Goal: Task Accomplishment & Management: Complete application form

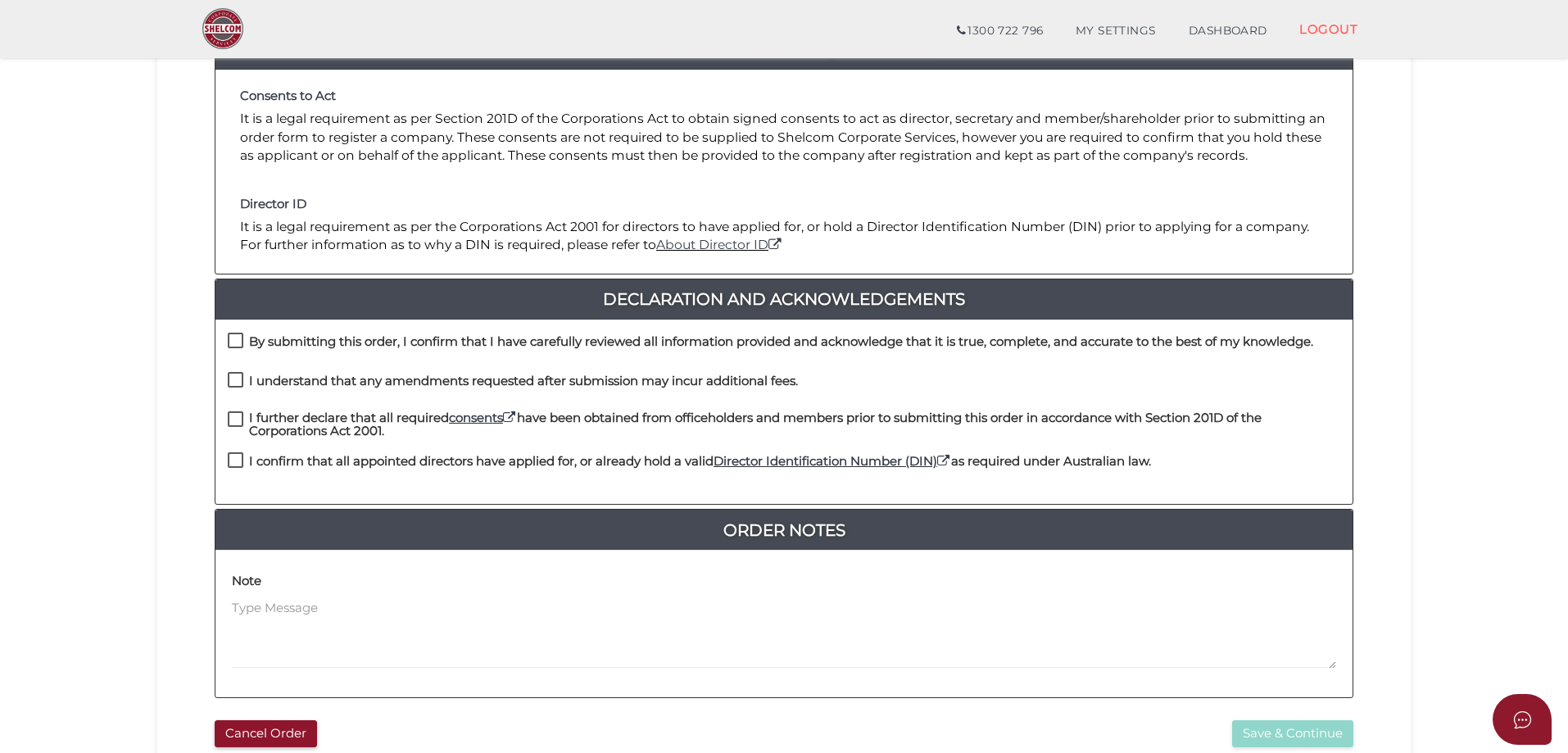
scroll to position [245, 0]
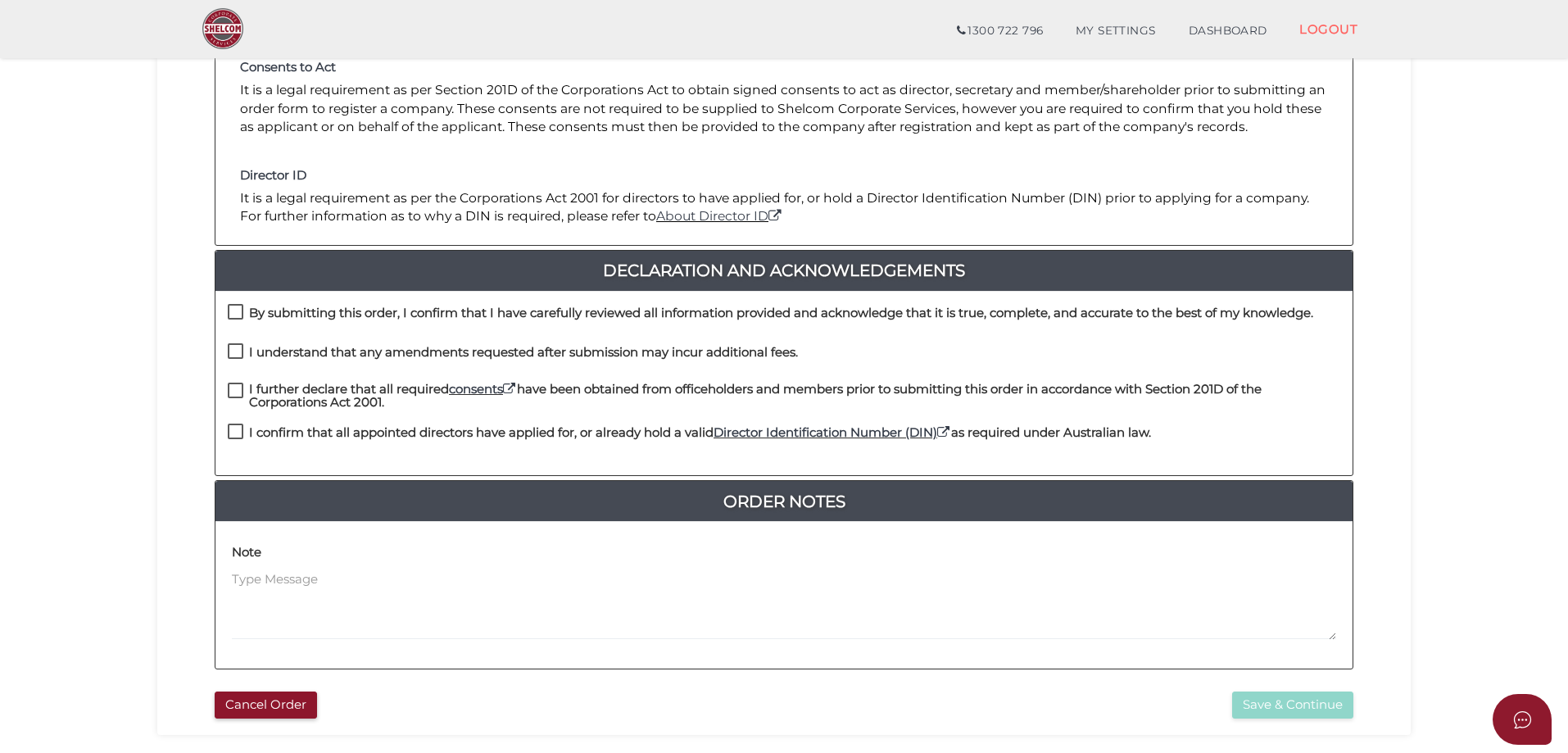
click at [242, 309] on label "By submitting this order, I confirm that I have carefully reviewed all informat…" at bounding box center [770, 316] width 1086 height 21
checkbox input "true"
click at [237, 347] on label "I understand that any amendments requested after submission may incur additiona…" at bounding box center [513, 355] width 571 height 21
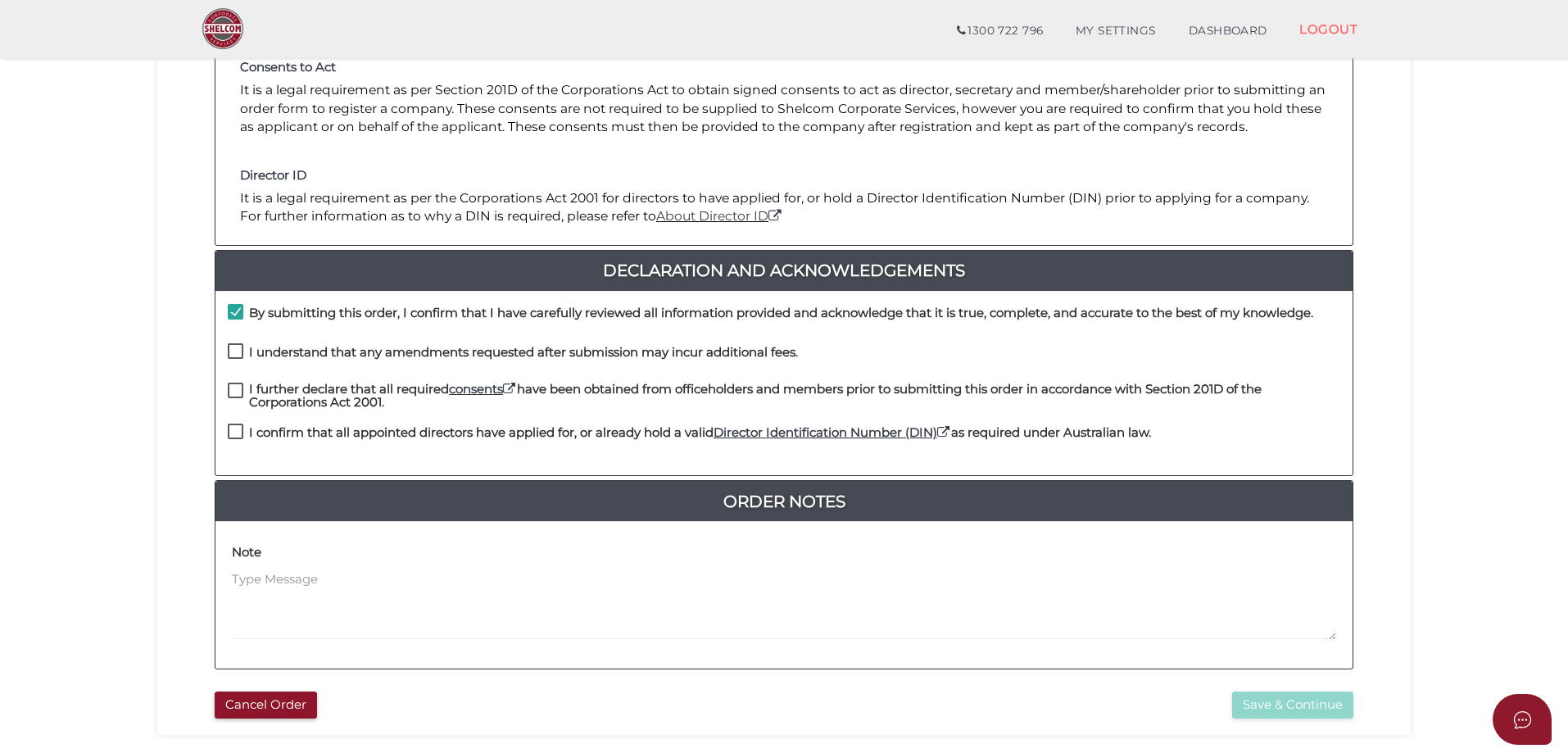
checkbox input "true"
click at [237, 383] on label "I further declare that all required consents have been obtained from officehold…" at bounding box center [784, 392] width 1112 height 21
checkbox input "true"
click at [237, 429] on label "I confirm that all appointed directors have applied for, or already hold a vali…" at bounding box center [690, 436] width 923 height 21
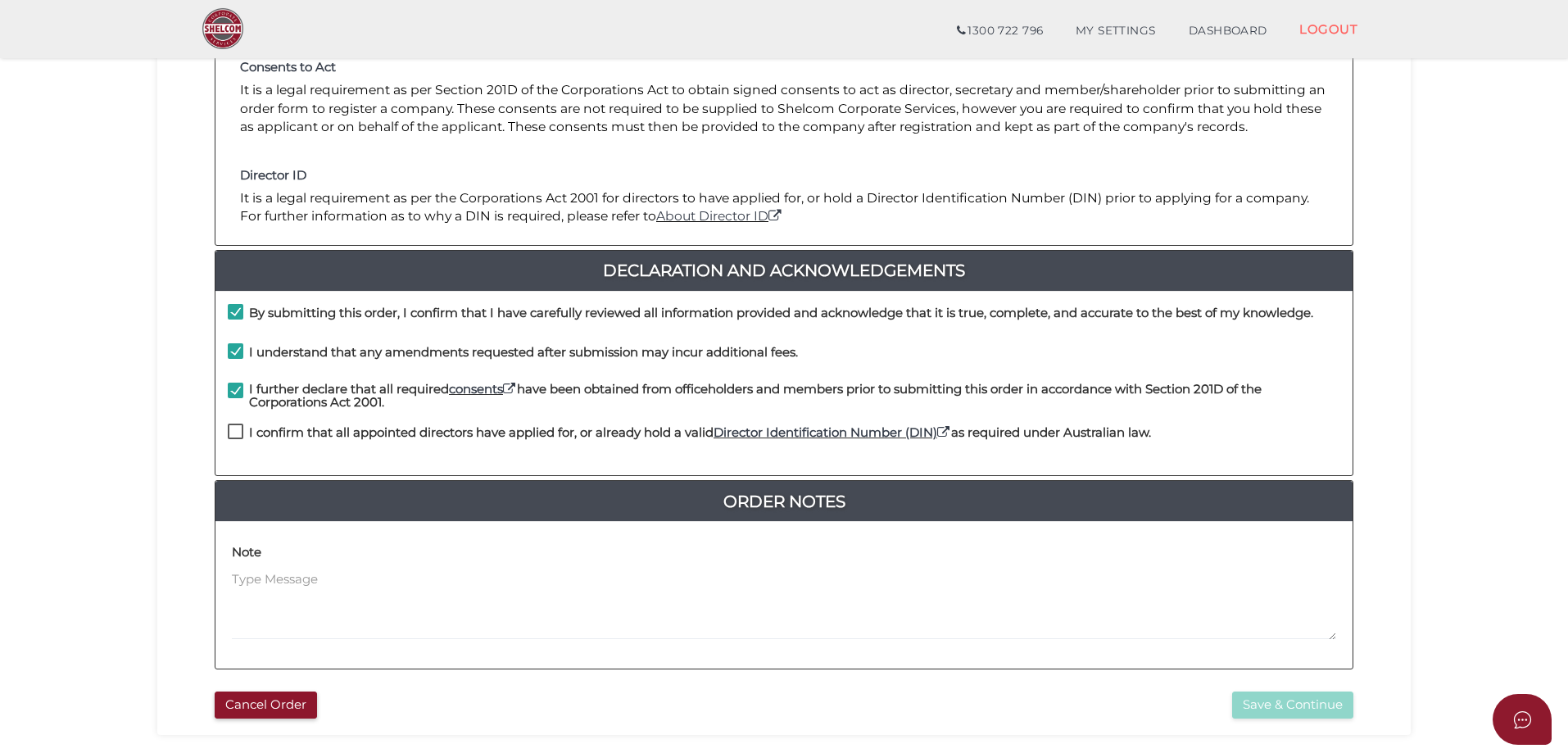
checkbox input "true"
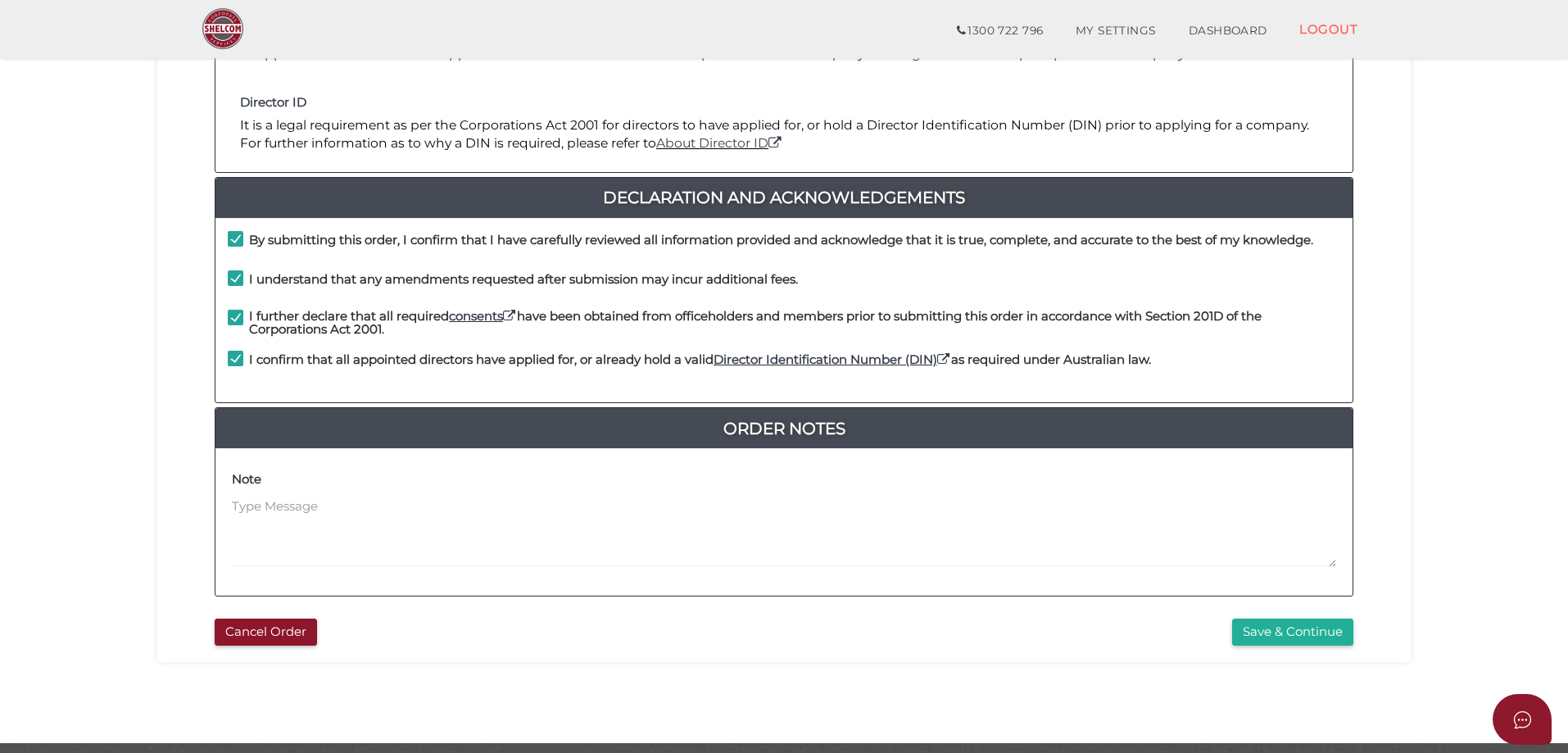
scroll to position [372, 0]
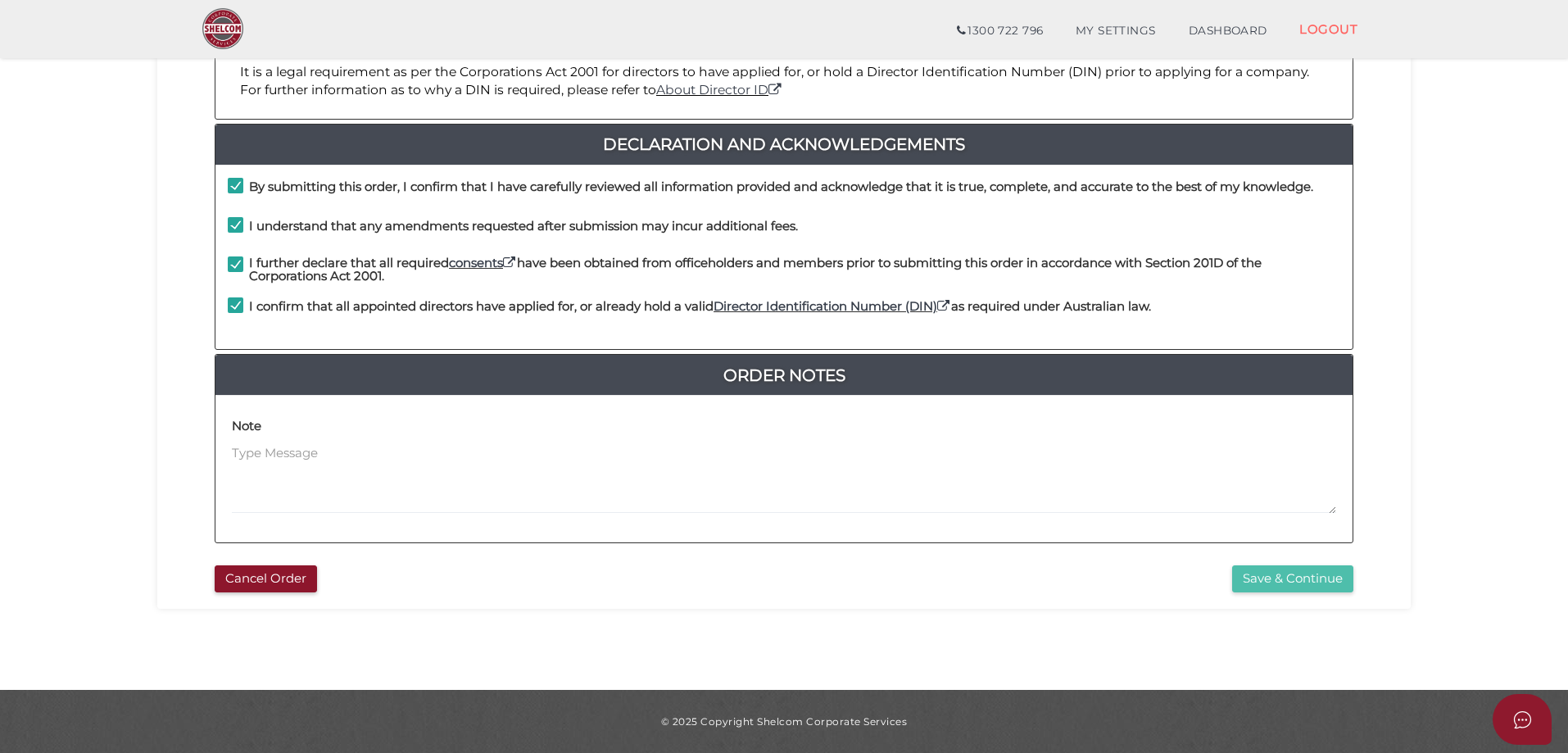
click at [1287, 579] on button "Save & Continue" at bounding box center [1292, 579] width 121 height 27
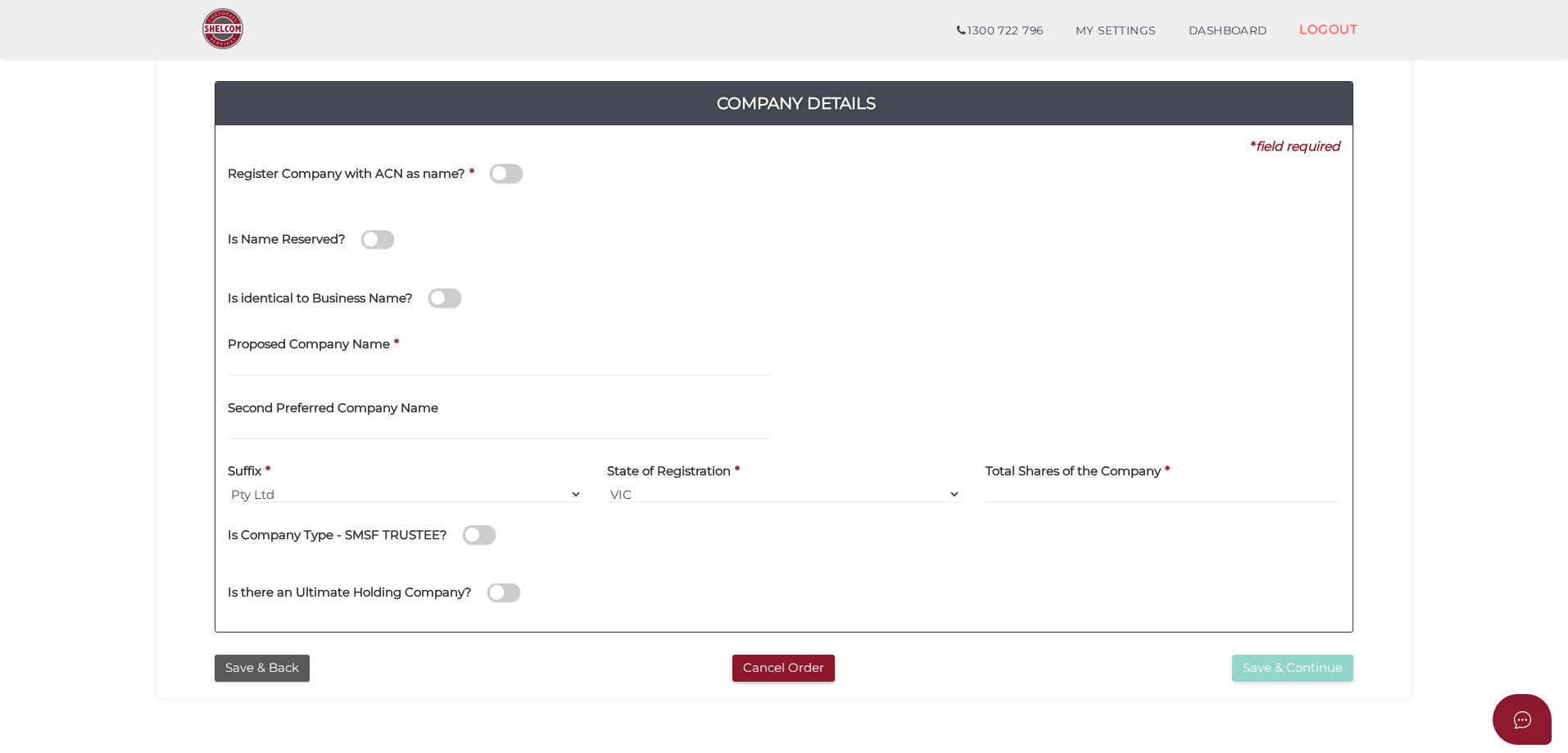
scroll to position [163, 0]
click at [250, 379] on div "Proposed Company Name *" at bounding box center [500, 358] width 569 height 64
click at [435, 338] on div "Proposed Company Name *" at bounding box center [500, 352] width 544 height 52
click at [407, 350] on div "Proposed Company Name *" at bounding box center [500, 352] width 544 height 52
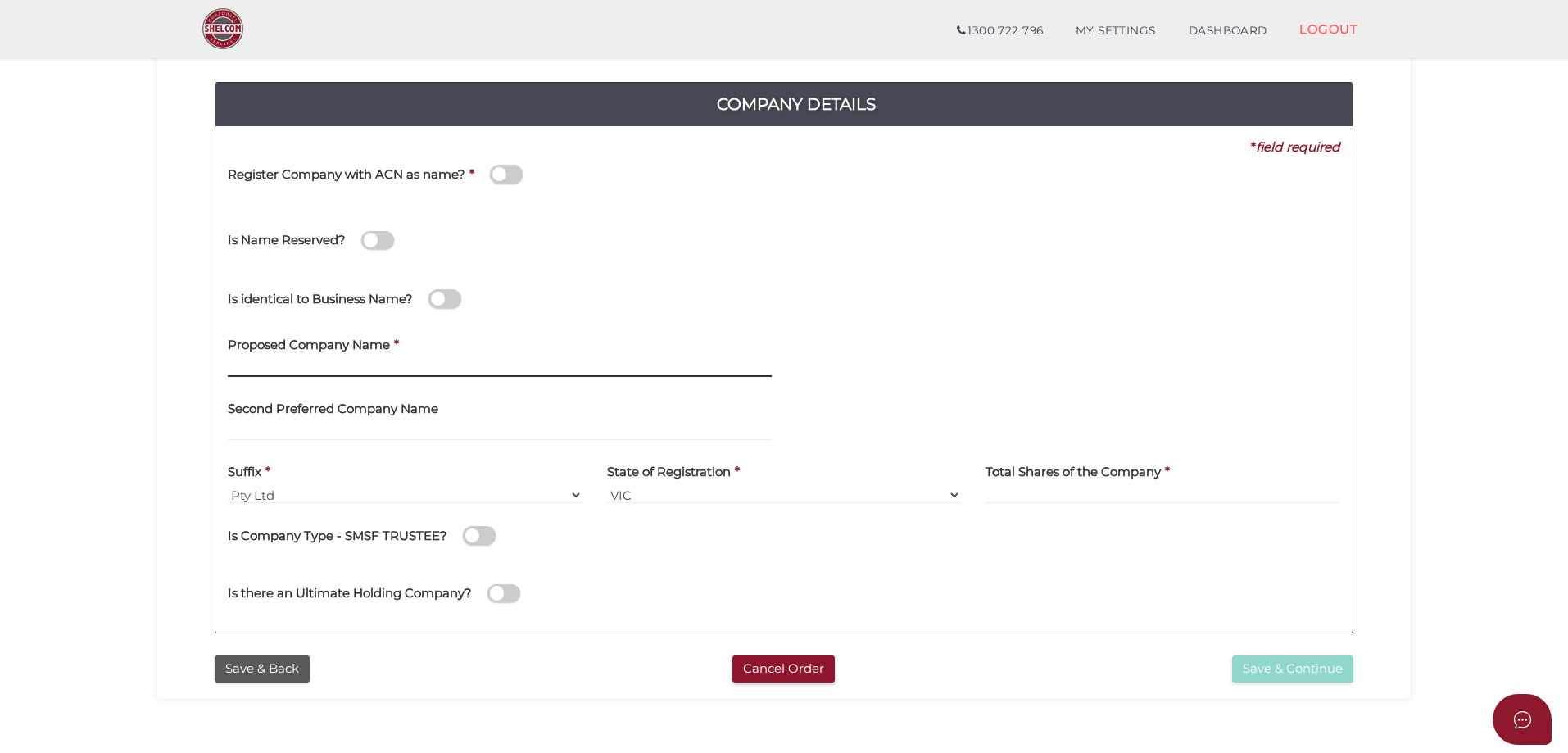
click at [245, 372] on input "text" at bounding box center [500, 368] width 544 height 18
type input "e"
click at [489, 388] on div "Proposed Company Name * Evergreen Finish" at bounding box center [500, 358] width 569 height 64
click at [349, 368] on input "Evergreen Finish" at bounding box center [500, 368] width 544 height 18
type input "Evergreen Finishes"
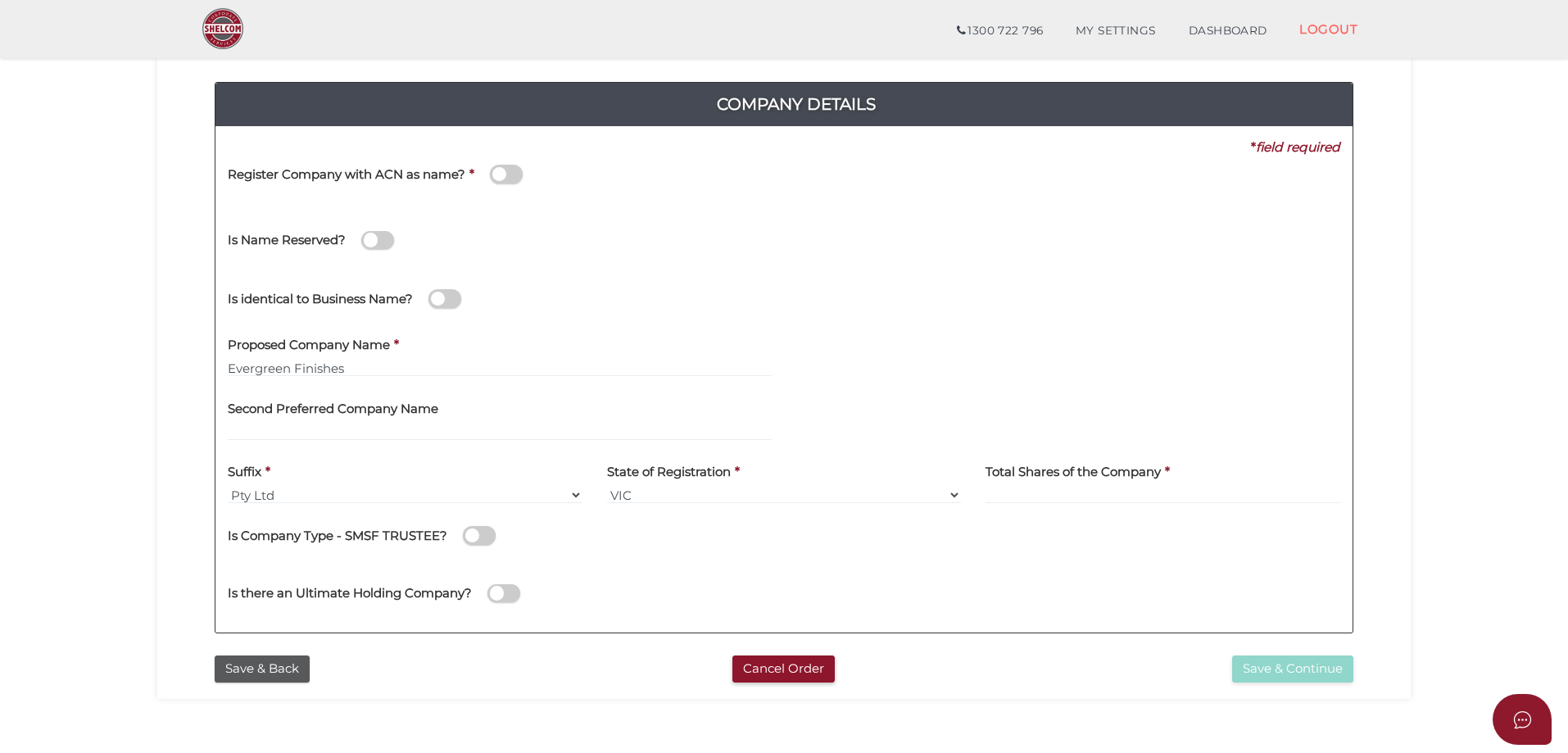
click at [336, 462] on div "Suffix * Pty Ltd Pty Ltd Pty. Ltd. Pty Limited Proprietary Limited Proprietary …" at bounding box center [405, 479] width 354 height 52
click at [669, 493] on select "VIC ACT NSW NT QLD TAS WA SA" at bounding box center [784, 495] width 354 height 18
click at [607, 486] on select "VIC ACT NSW NT QLD TAS WA SA" at bounding box center [784, 495] width 354 height 18
click at [1105, 482] on label "Total Shares of the Company" at bounding box center [1073, 470] width 175 height 34
click at [1100, 472] on h4 "Total Shares of the Company" at bounding box center [1073, 471] width 175 height 14
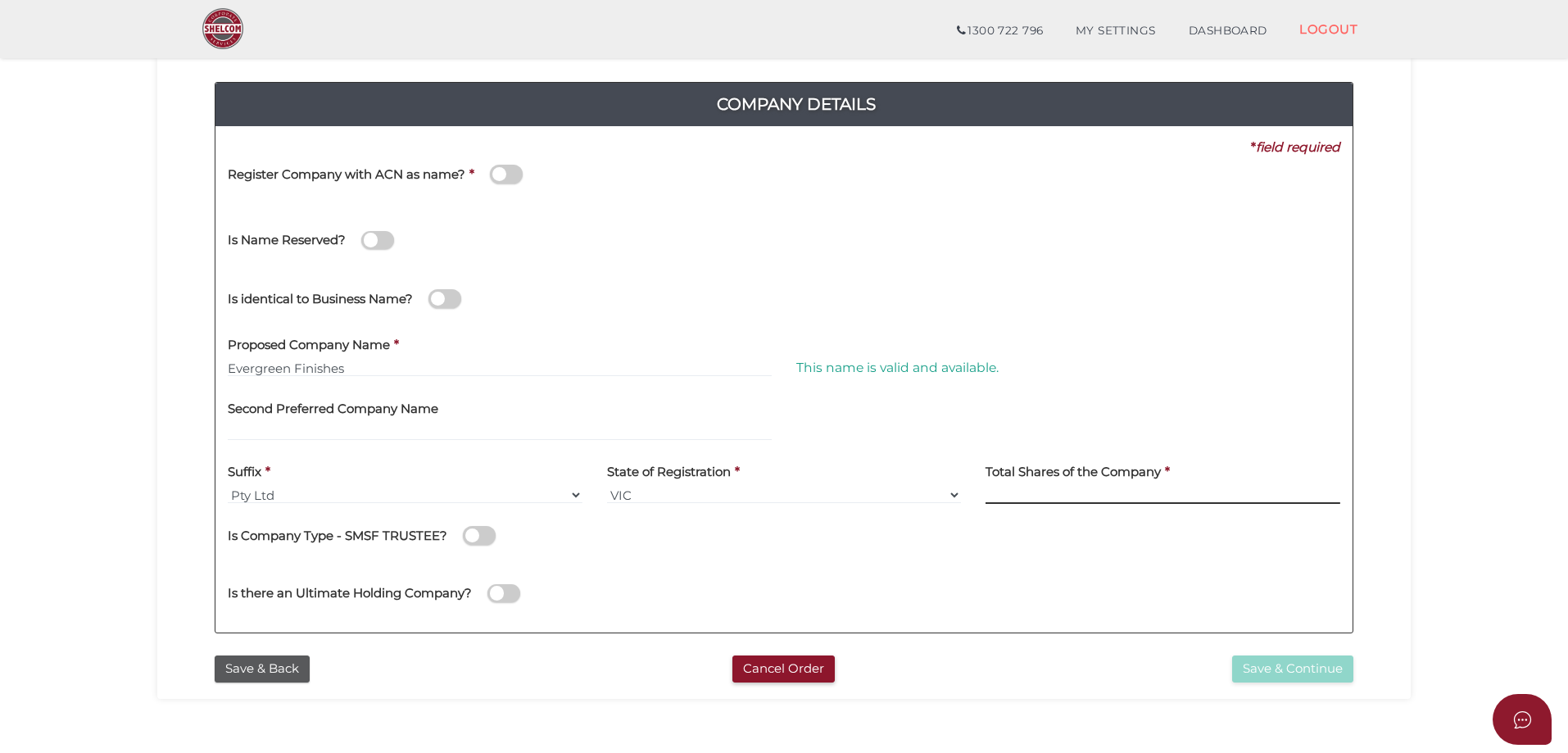
click at [1020, 491] on input at bounding box center [1163, 495] width 354 height 18
type input "10"
click at [725, 590] on div "Is there an Ultimate Holding Company?" at bounding box center [512, 585] width 569 height 45
click at [1254, 667] on button "Save & Continue" at bounding box center [1292, 669] width 121 height 27
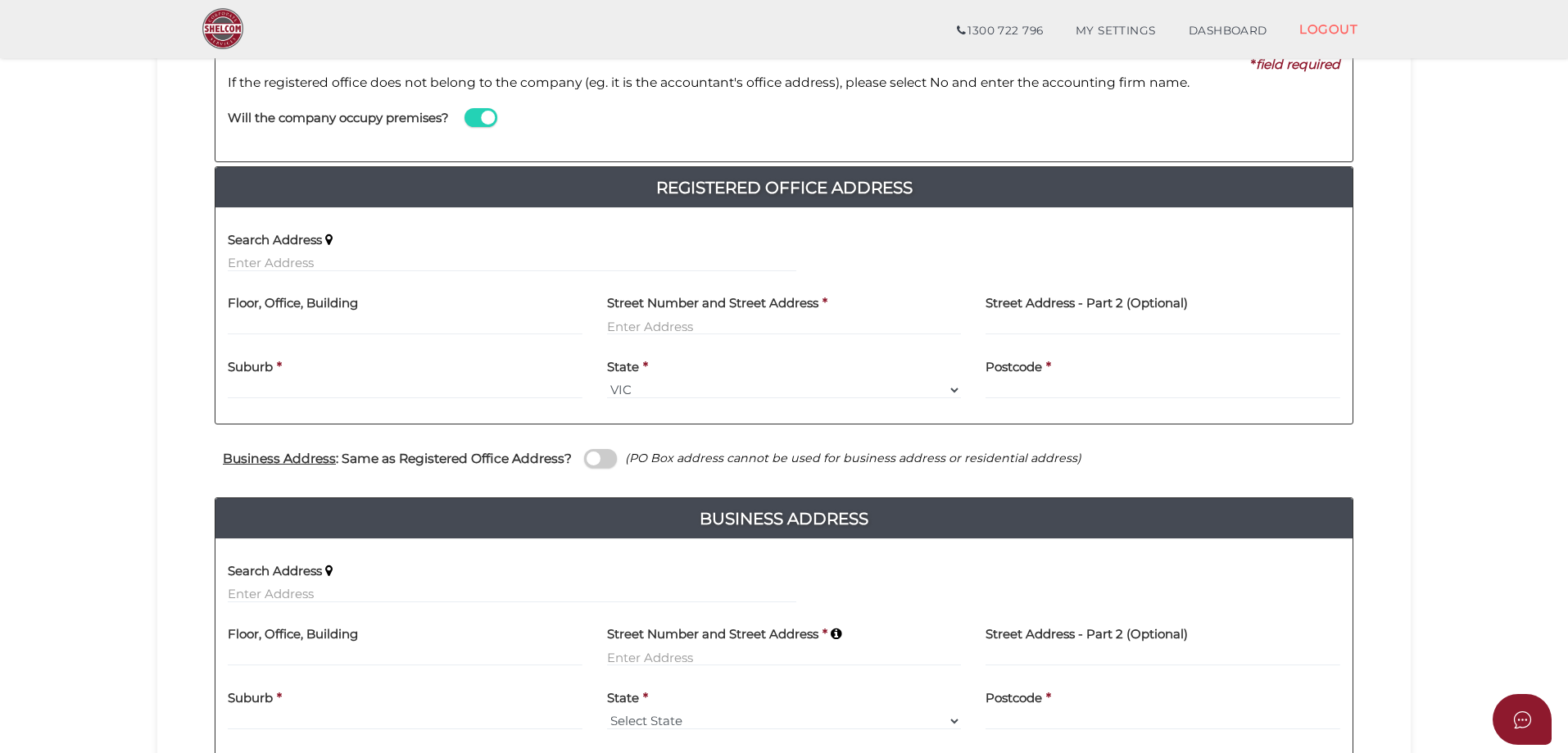
scroll to position [245, 0]
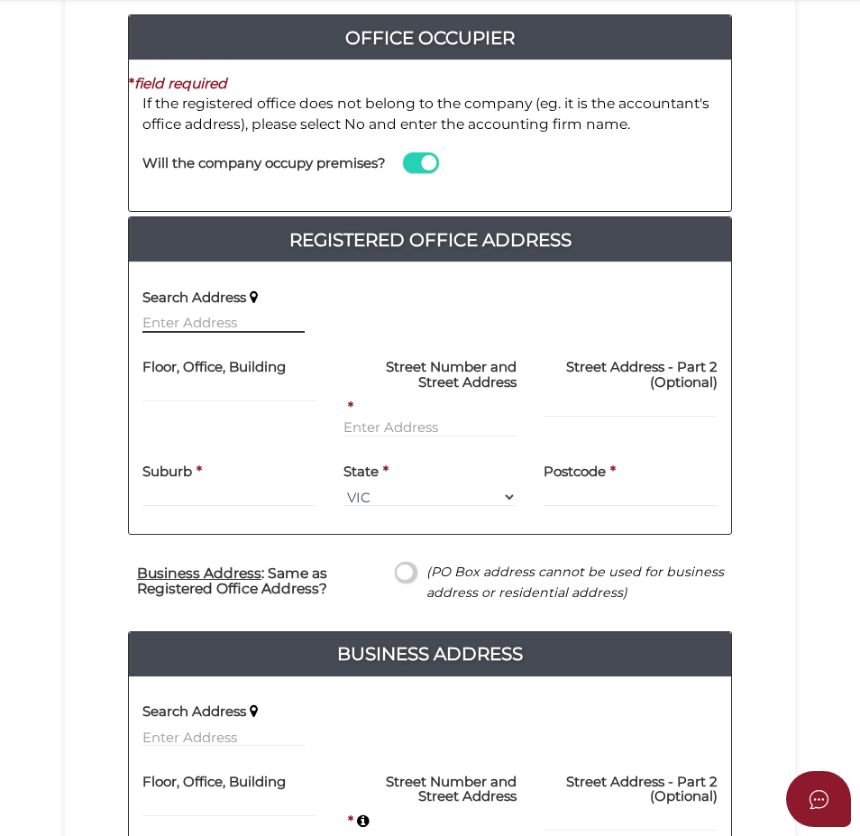
click at [179, 333] on input "text" at bounding box center [223, 323] width 162 height 20
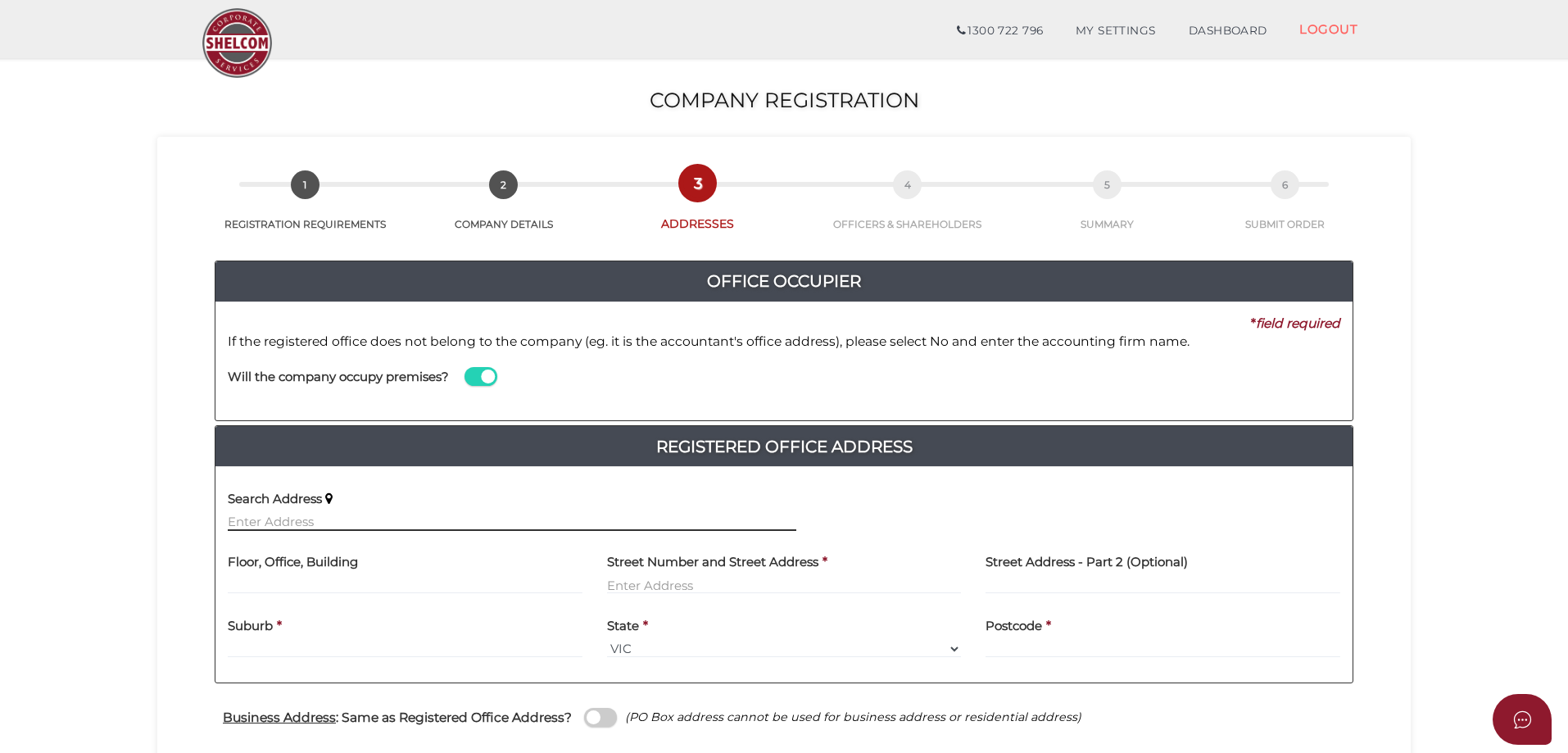
scroll to position [0, 0]
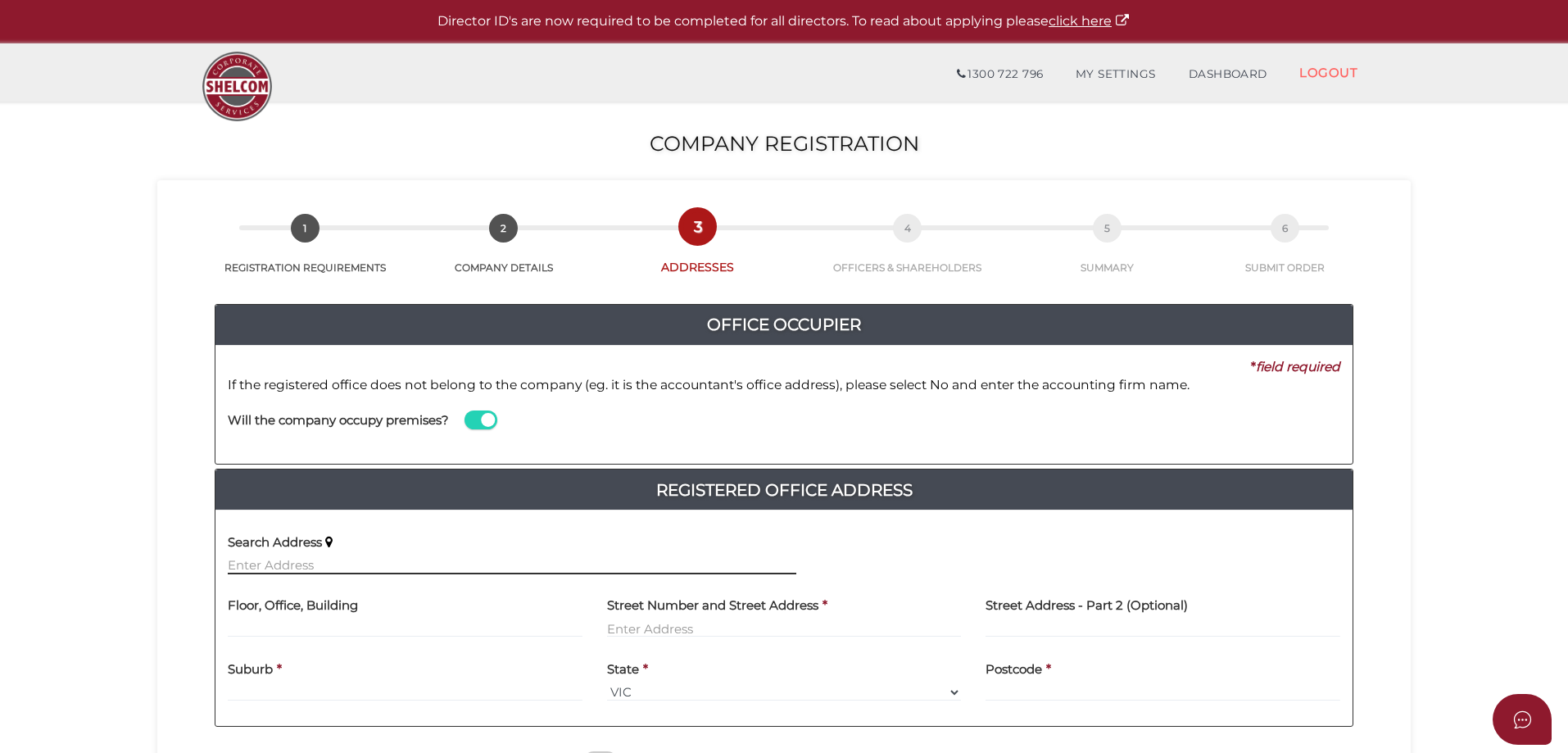
click at [262, 564] on input "text" at bounding box center [512, 565] width 569 height 18
paste input "287 Glen Huntly Rd,"
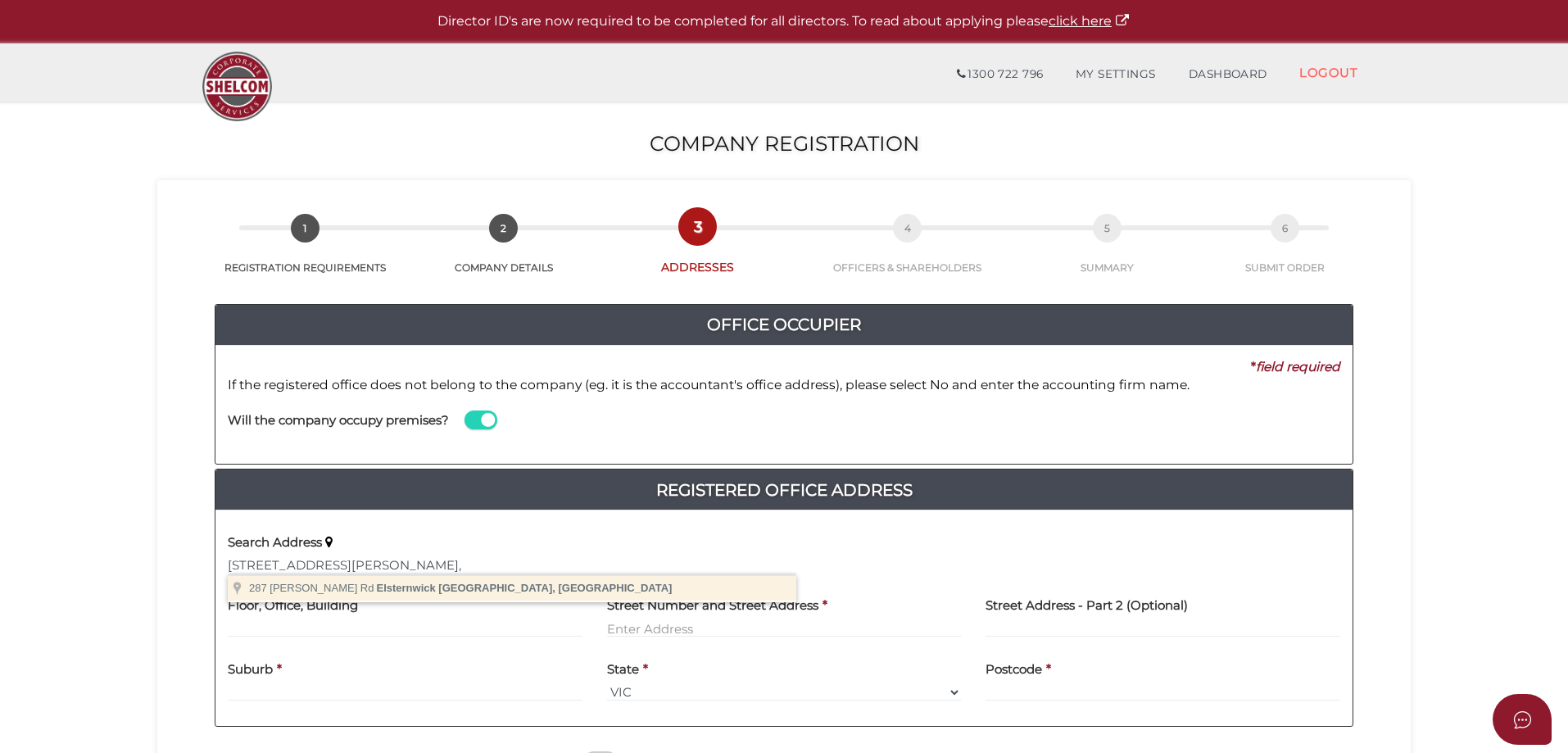
type input "[STREET_ADDRESS][PERSON_NAME]"
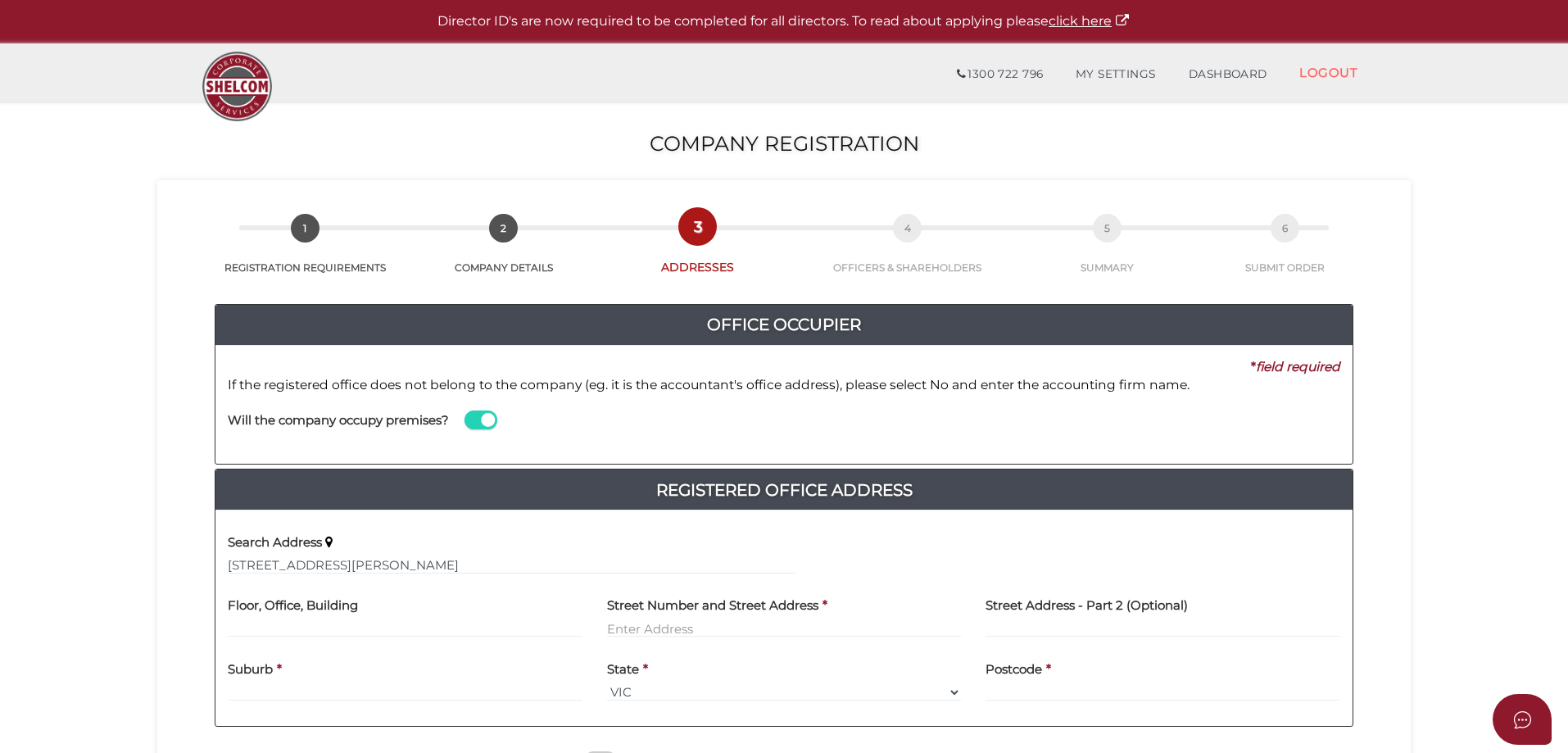
type input "[STREET_ADDRESS][PERSON_NAME]"
type input "Elsternwick"
select select "VIC"
type input "3185"
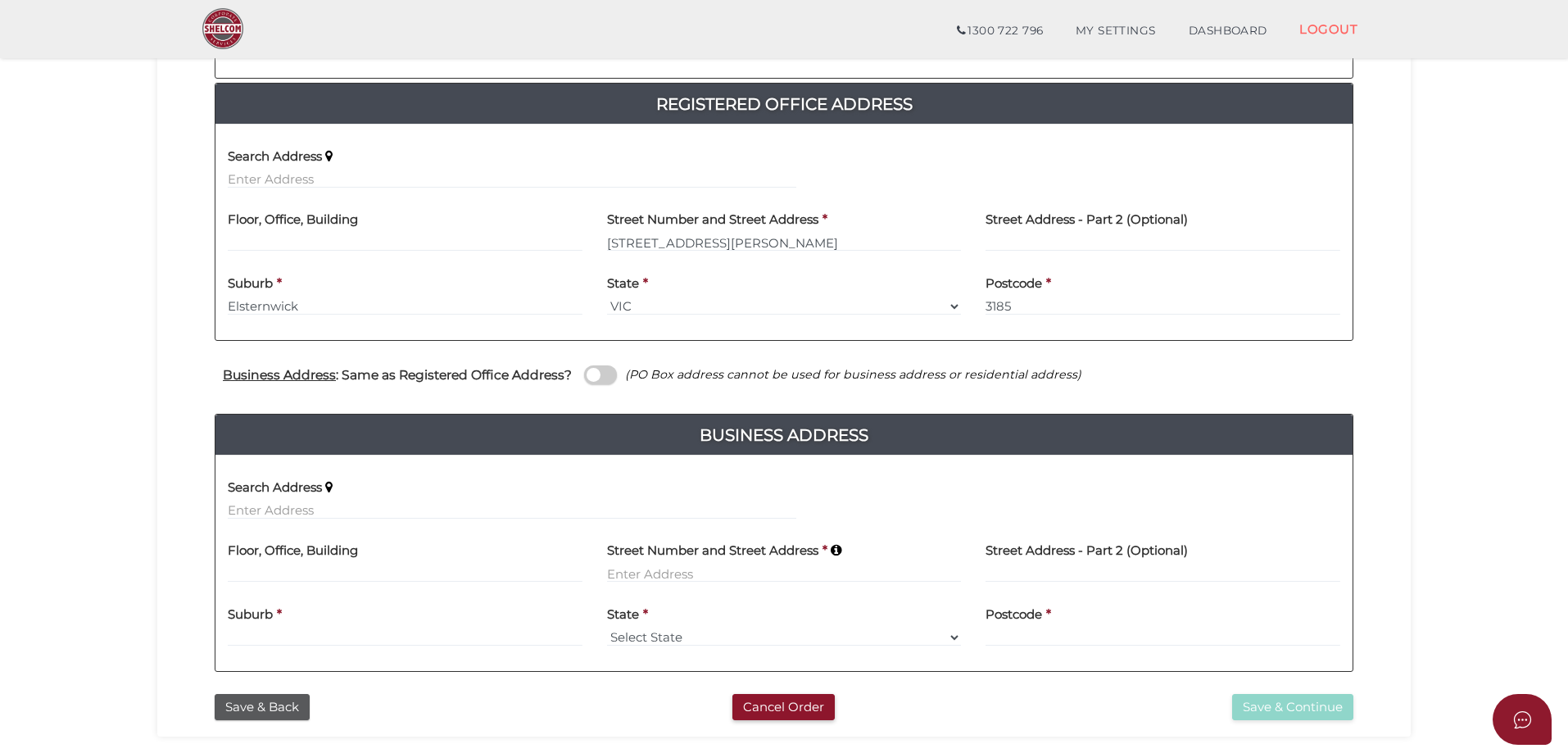
scroll to position [410, 0]
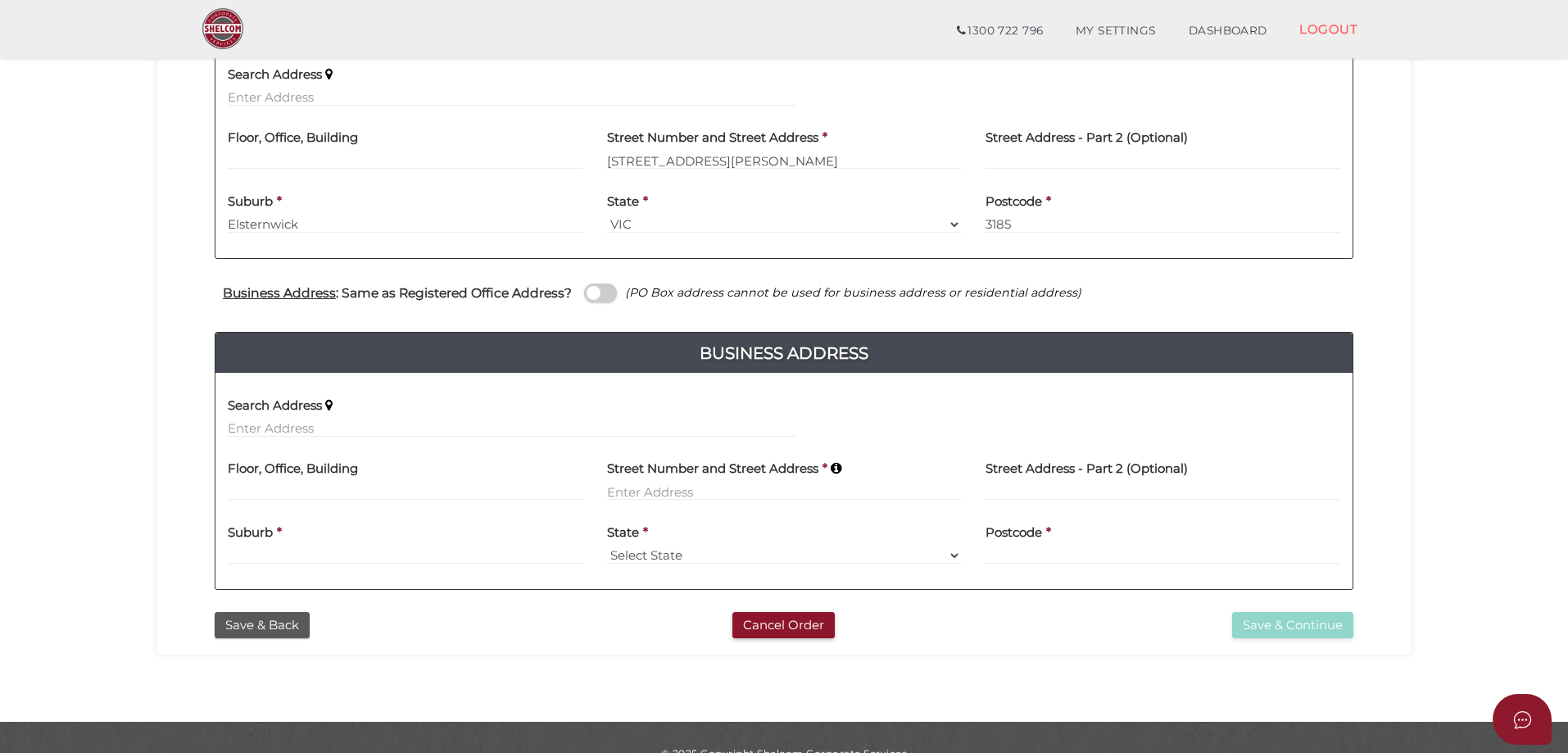
click at [595, 303] on div "Business Address : Same as Registered Office Address? (PO Box address cannot be…" at bounding box center [784, 294] width 1163 height 32
click at [598, 301] on span at bounding box center [600, 292] width 33 height 19
click at [0, 0] on input "checkbox" at bounding box center [0, 0] width 0 height 0
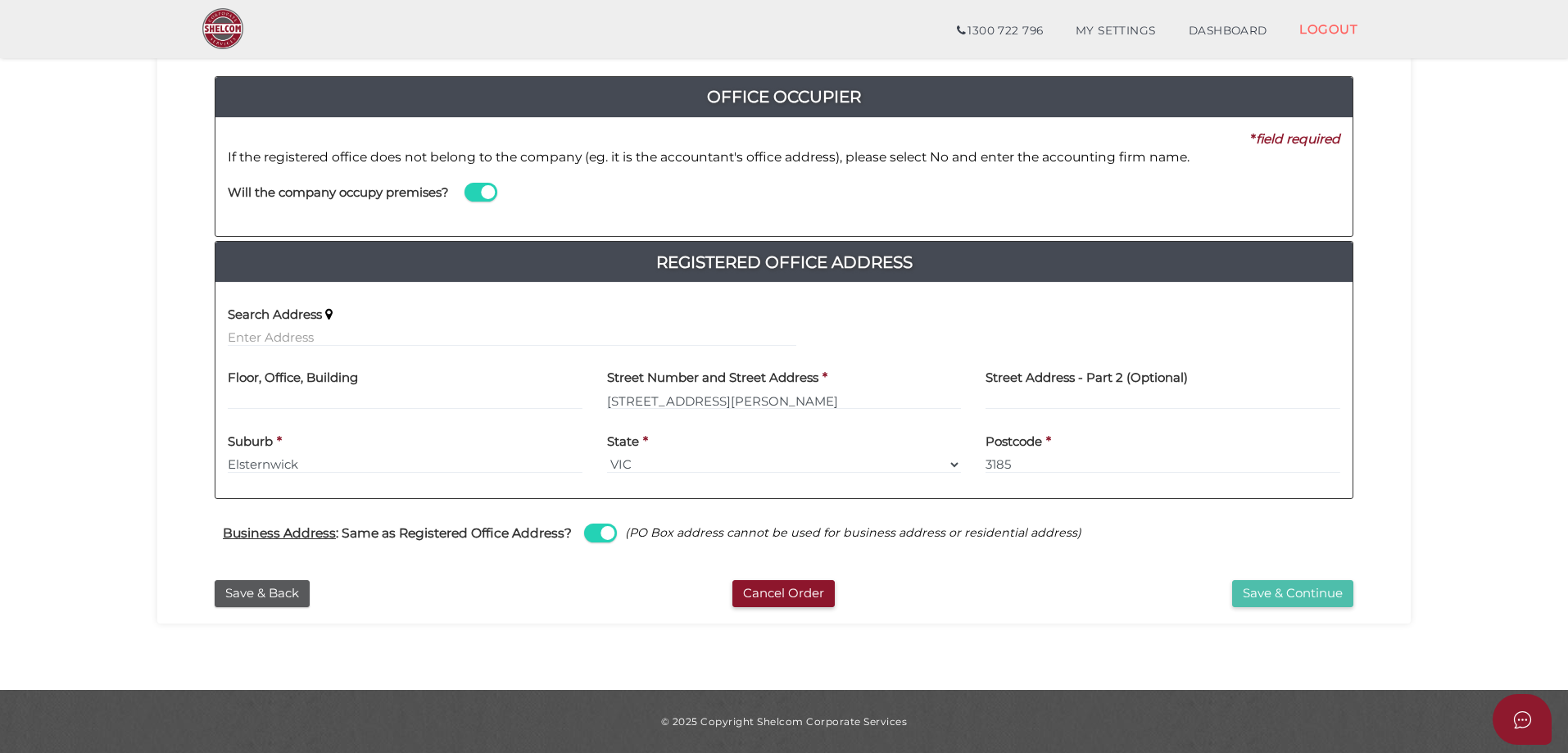
click at [1315, 598] on button "Save & Continue" at bounding box center [1292, 593] width 121 height 27
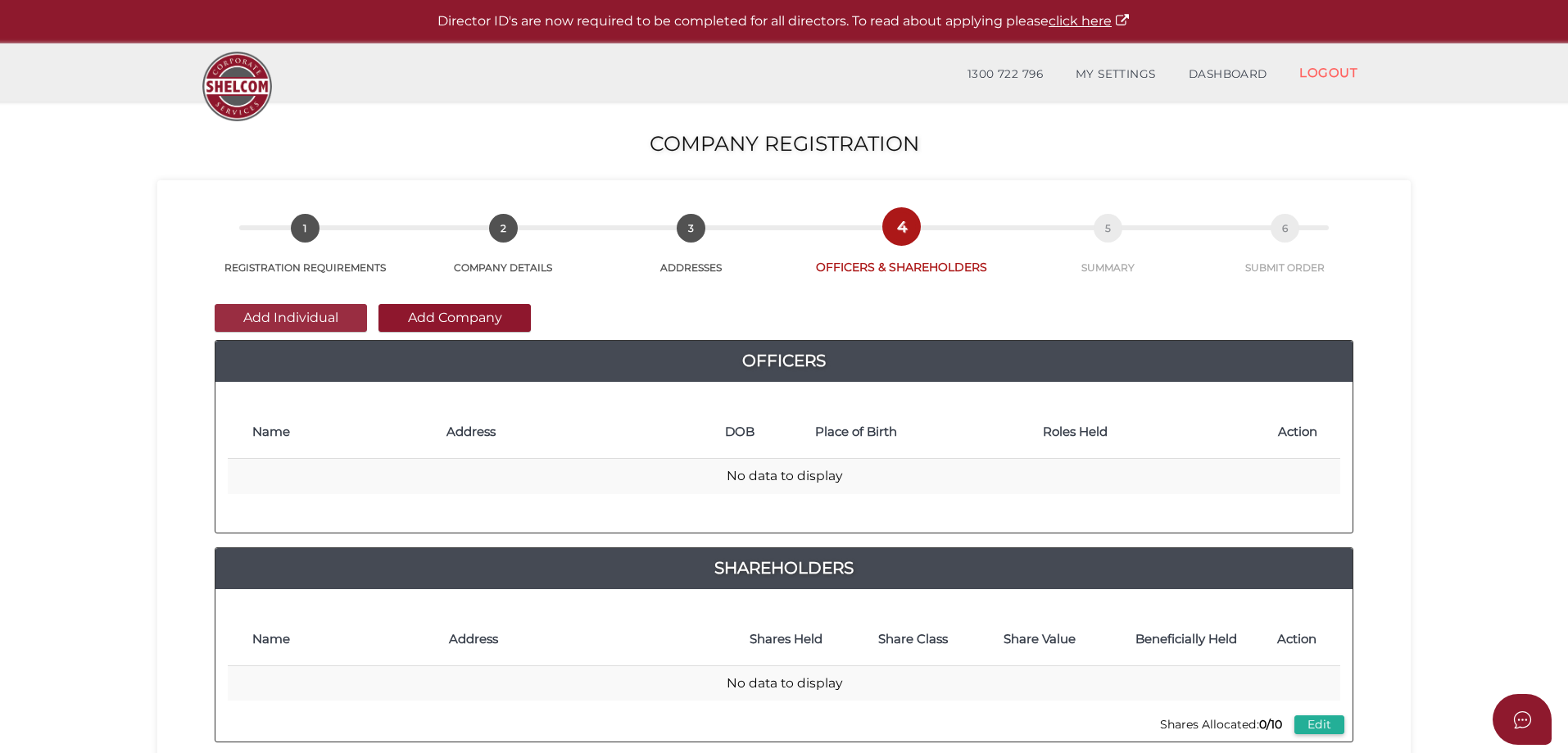
click at [297, 322] on button "Add Individual" at bounding box center [291, 318] width 153 height 28
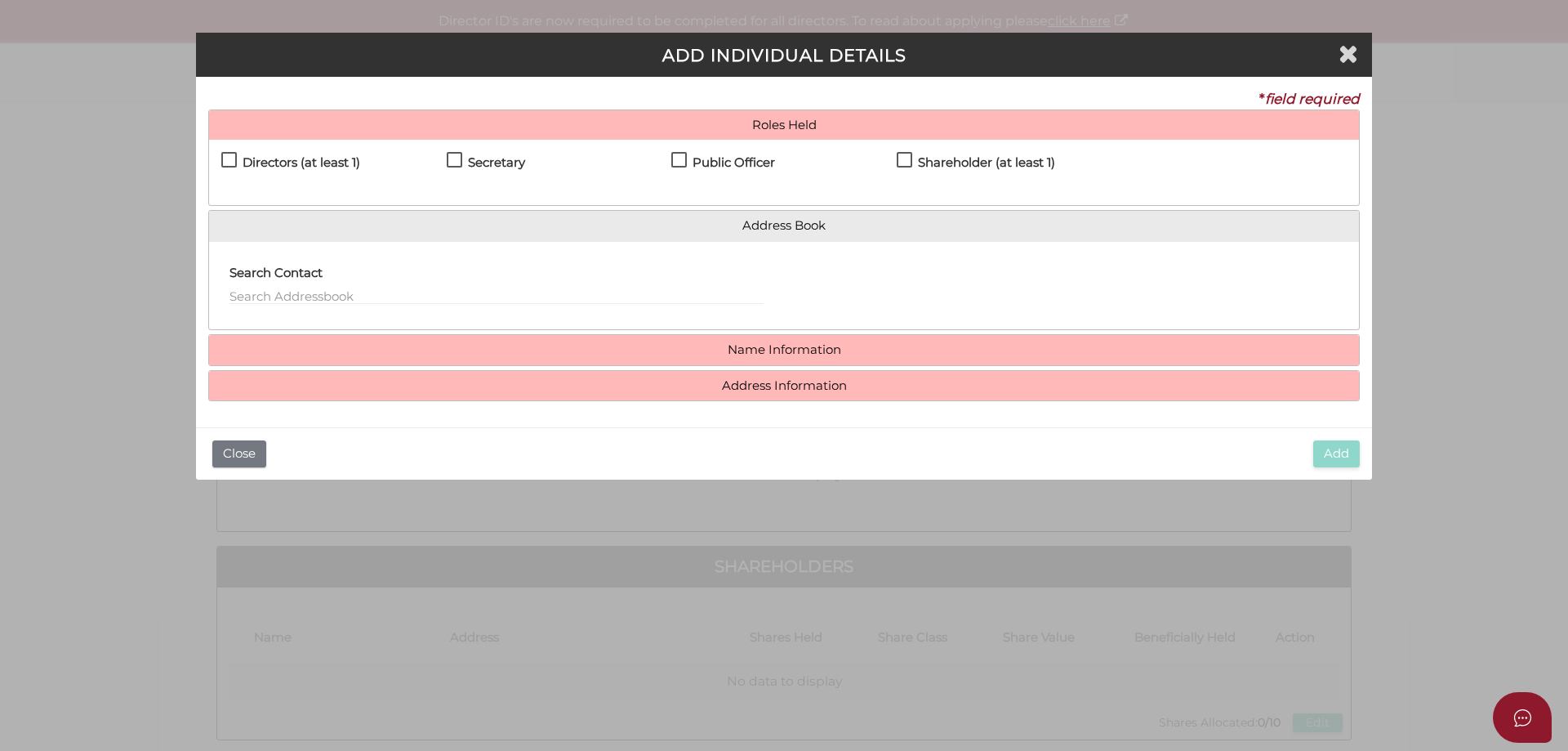
click at [226, 165] on label "Directors (at least 1)" at bounding box center [290, 166] width 139 height 21
checkbox input "true"
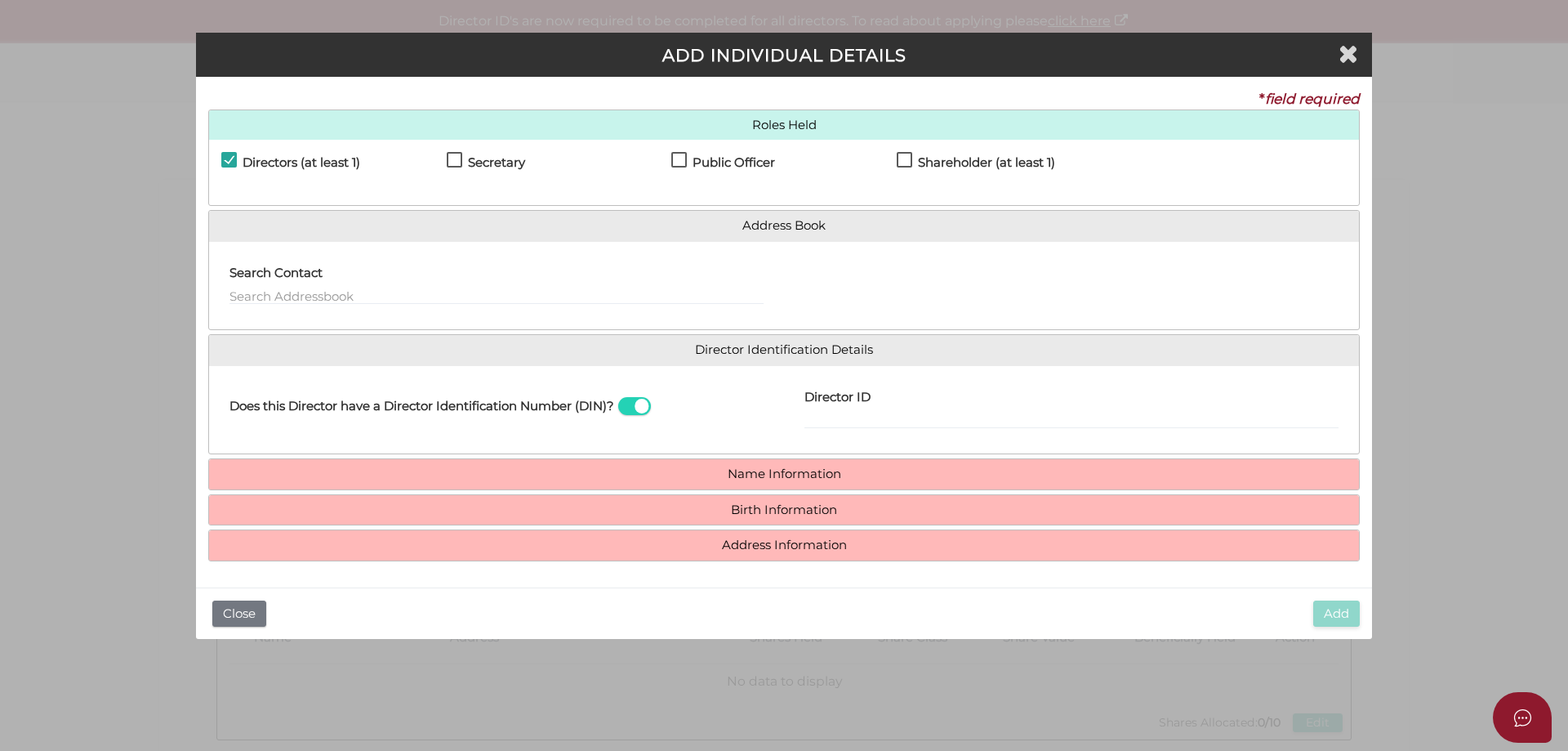
drag, startPoint x: 469, startPoint y: 162, endPoint x: 492, endPoint y: 160, distance: 23.1
click at [470, 162] on h4 "Secretary" at bounding box center [496, 162] width 57 height 14
checkbox input "true"
click at [679, 161] on label "Public Officer" at bounding box center [723, 166] width 104 height 21
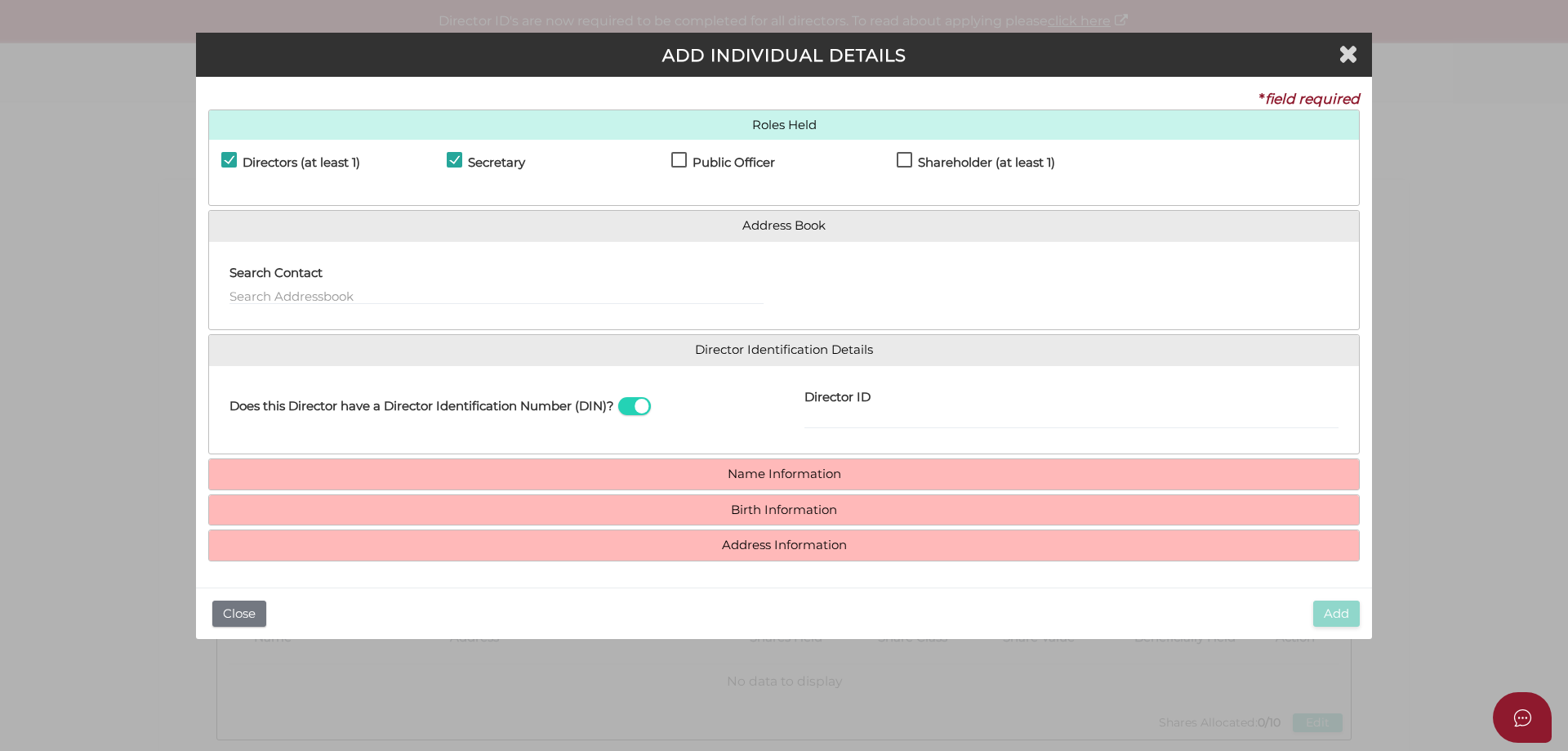
checkbox input "true"
click at [907, 161] on label "Shareholder (at least 1)" at bounding box center [976, 166] width 159 height 21
checkbox input "true"
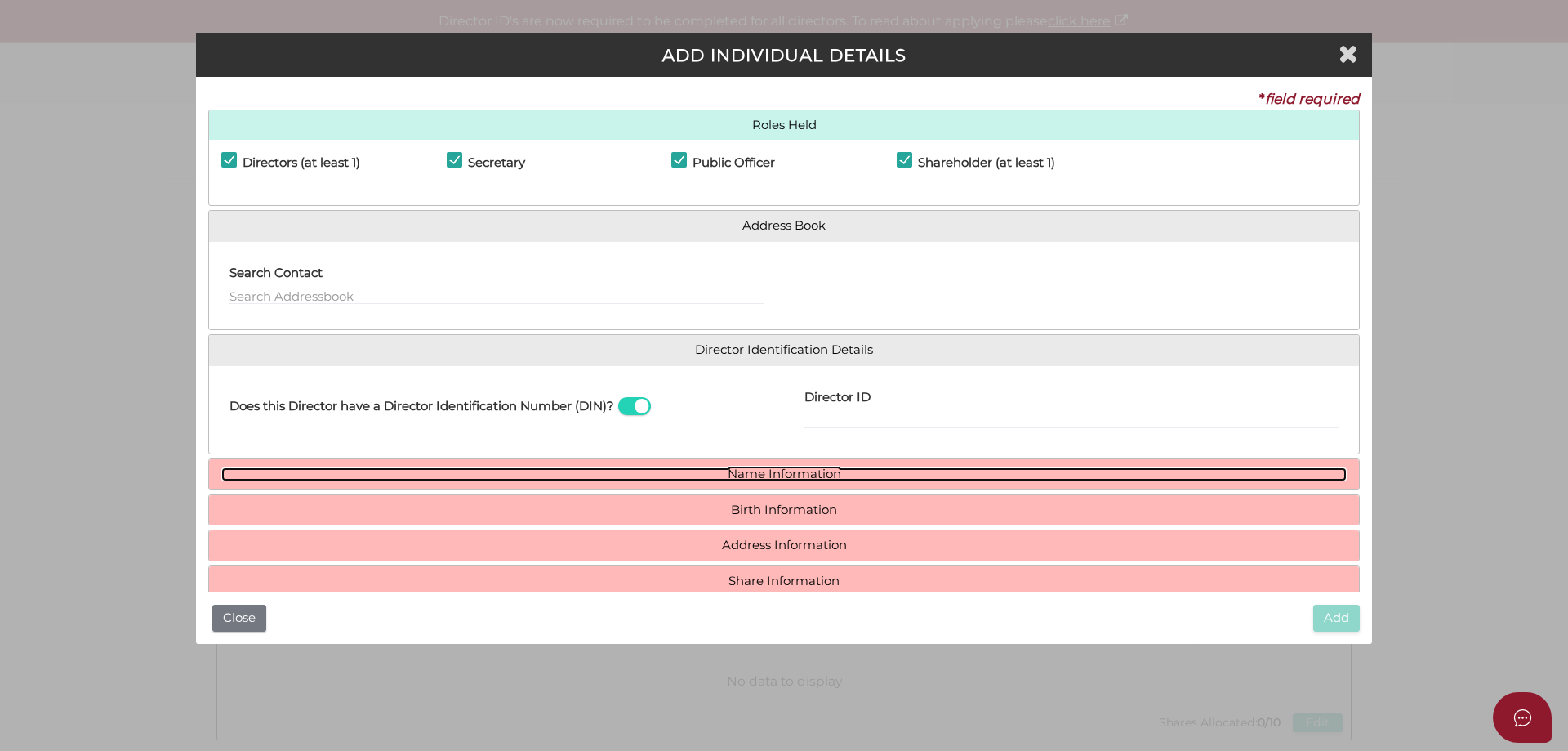
click at [671, 473] on link "Name Information" at bounding box center [784, 474] width 1125 height 14
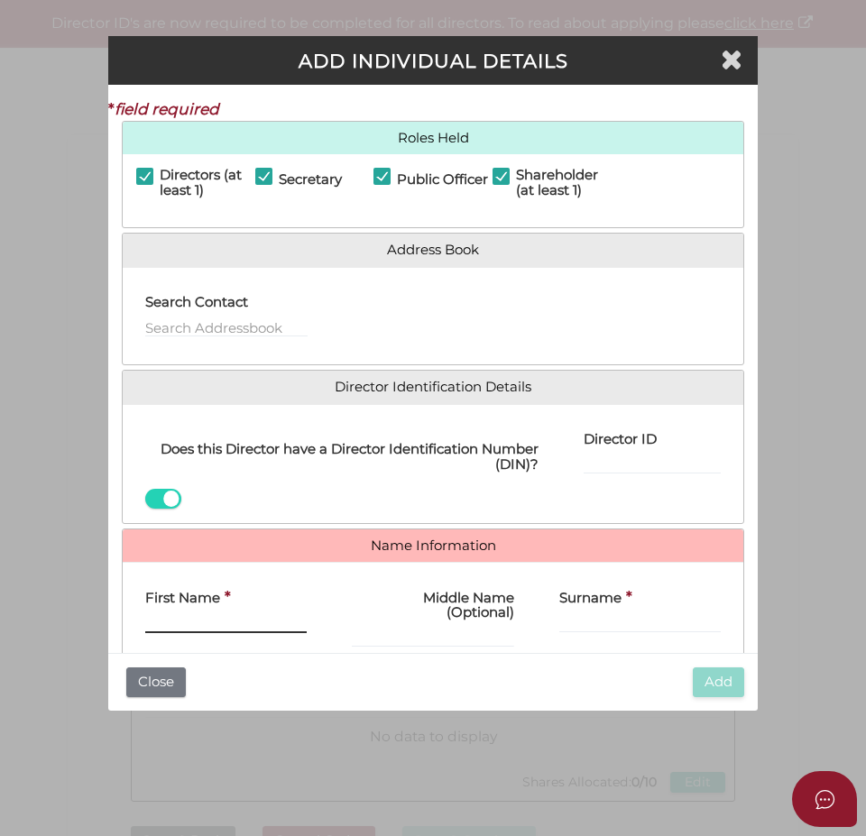
click at [215, 616] on input "First Name" at bounding box center [225, 623] width 161 height 20
paste input "AKASH"
type input "AKASH"
click at [573, 610] on label "Surname" at bounding box center [600, 594] width 62 height 37
click at [573, 613] on input "Surname" at bounding box center [644, 623] width 151 height 20
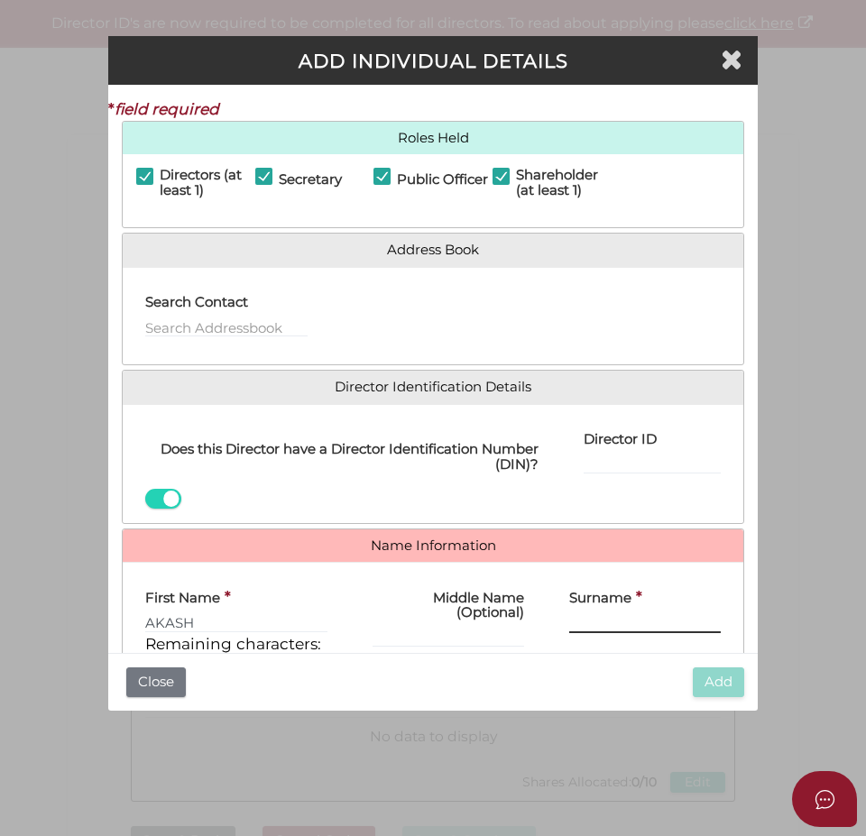
paste input "AKASH"
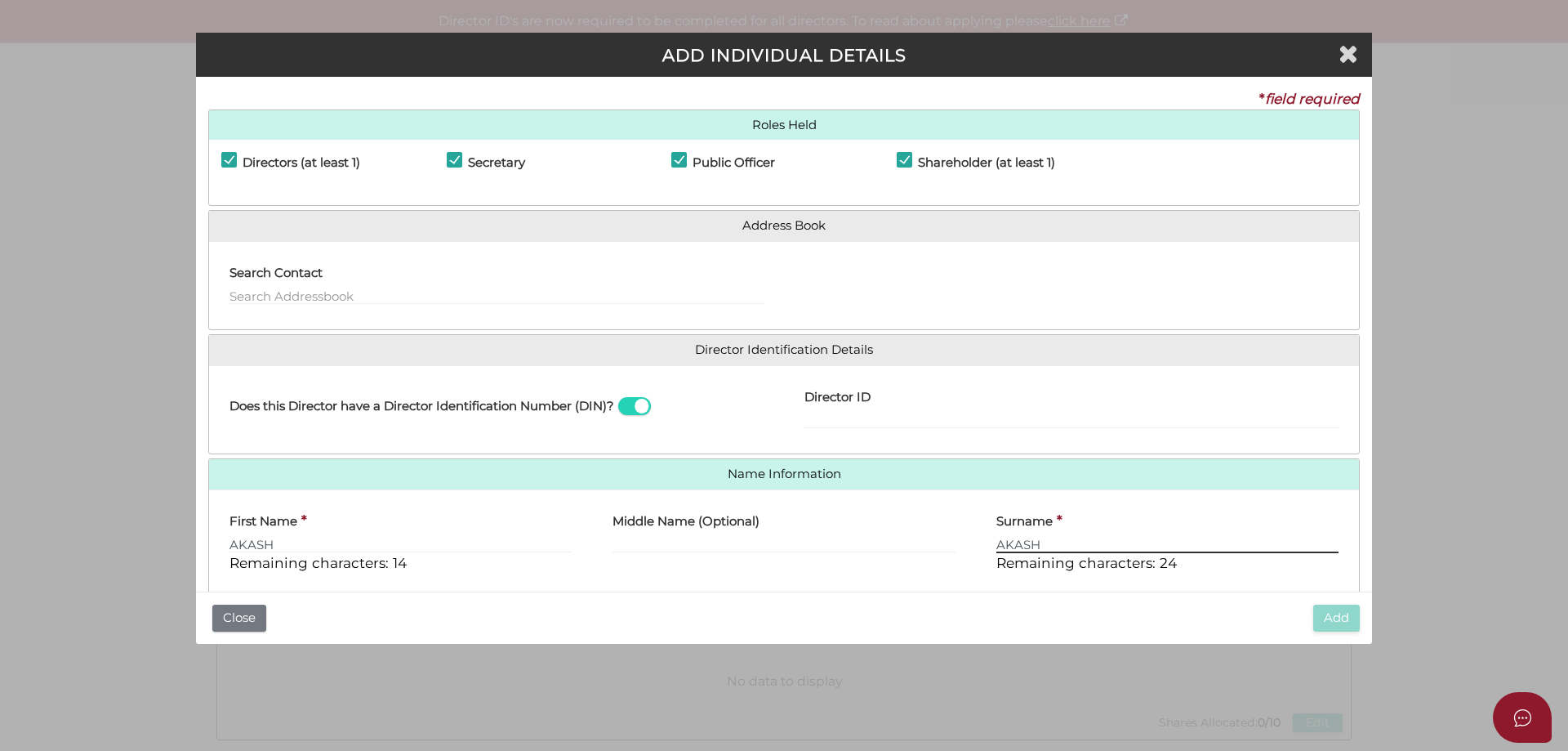
type input "AKASH"
click at [986, 609] on div "Add Close" at bounding box center [784, 618] width 1176 height 53
click at [1042, 543] on input "AKASH" at bounding box center [1168, 544] width 342 height 18
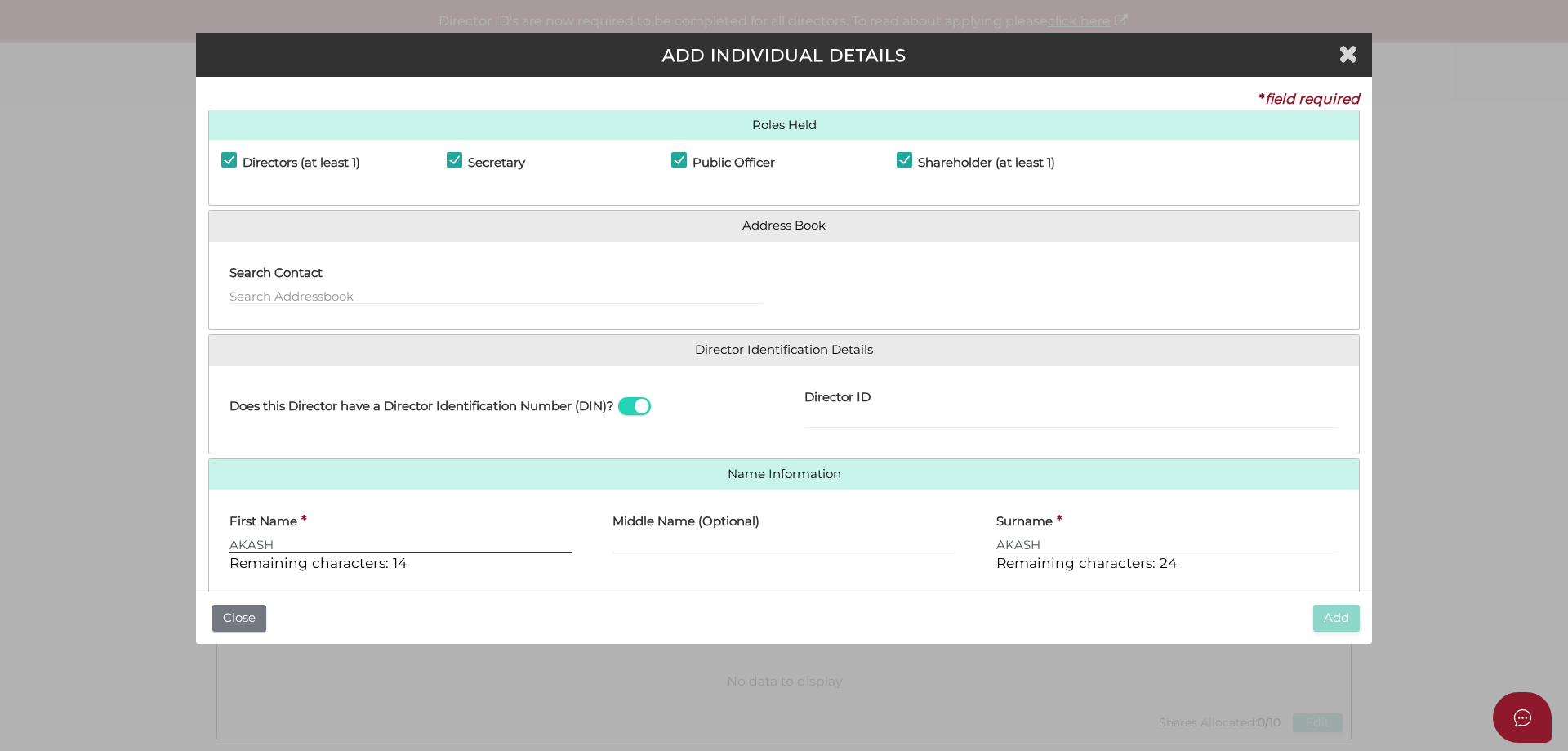
click at [442, 549] on input "AKASH" at bounding box center [400, 544] width 342 height 18
type input "AKASH"
click at [532, 574] on div "First Name * AKASH Remaining characters: 15" at bounding box center [400, 544] width 383 height 83
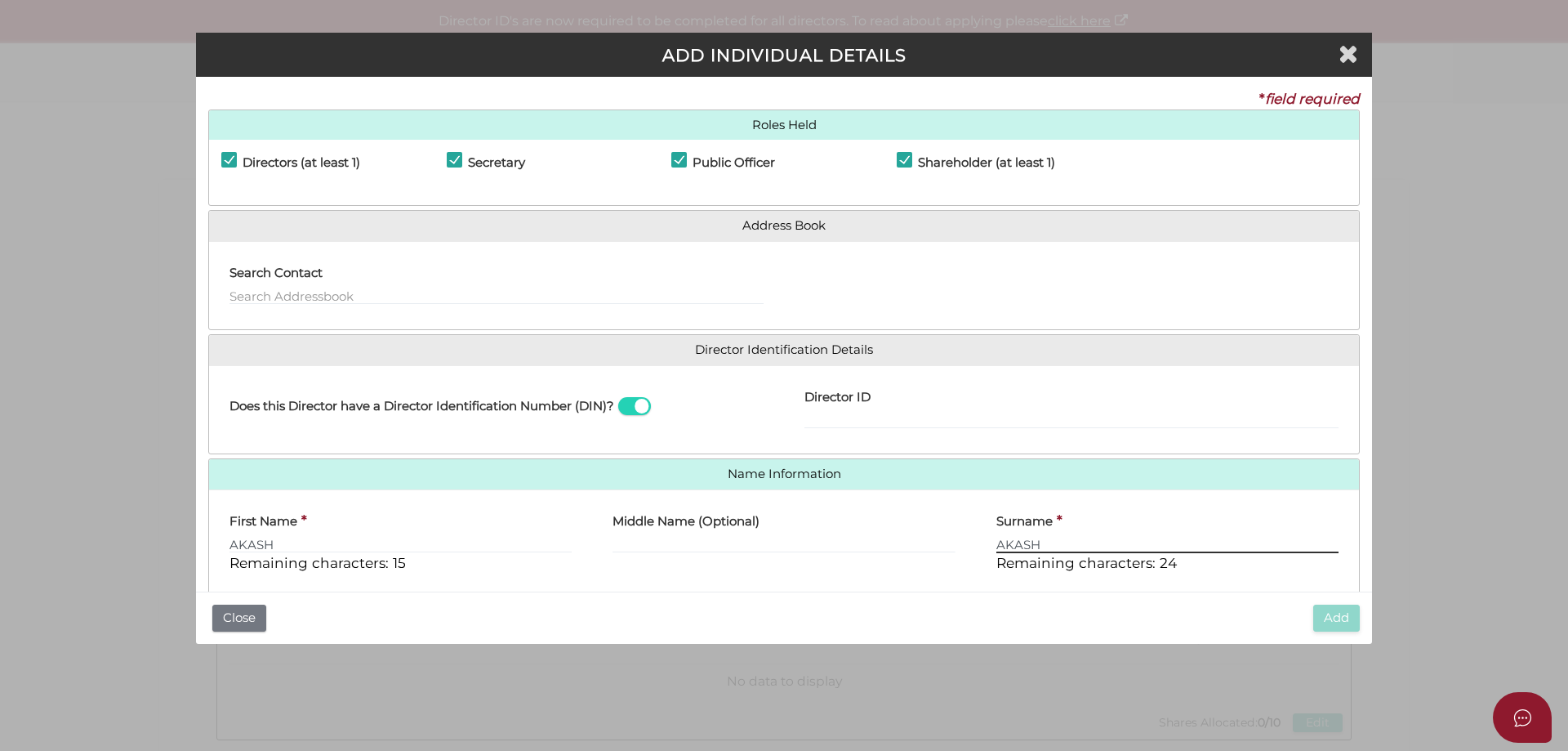
click at [1058, 546] on input "AKASH" at bounding box center [1168, 544] width 342 height 18
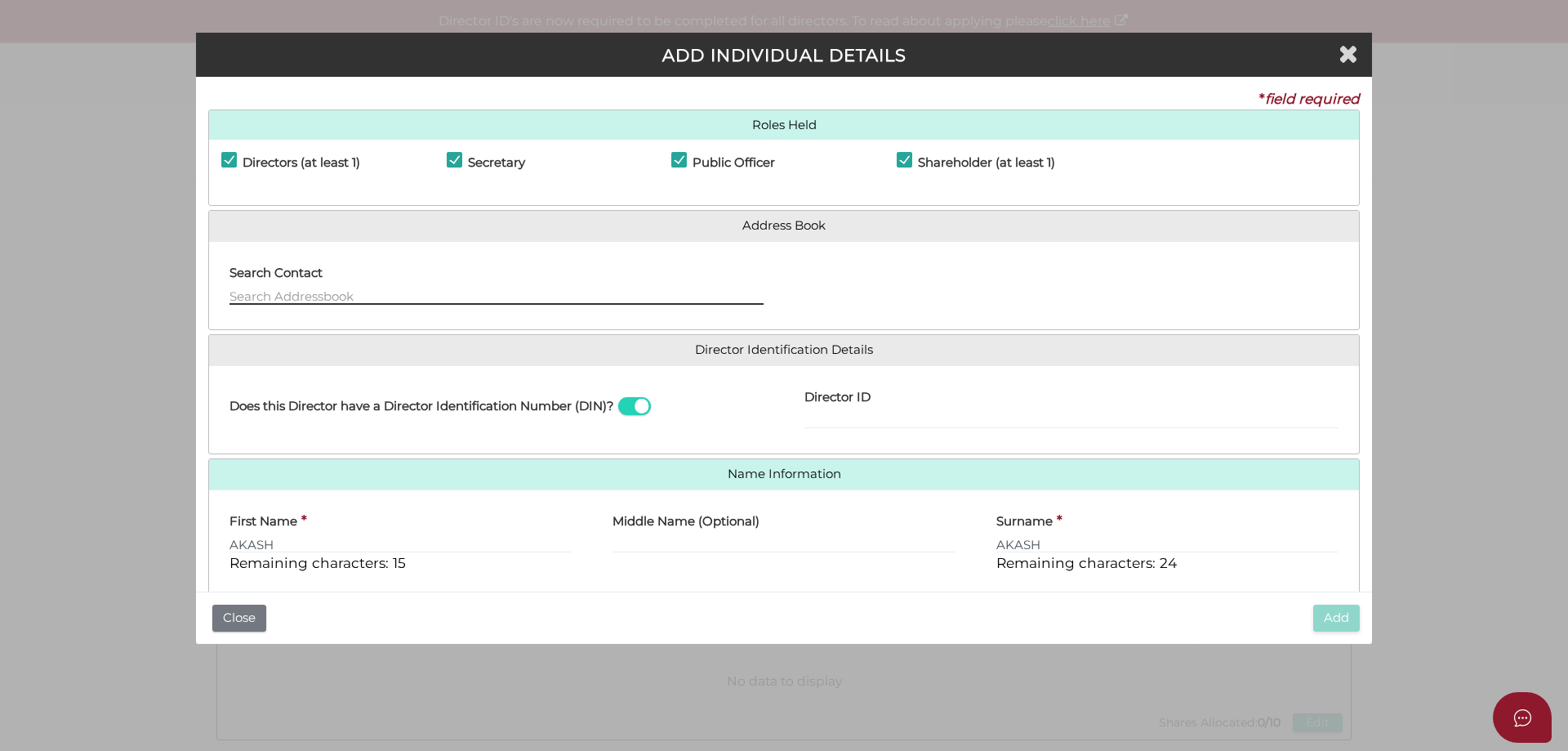
click at [296, 294] on input "text" at bounding box center [496, 295] width 534 height 18
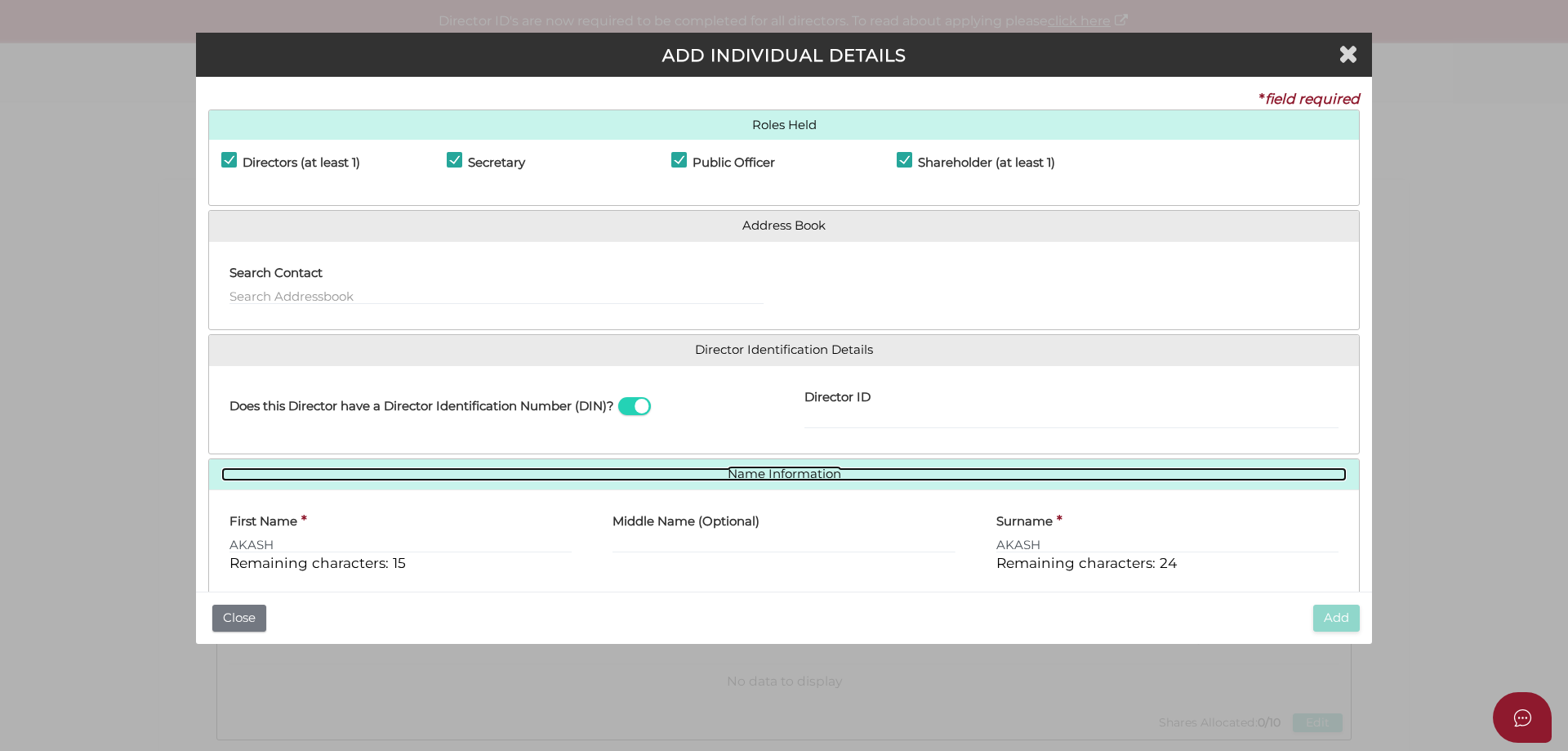
click at [799, 477] on link "Name Information" at bounding box center [784, 474] width 1125 height 14
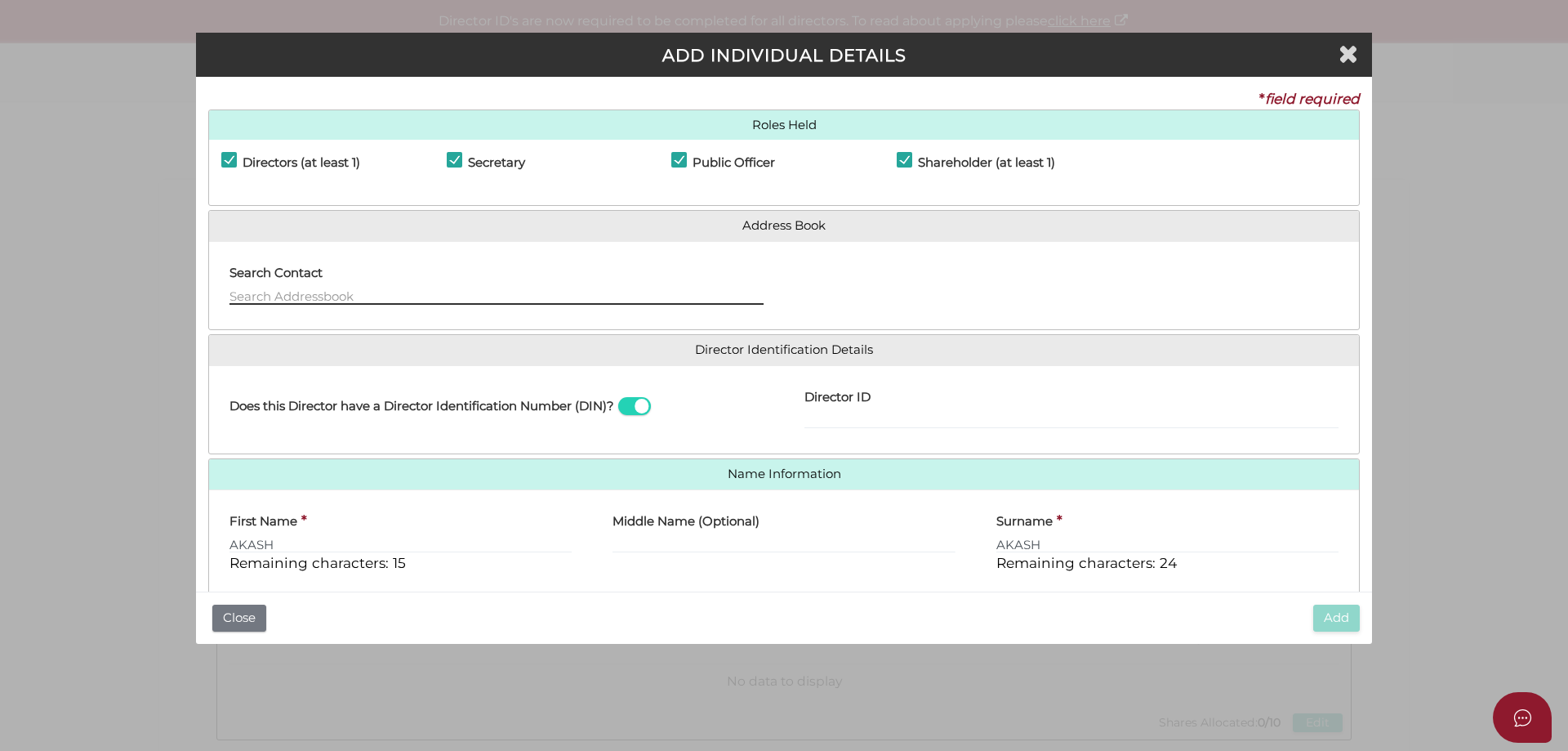
click at [290, 296] on input "text" at bounding box center [496, 295] width 534 height 18
click at [276, 287] on input "text" at bounding box center [496, 295] width 534 height 18
paste input "287 GLEN HUNTLY RD"
type input "2"
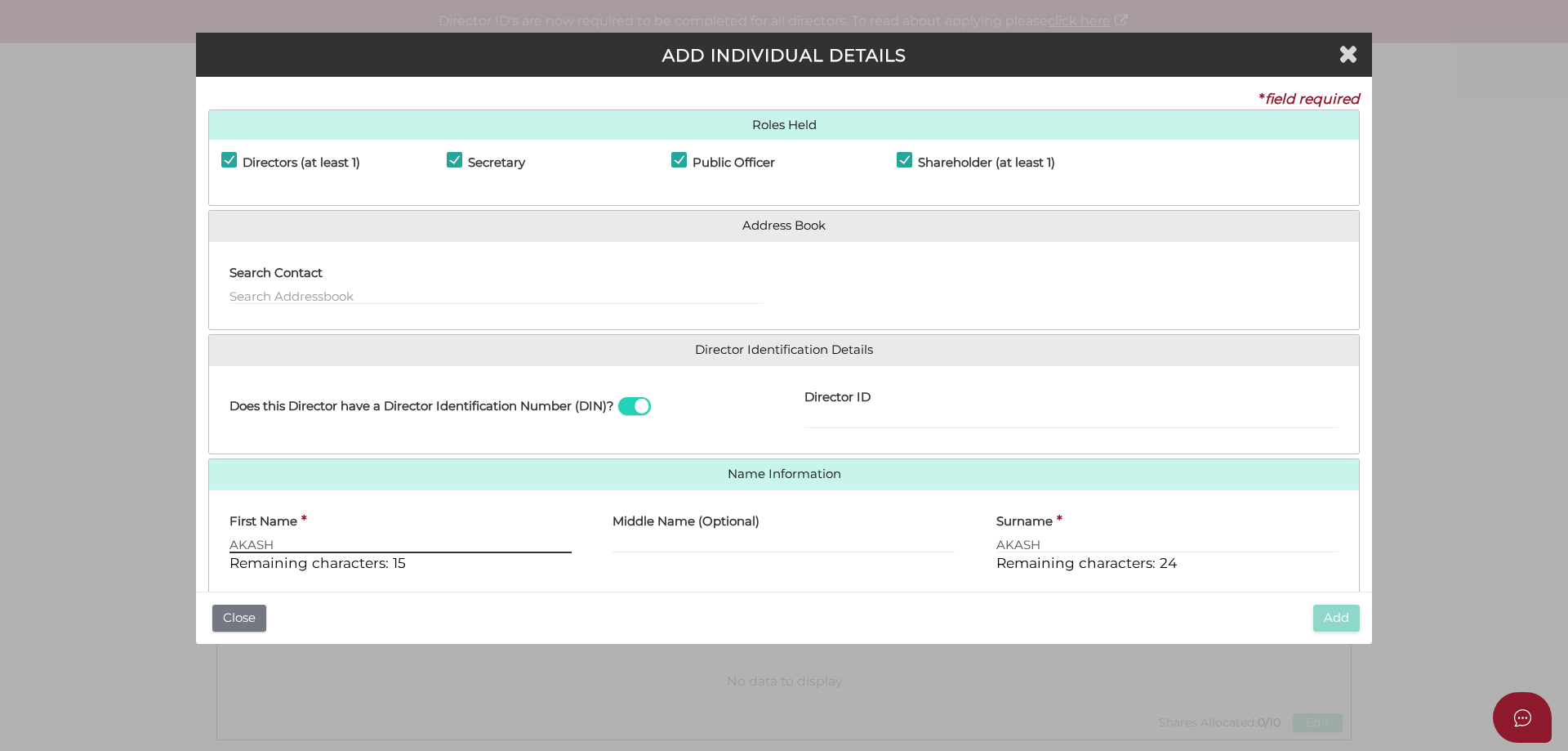
click at [311, 548] on input "AKASH" at bounding box center [400, 544] width 342 height 18
type input "A"
type input "akash"
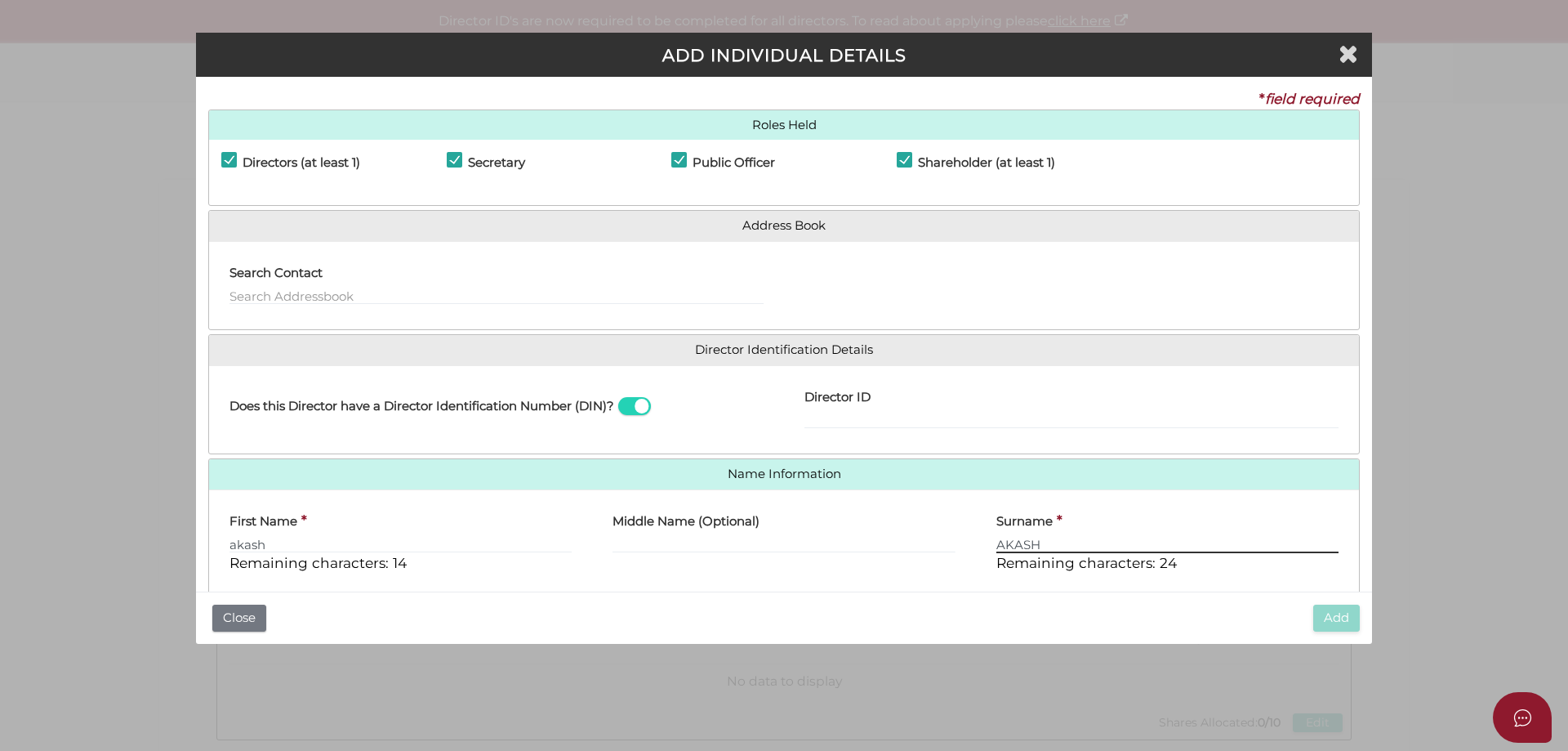
drag, startPoint x: 1107, startPoint y: 536, endPoint x: 930, endPoint y: 543, distance: 177.1
click at [930, 543] on div "First Name * akash Remaining characters: 14 Middle Name (Optional) Surname * AK…" at bounding box center [784, 544] width 1150 height 83
type input "akash"
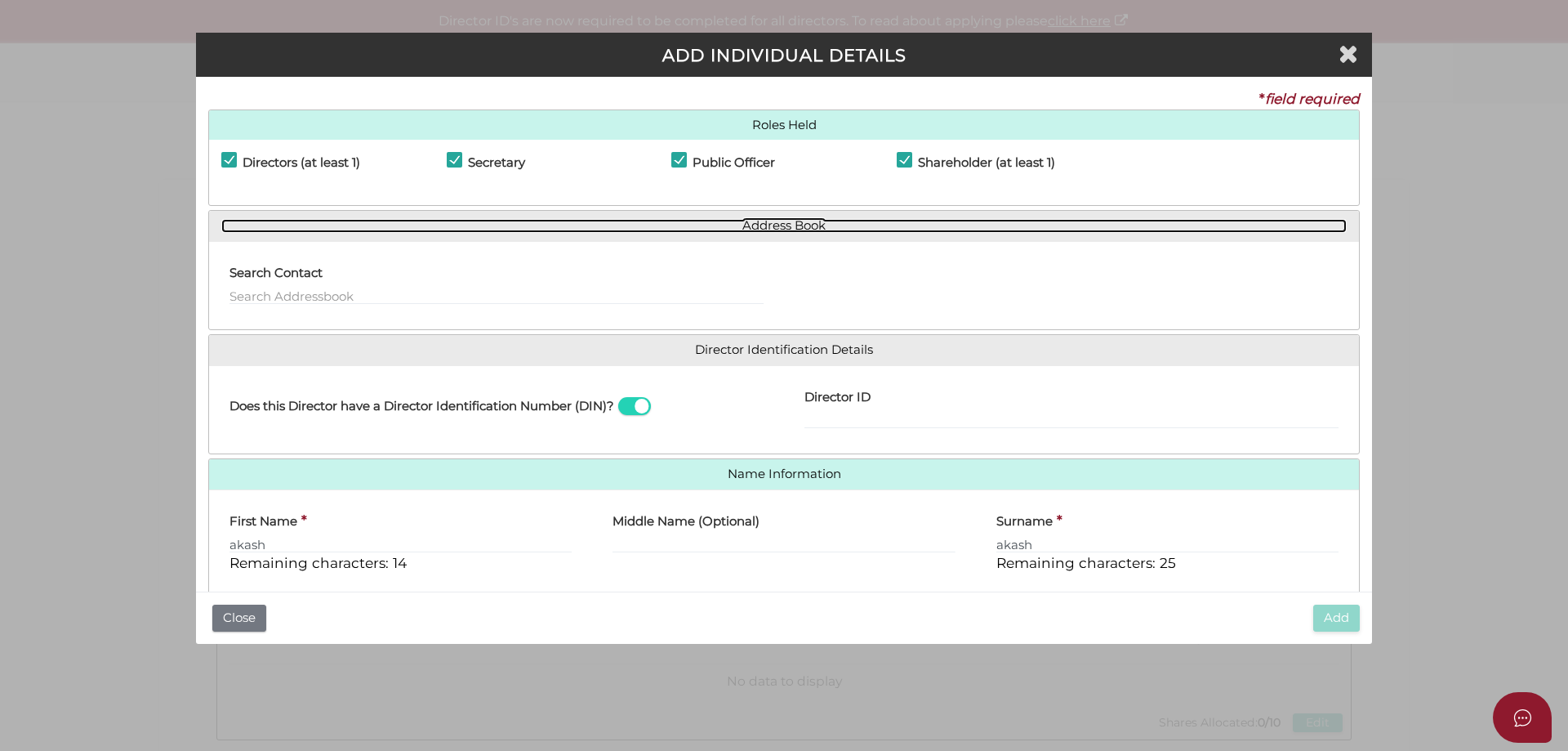
click at [526, 228] on link "Address Book" at bounding box center [784, 226] width 1125 height 14
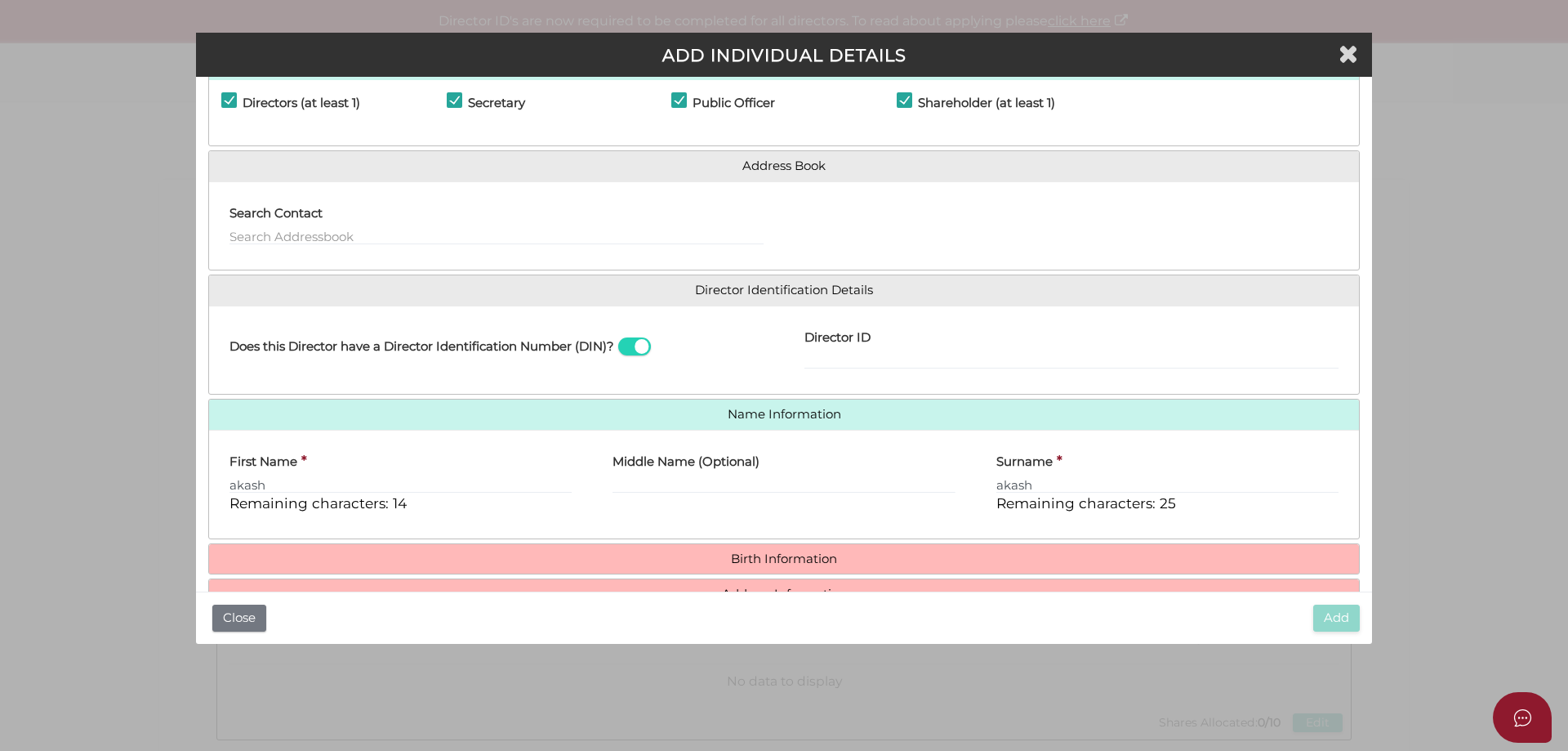
scroll to position [140, 0]
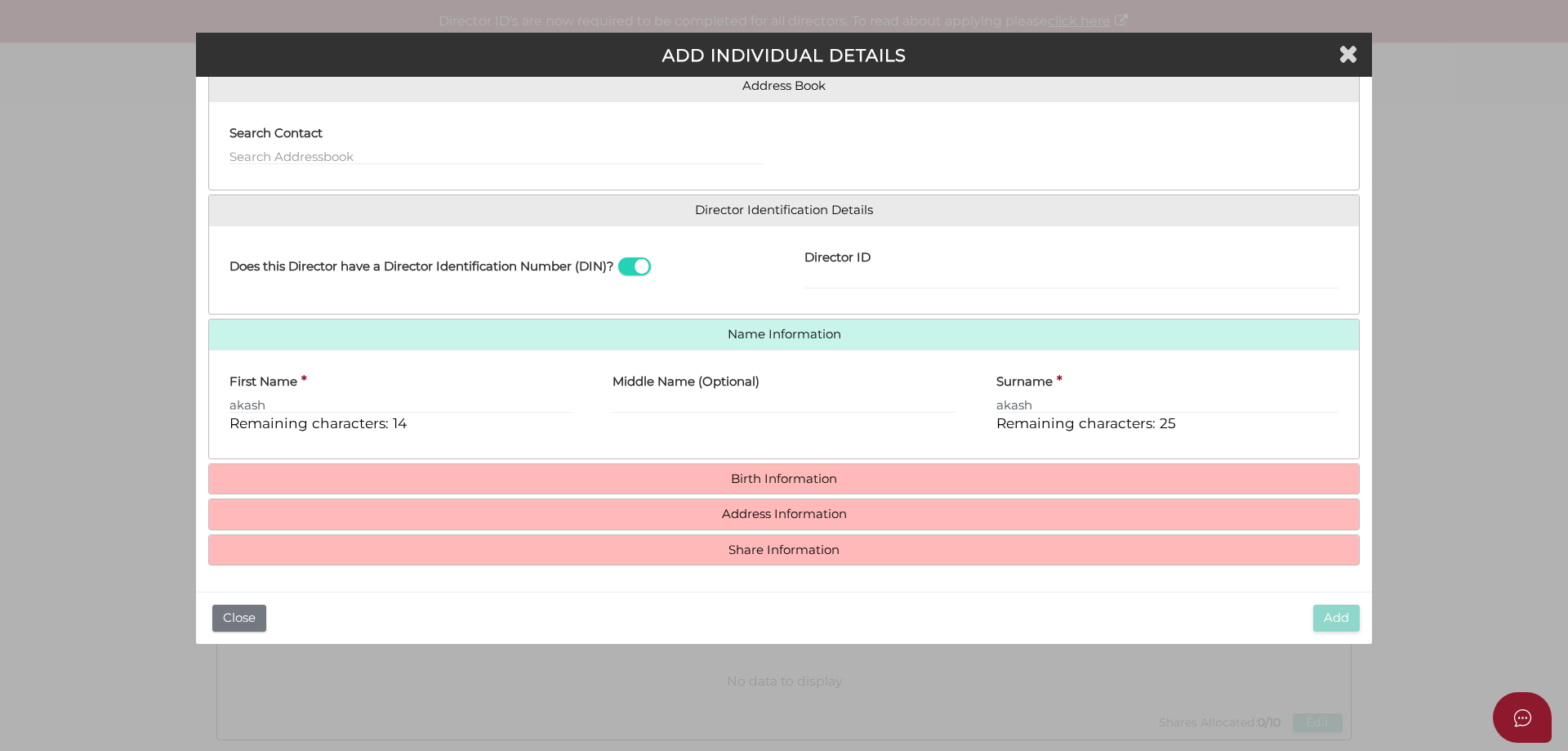
click at [761, 487] on h4 "Birth Information" at bounding box center [784, 478] width 1150 height 30
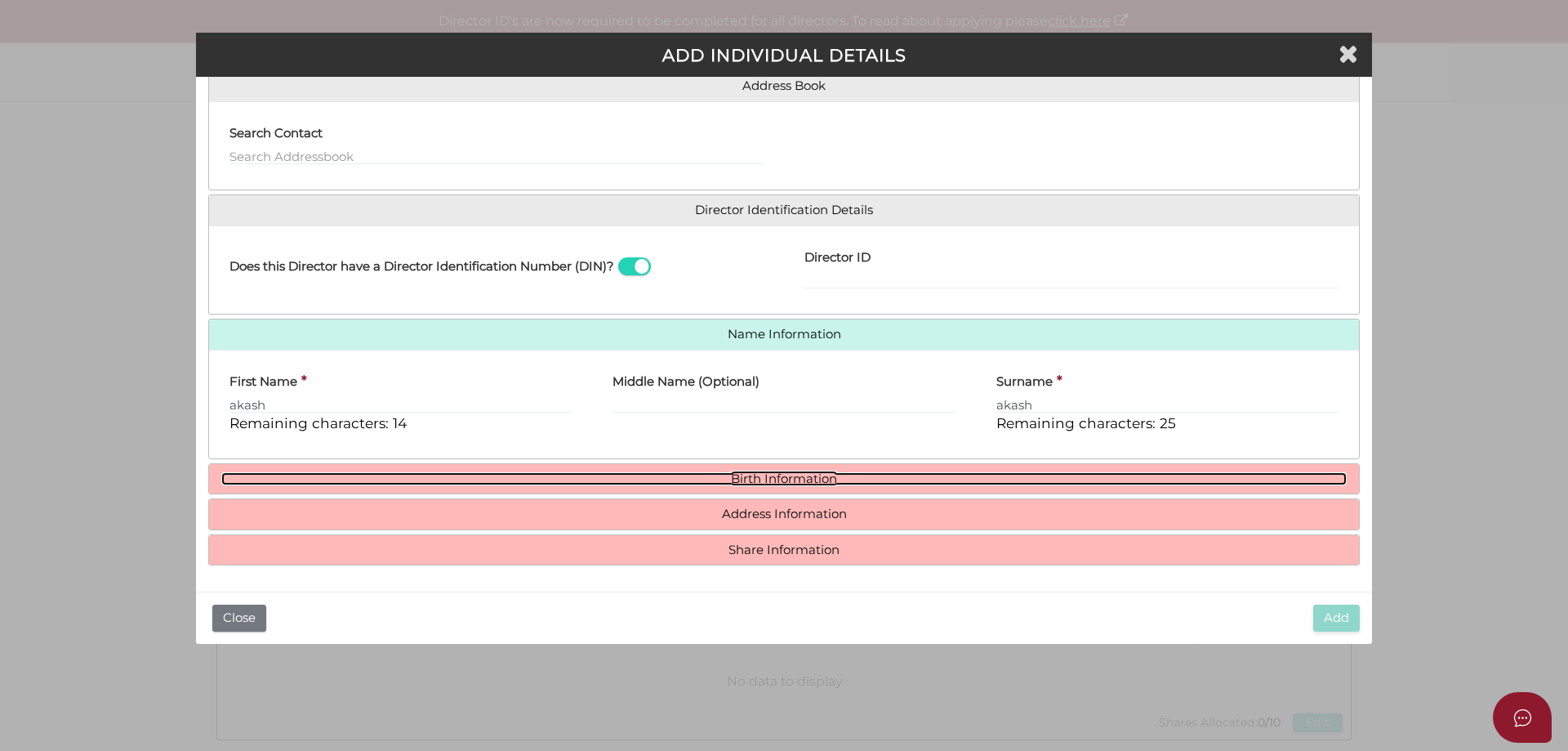
click at [760, 484] on link "Birth Information" at bounding box center [784, 478] width 1125 height 14
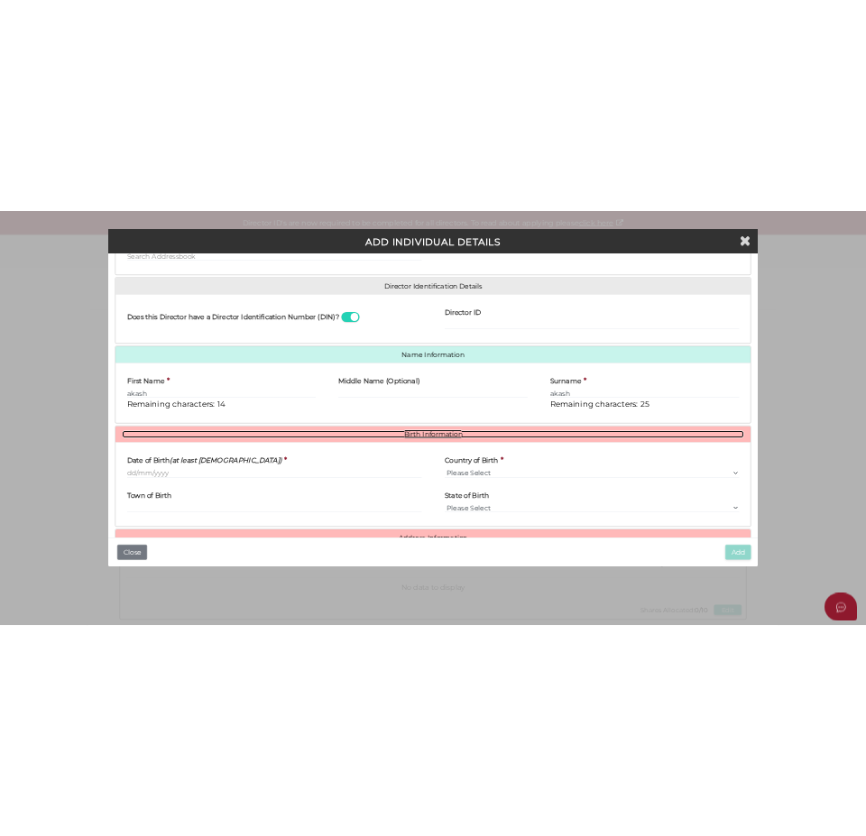
scroll to position [322, 0]
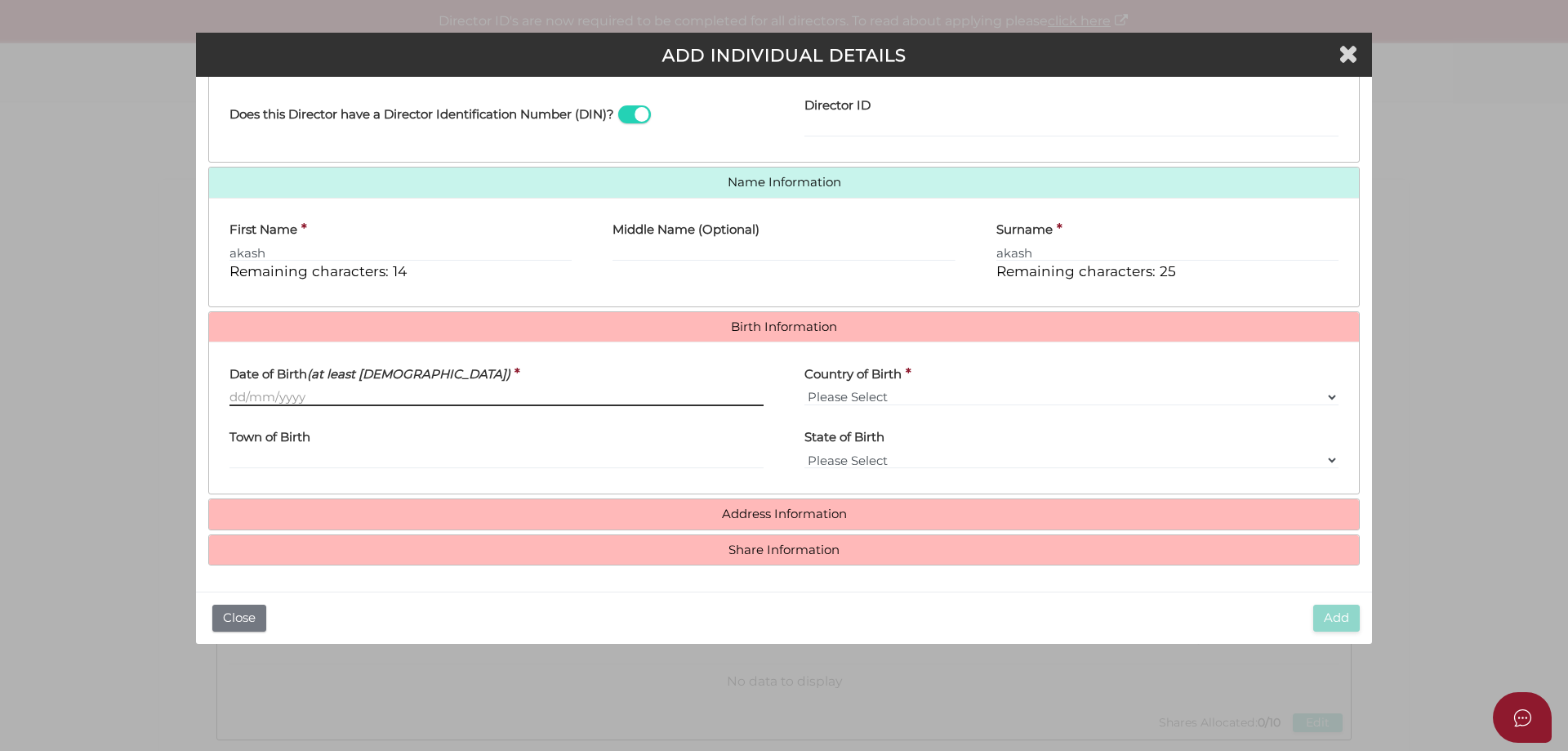
click at [274, 405] on body "Shelcom is loading Processing Payment...Please Wait... Director ID's are now re…" at bounding box center [784, 375] width 1568 height 751
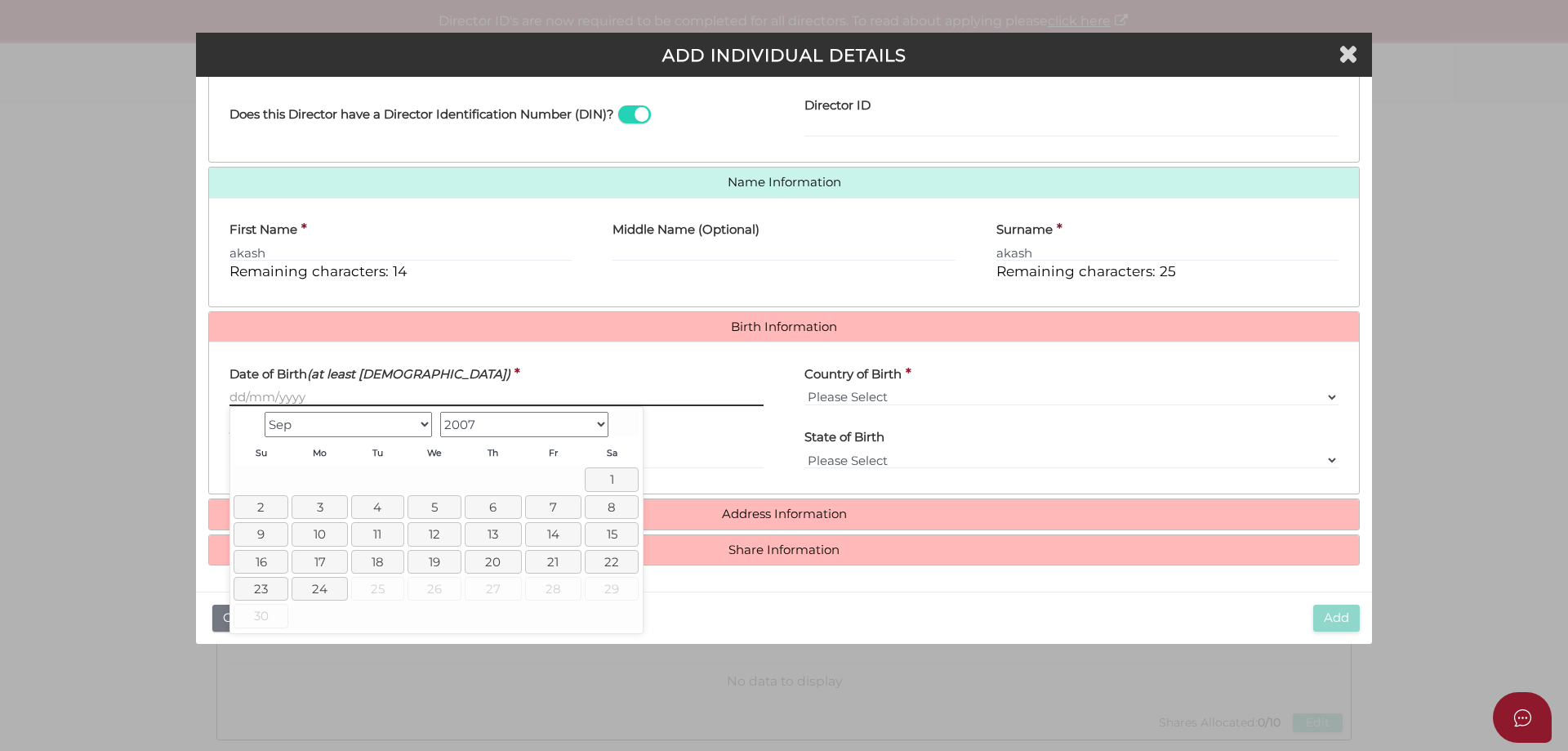
scroll to position [293, 0]
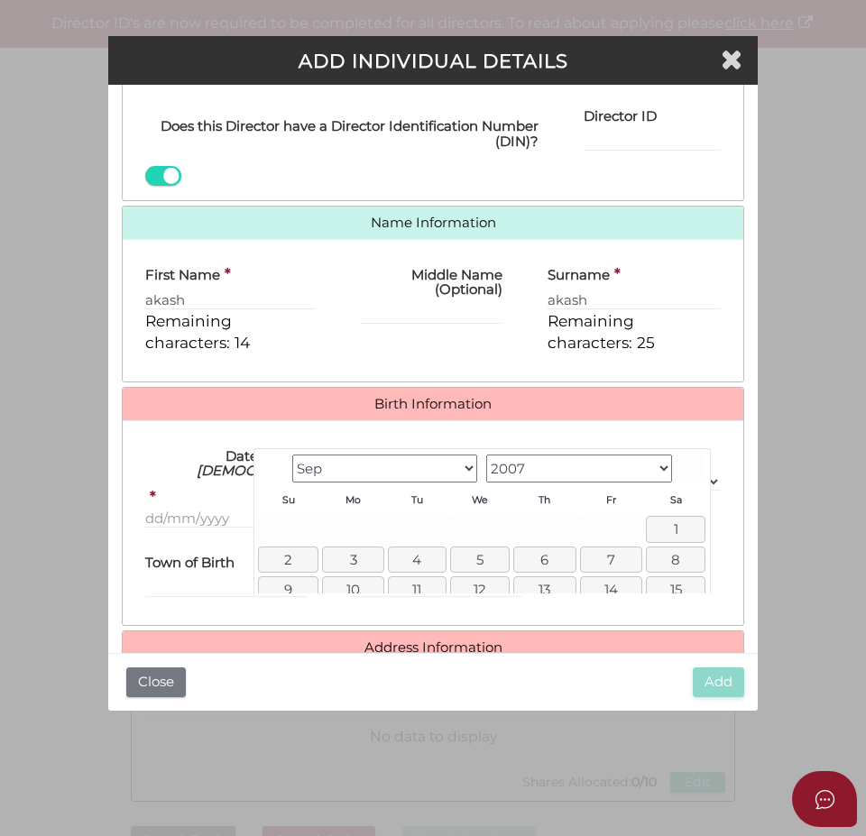
click at [192, 483] on label "Date of Birth (at least 18 years old)" at bounding box center [254, 460] width 219 height 51
click at [192, 509] on input "Date of Birth (at least 18 years old)" at bounding box center [254, 519] width 219 height 20
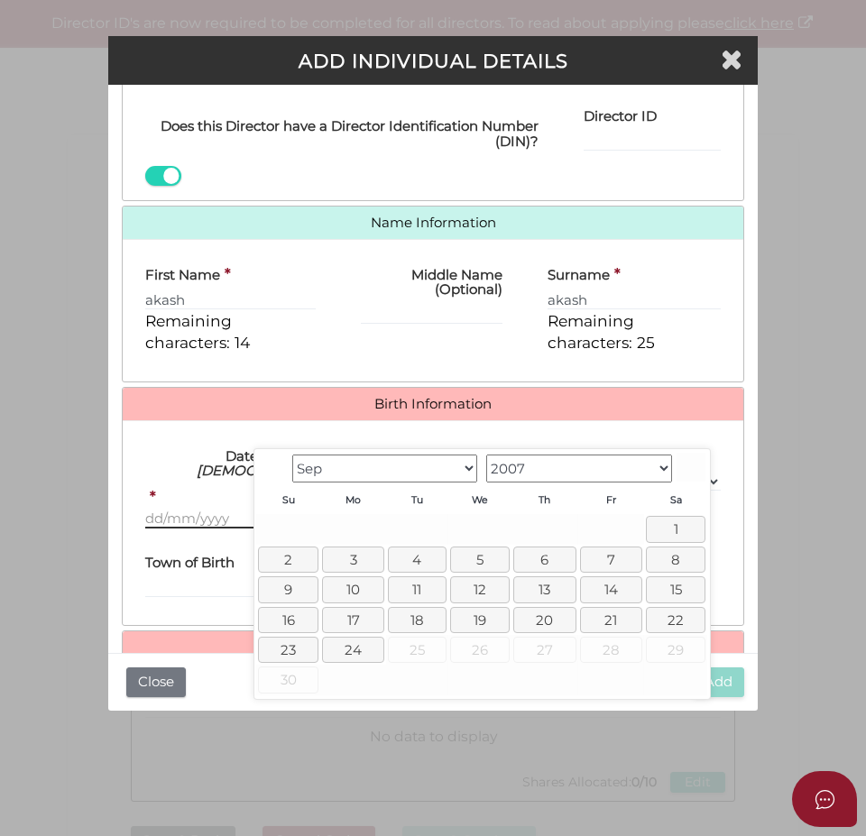
click at [172, 514] on input "Date of Birth (at least 18 years old)" at bounding box center [254, 519] width 219 height 20
paste input "29/08/1999"
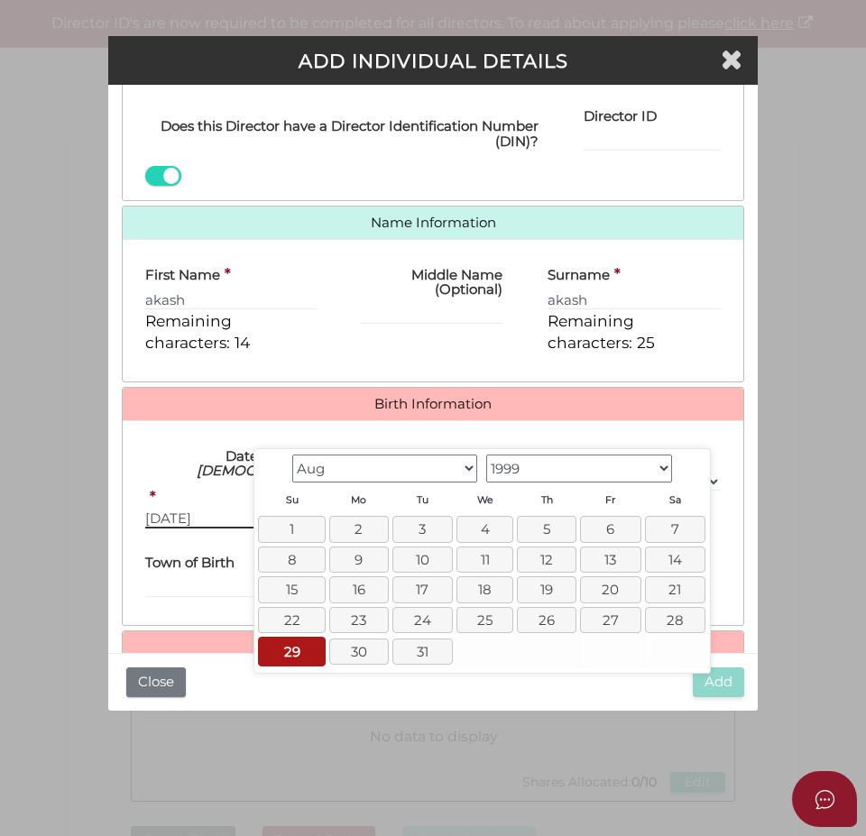
type input "29/08/1999"
click at [567, 688] on div "Add Close" at bounding box center [432, 682] width 649 height 58
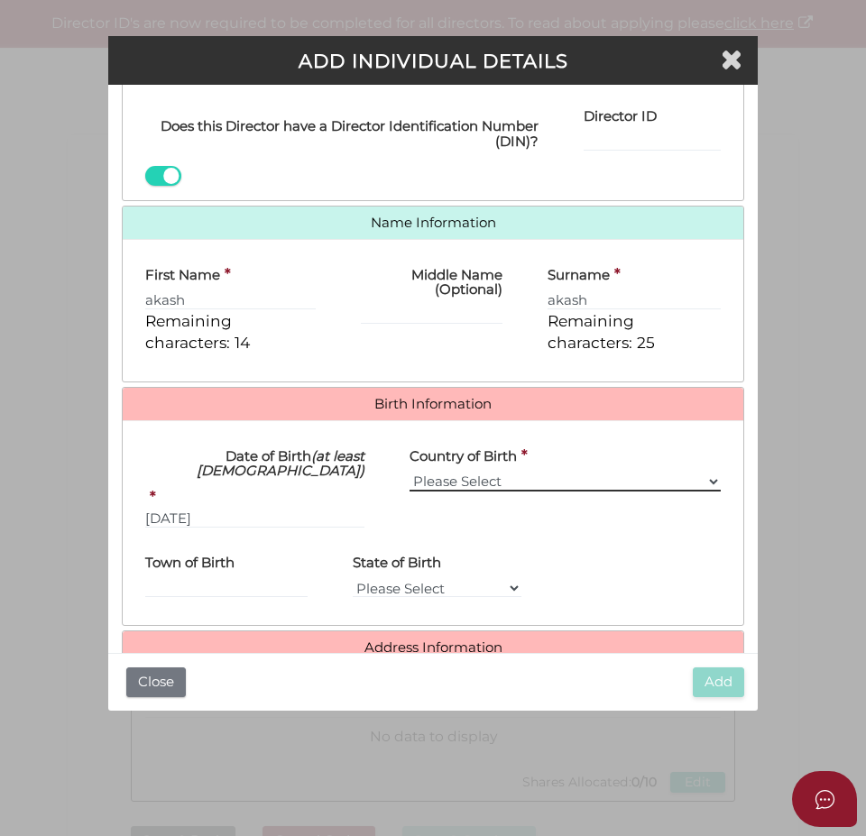
click at [459, 482] on select "Please Select v Australia Afghanistan Albania Algeria American Samoa Andorra An…" at bounding box center [564, 482] width 311 height 20
select select "India"
click at [409, 472] on select "Please Select v Australia Afghanistan Albania Algeria American Samoa Andorra An…" at bounding box center [564, 482] width 311 height 20
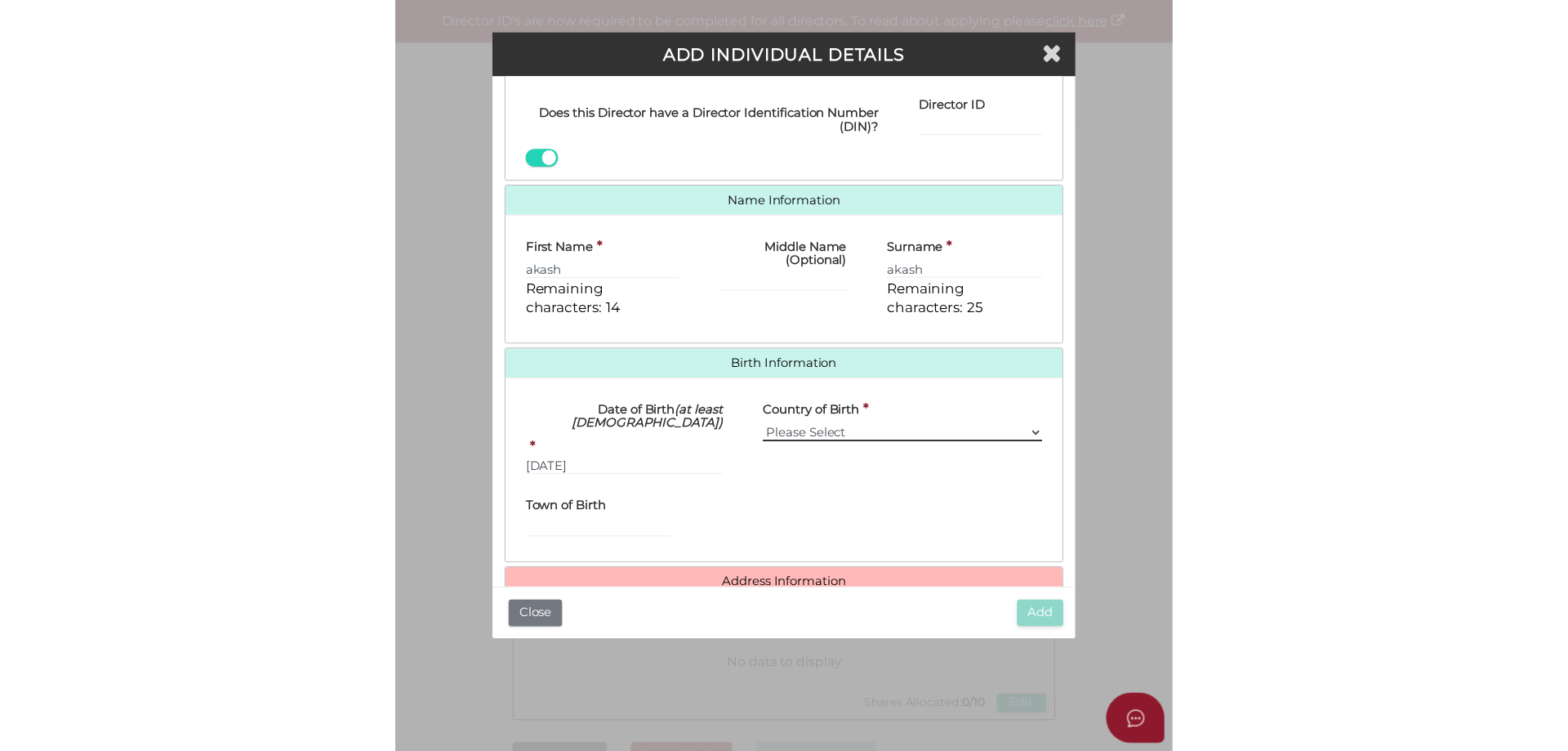
scroll to position [292, 0]
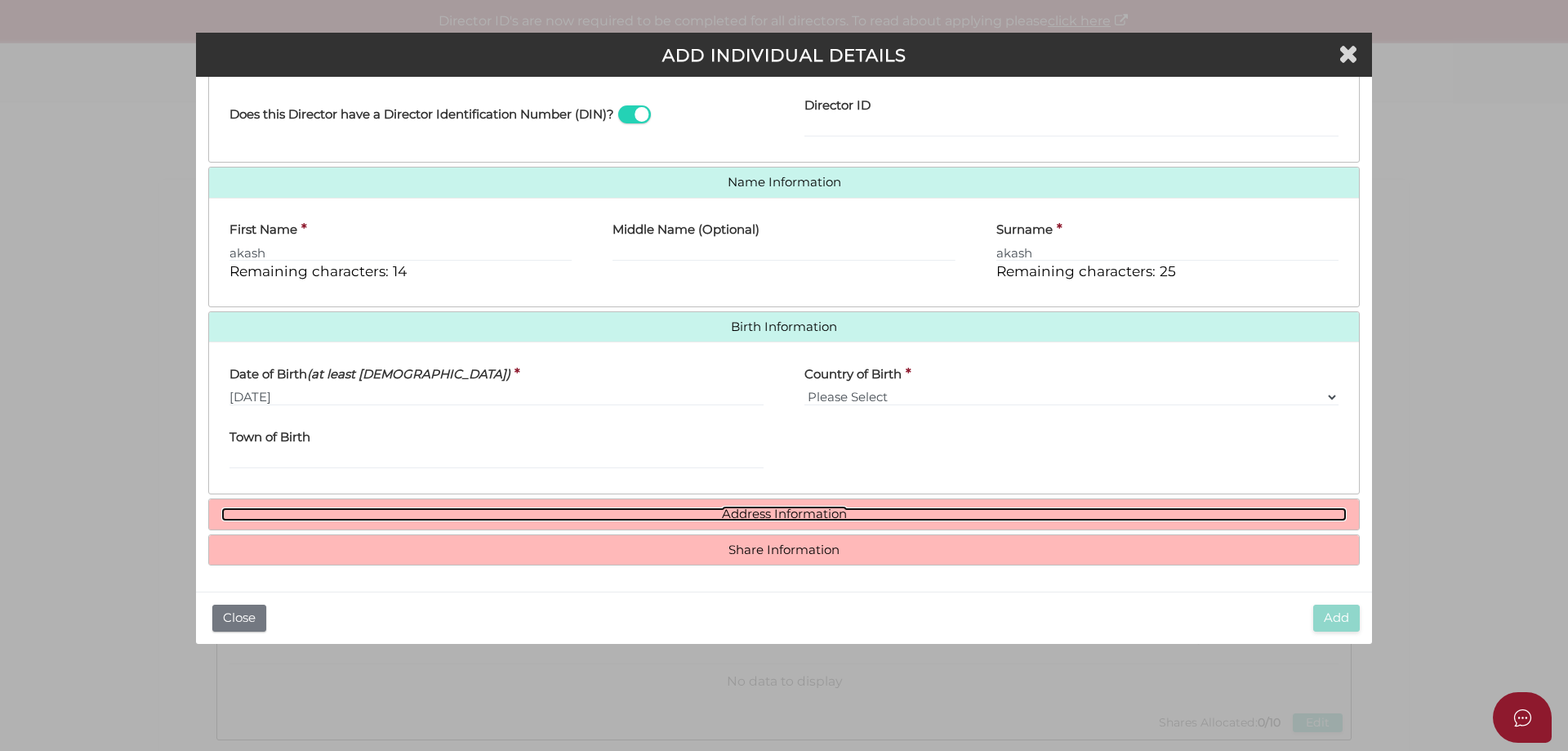
click at [758, 518] on link "Address Information" at bounding box center [784, 514] width 1125 height 14
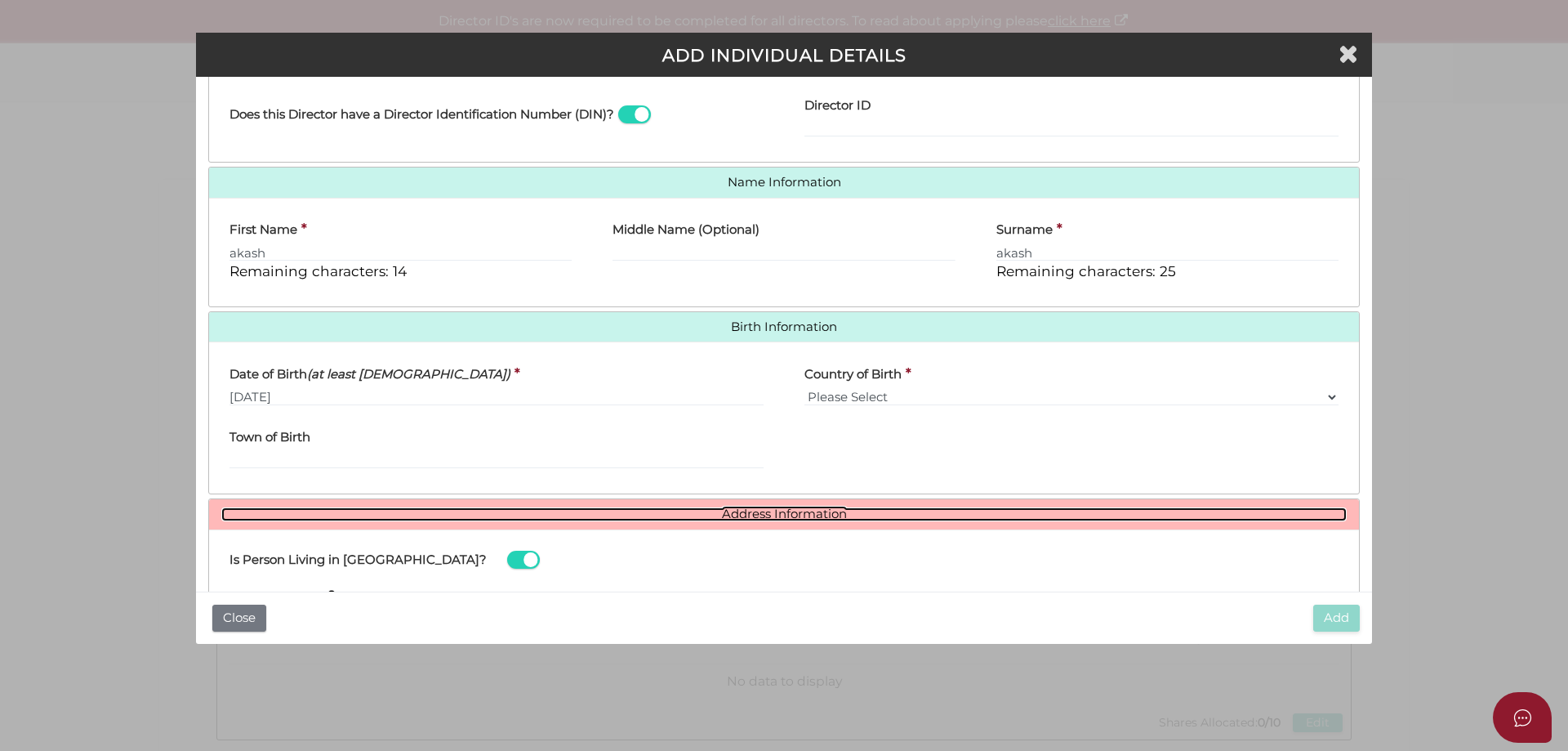
scroll to position [536, 0]
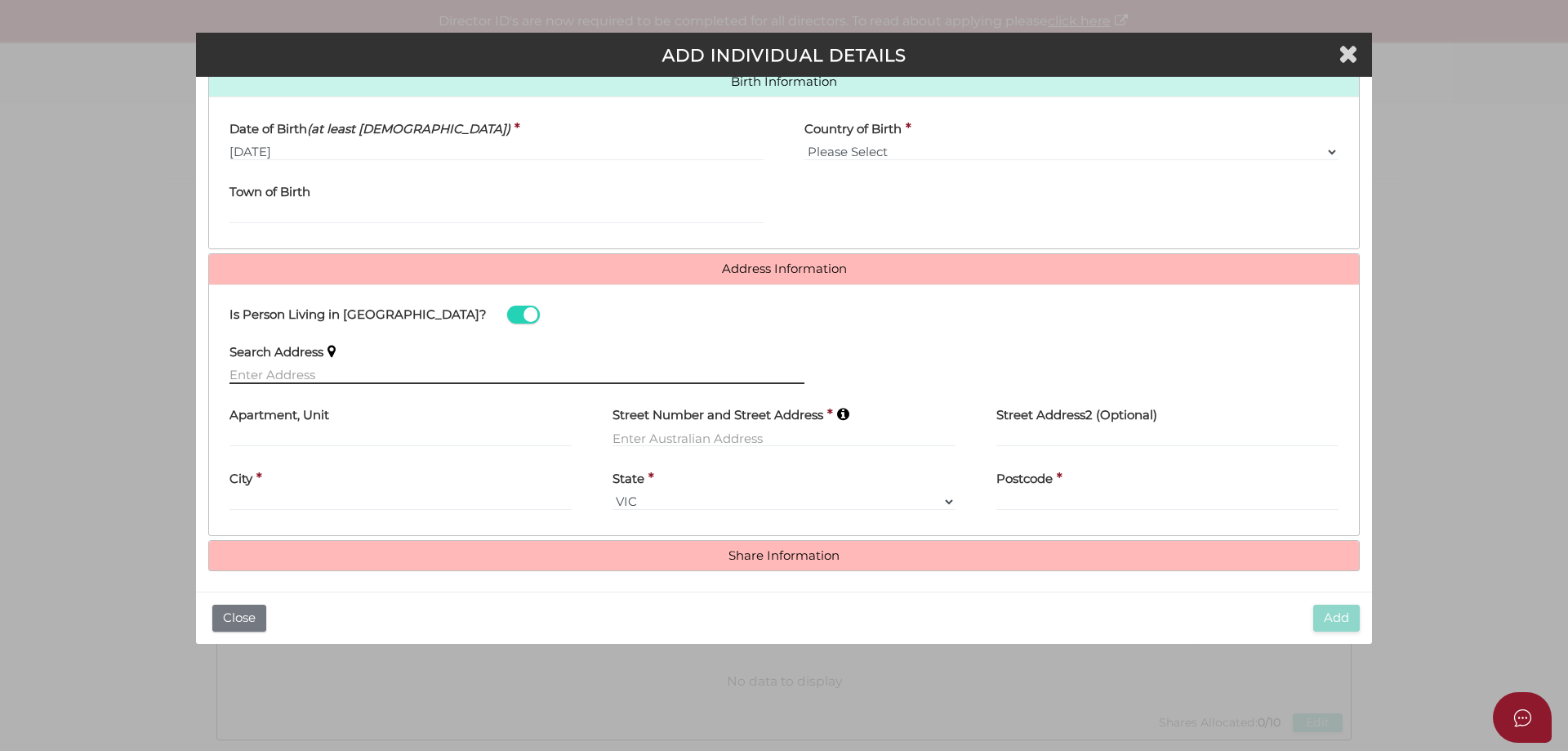
click at [328, 375] on input "text" at bounding box center [516, 375] width 575 height 18
paste input "287 GLEN HUNTLY RD"
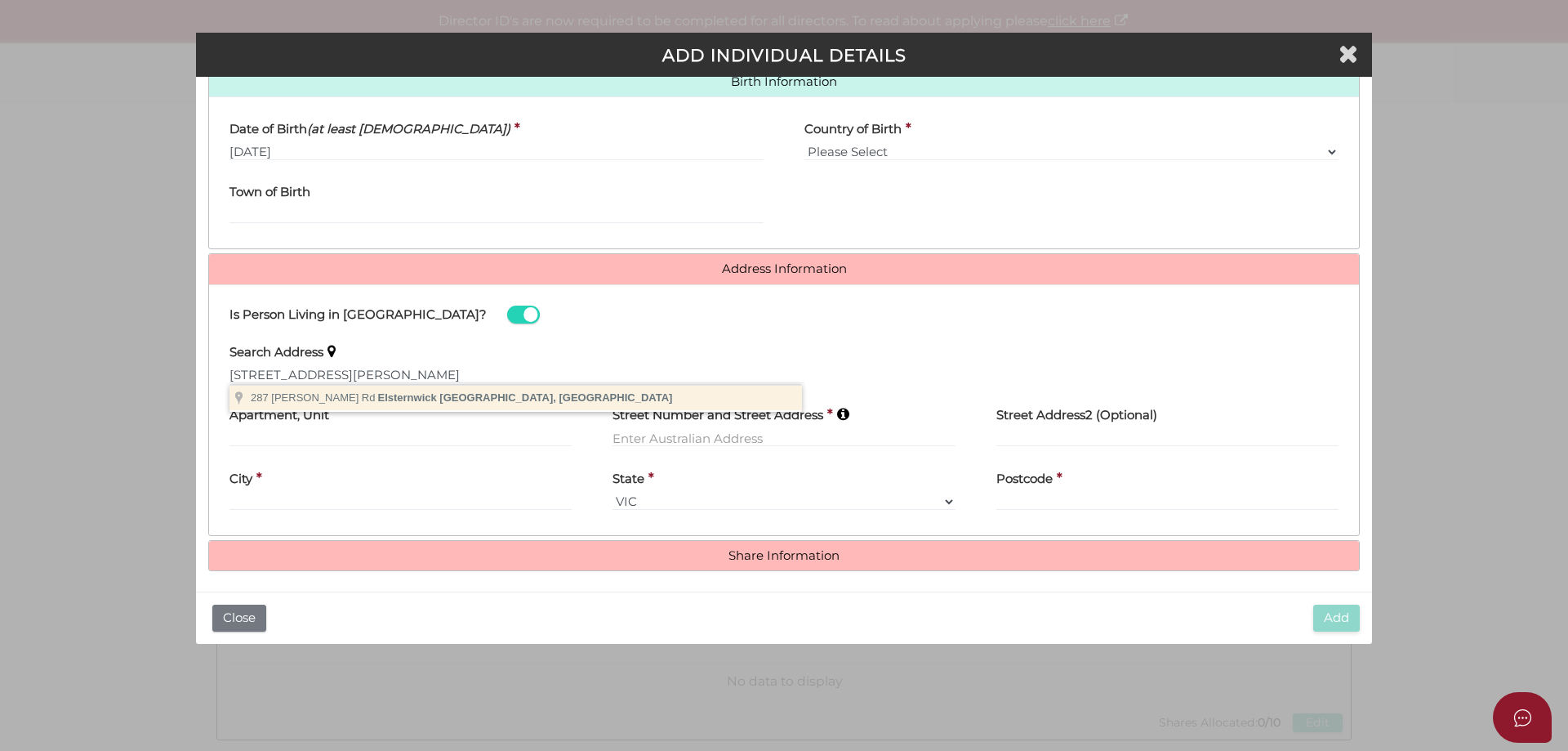
type input "287 Glen Huntly Rd, Elsternwick VIC, Australia"
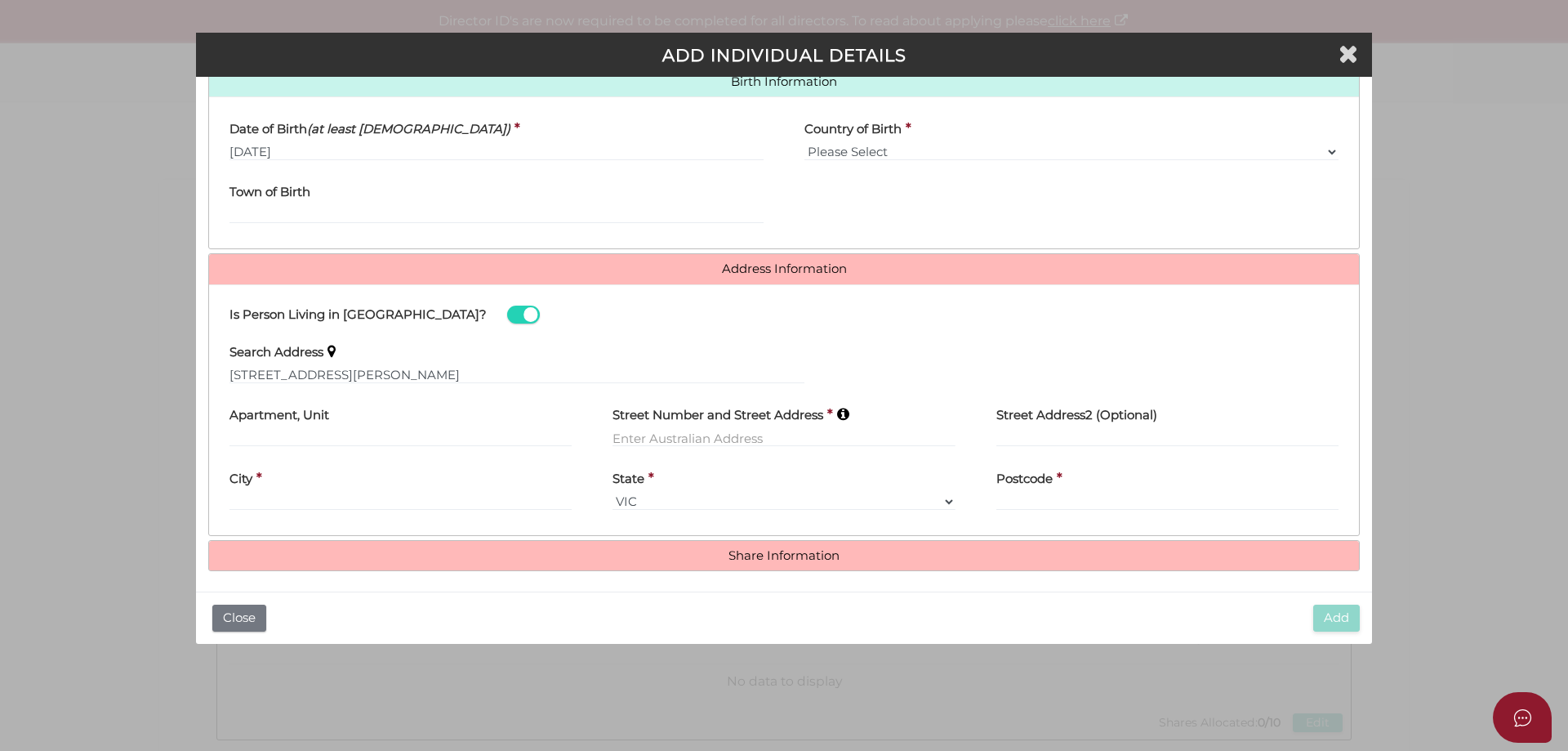
type input "287 Glen Huntly Road"
type input "Elsternwick"
select select "VIC"
type input "3185"
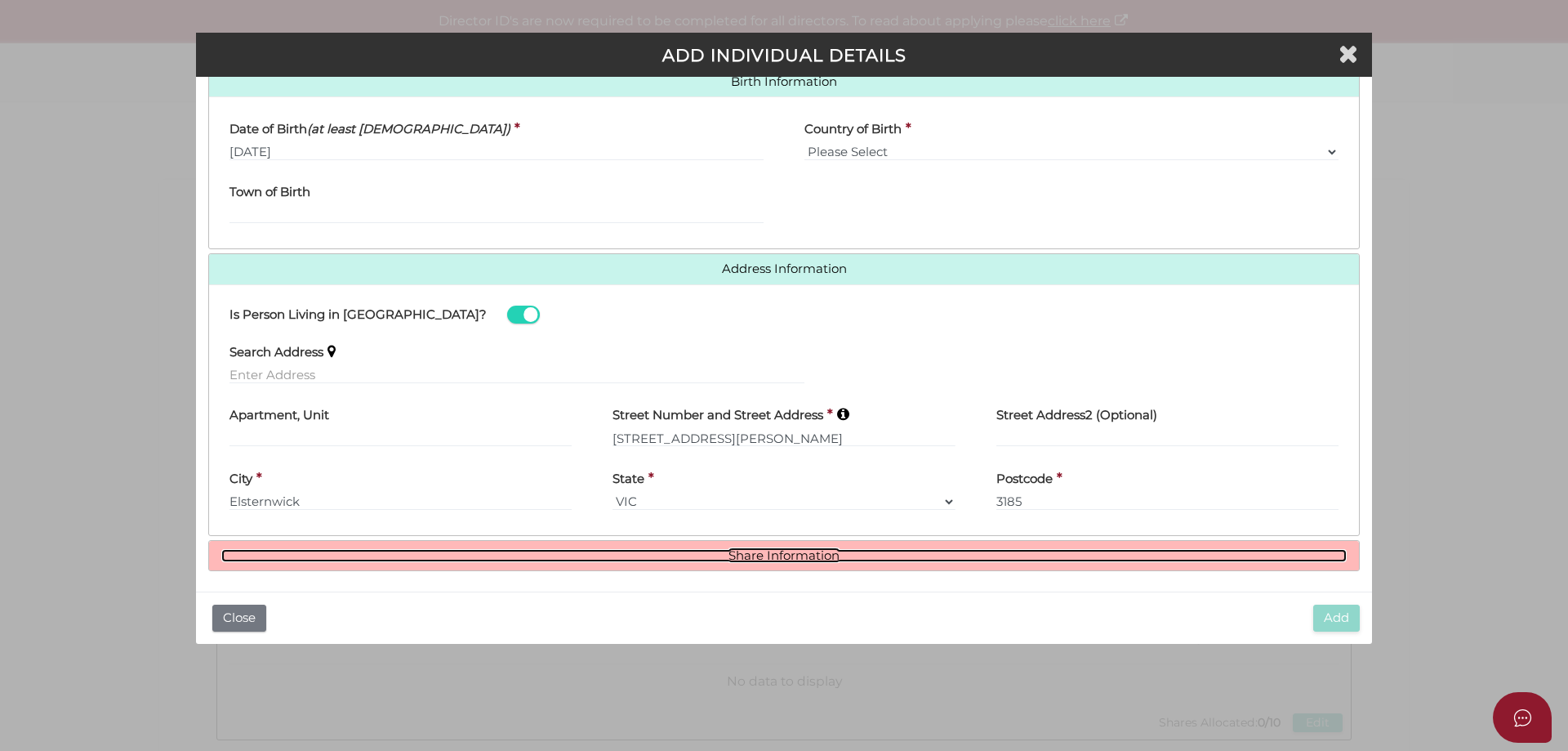
click at [782, 555] on link "Share Information" at bounding box center [784, 555] width 1125 height 14
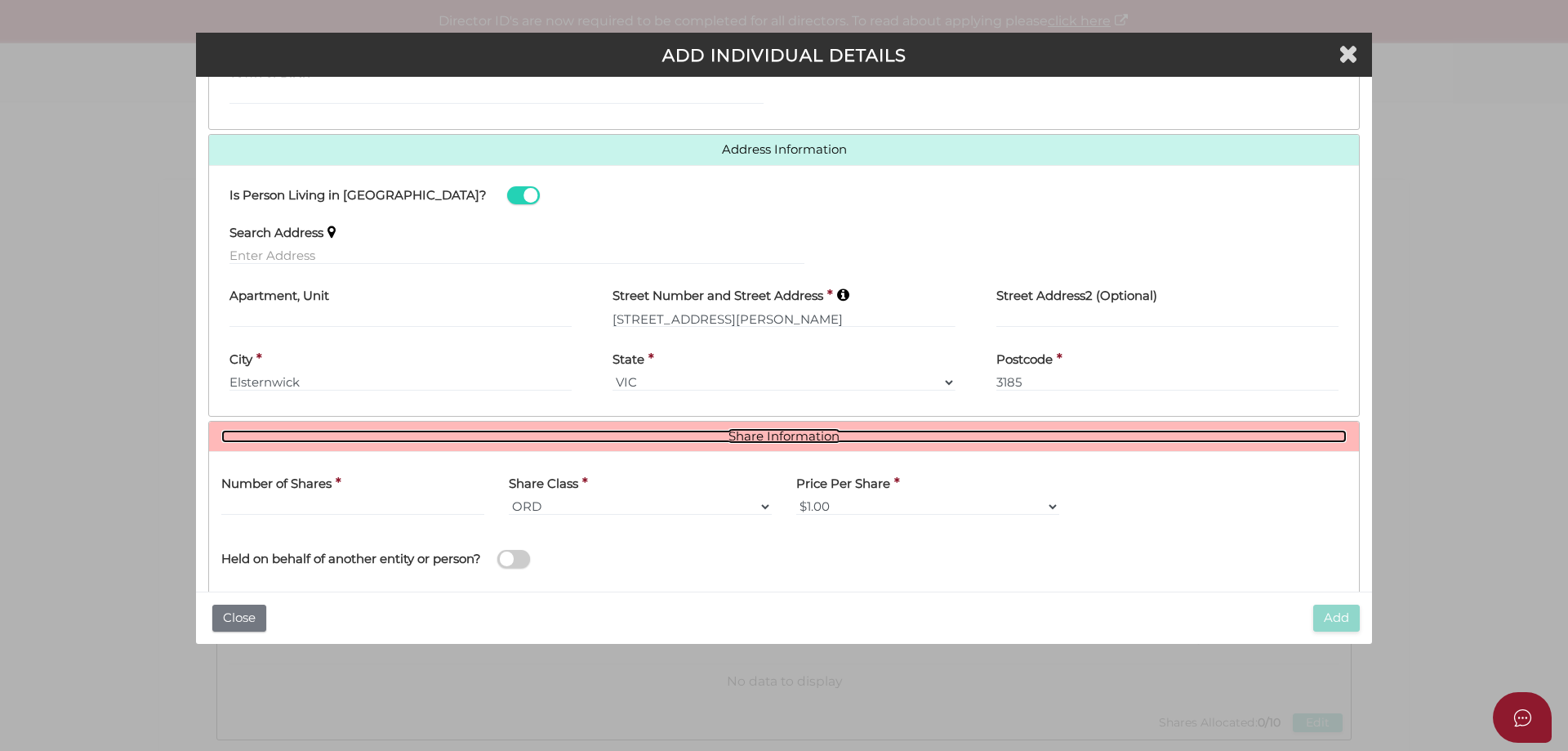
scroll to position [742, 0]
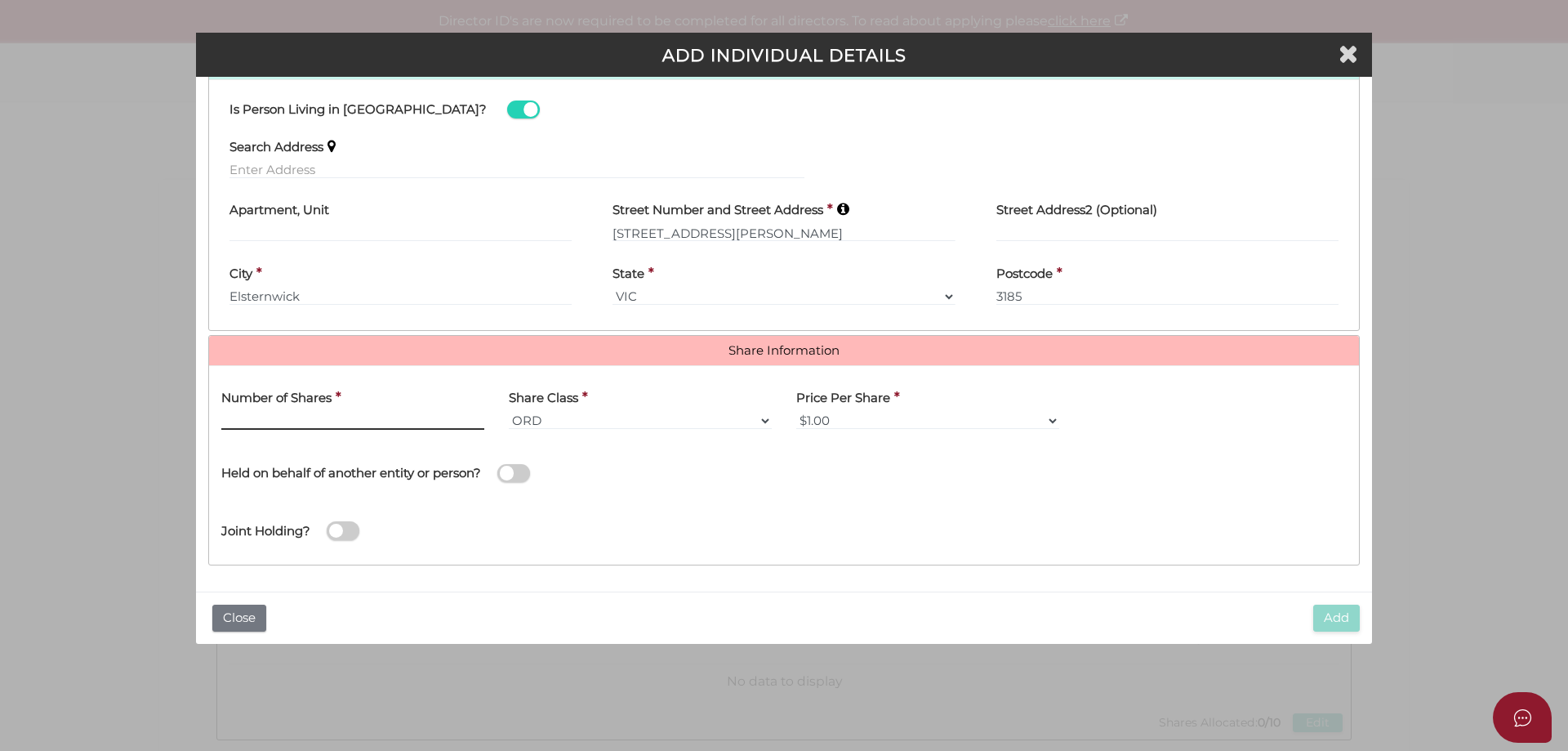
click at [317, 425] on input "text" at bounding box center [352, 420] width 263 height 18
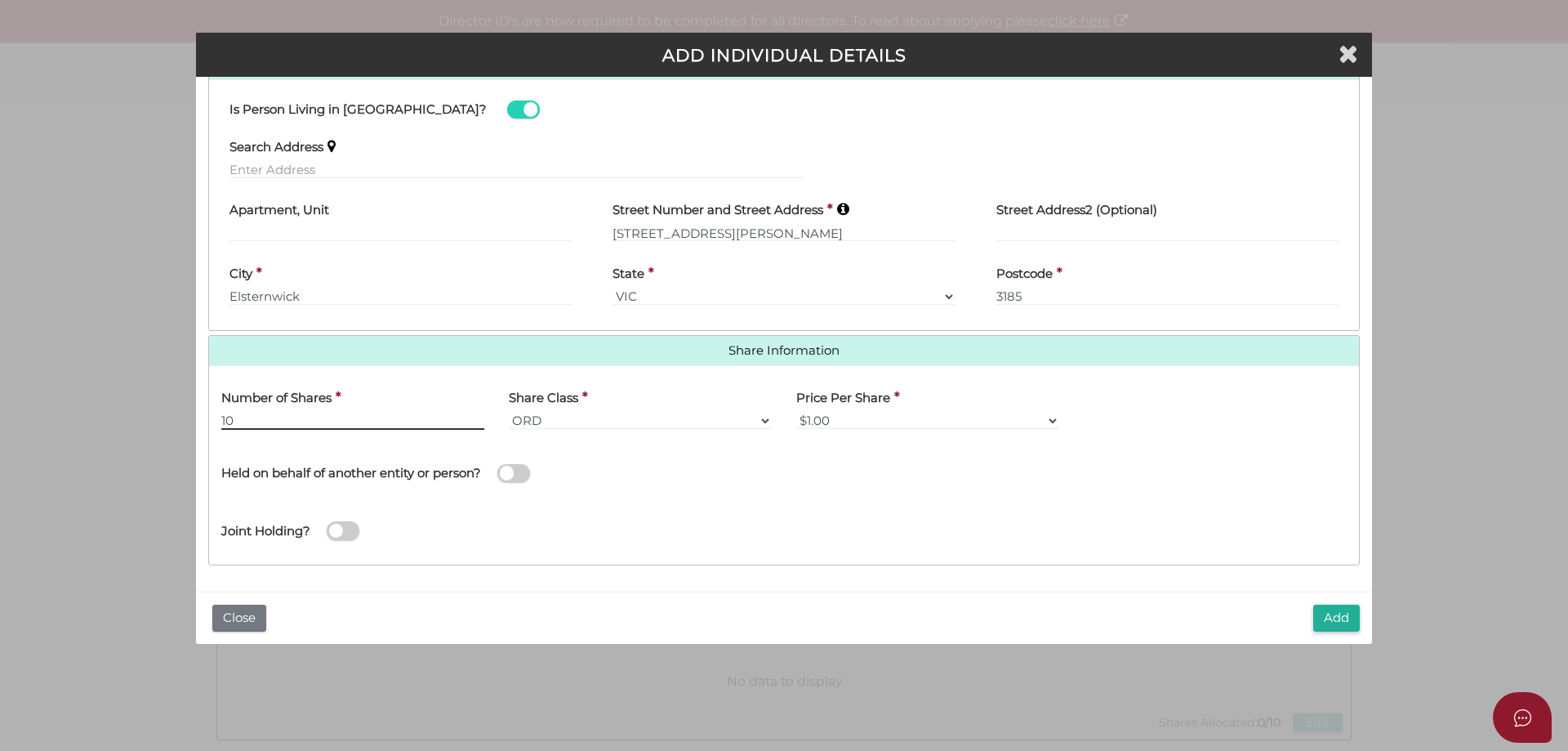
type input "10"
click at [699, 519] on div "Joint Holding?" at bounding box center [784, 525] width 1150 height 53
click at [1329, 611] on button "Add" at bounding box center [1336, 618] width 46 height 27
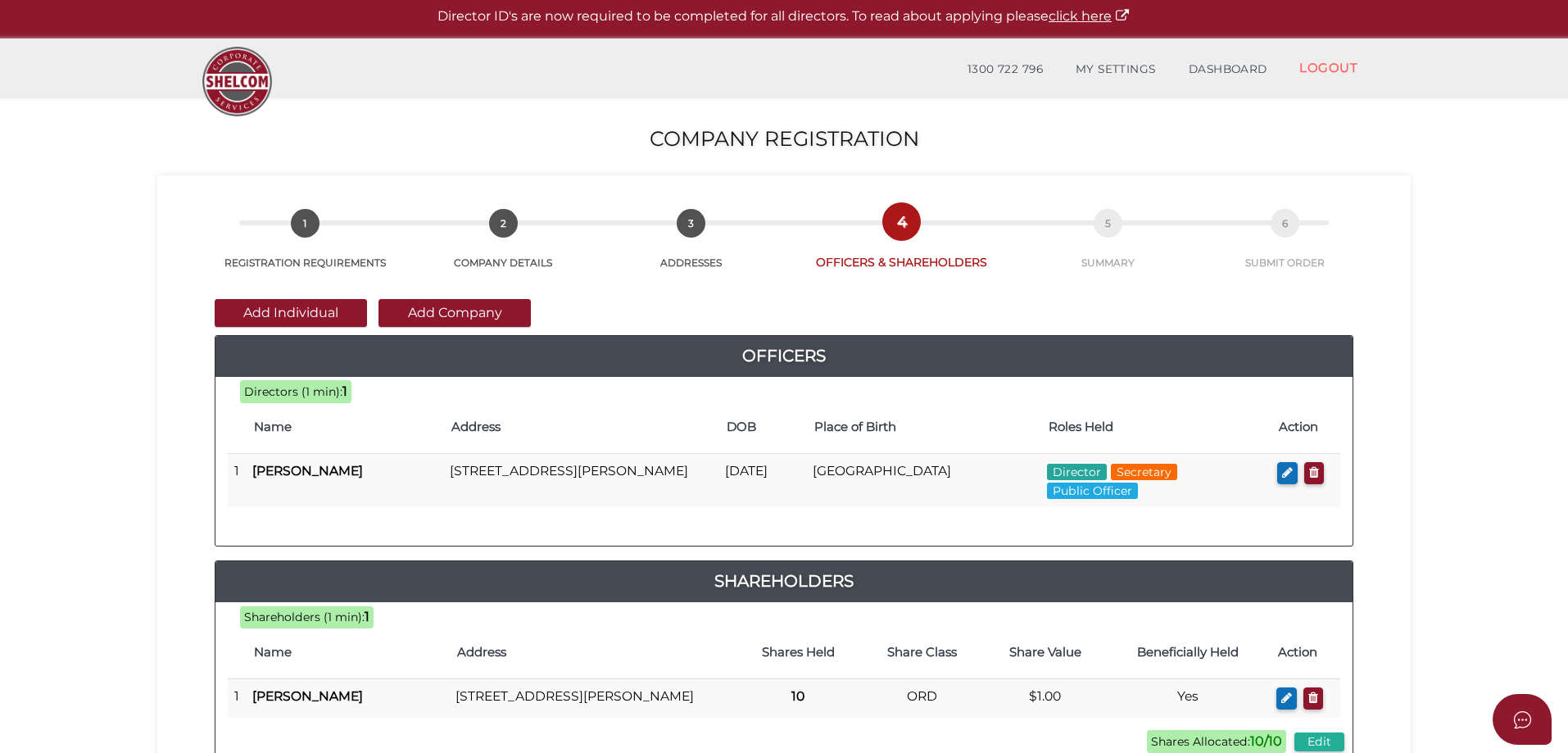
scroll to position [328, 0]
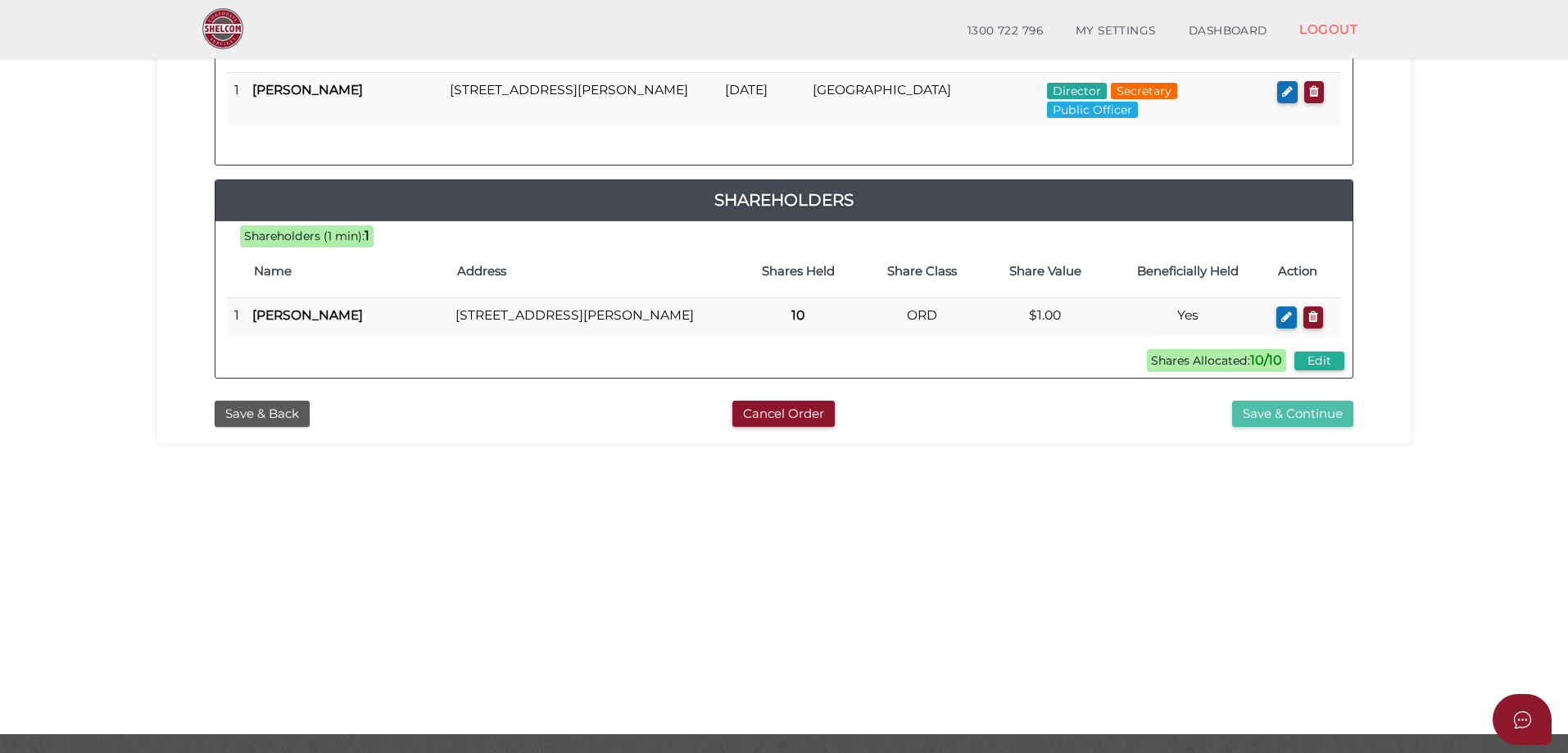
click at [1283, 428] on button "Save & Continue" at bounding box center [1292, 414] width 121 height 27
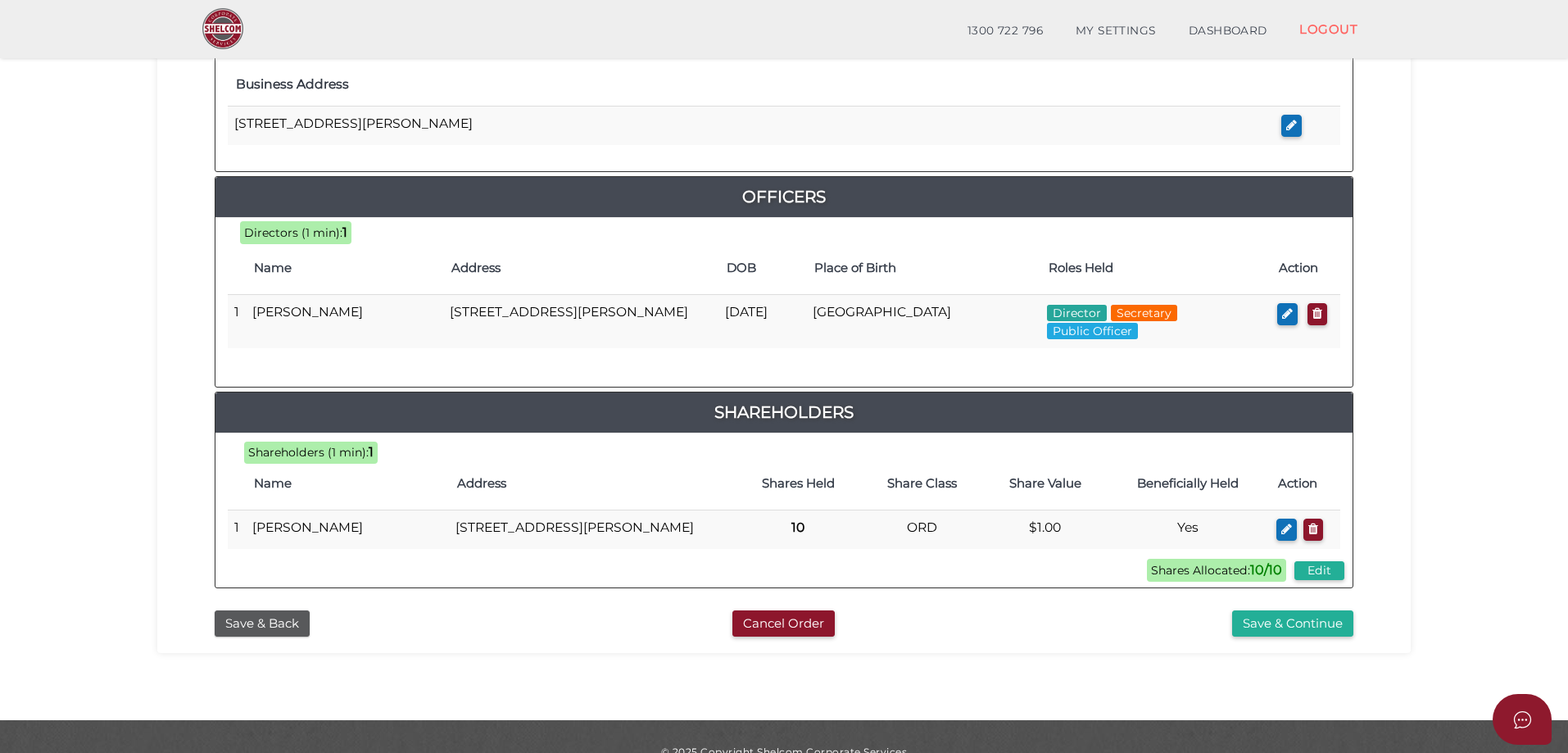
scroll to position [655, 0]
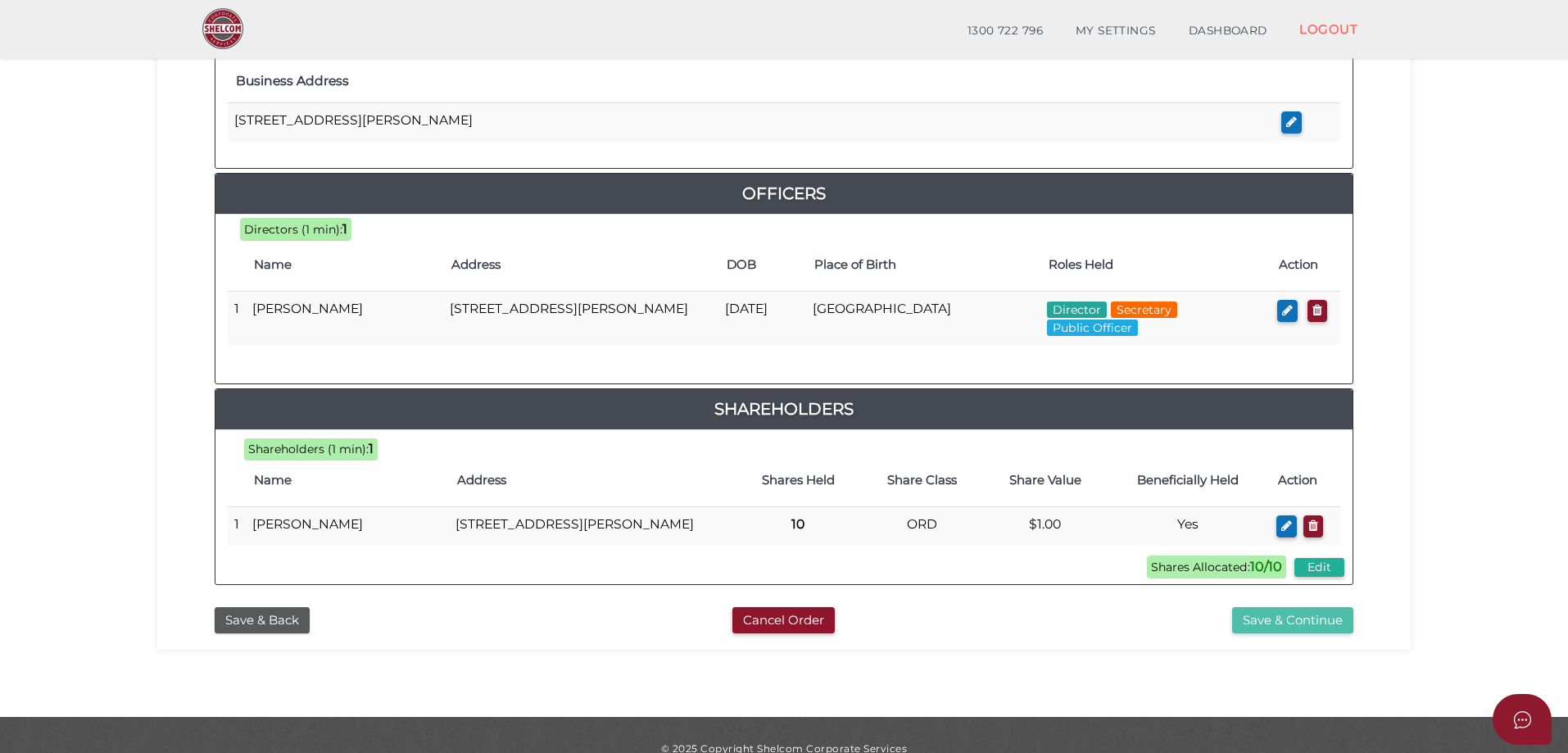
click at [1325, 633] on button "Save & Continue" at bounding box center [1292, 620] width 121 height 27
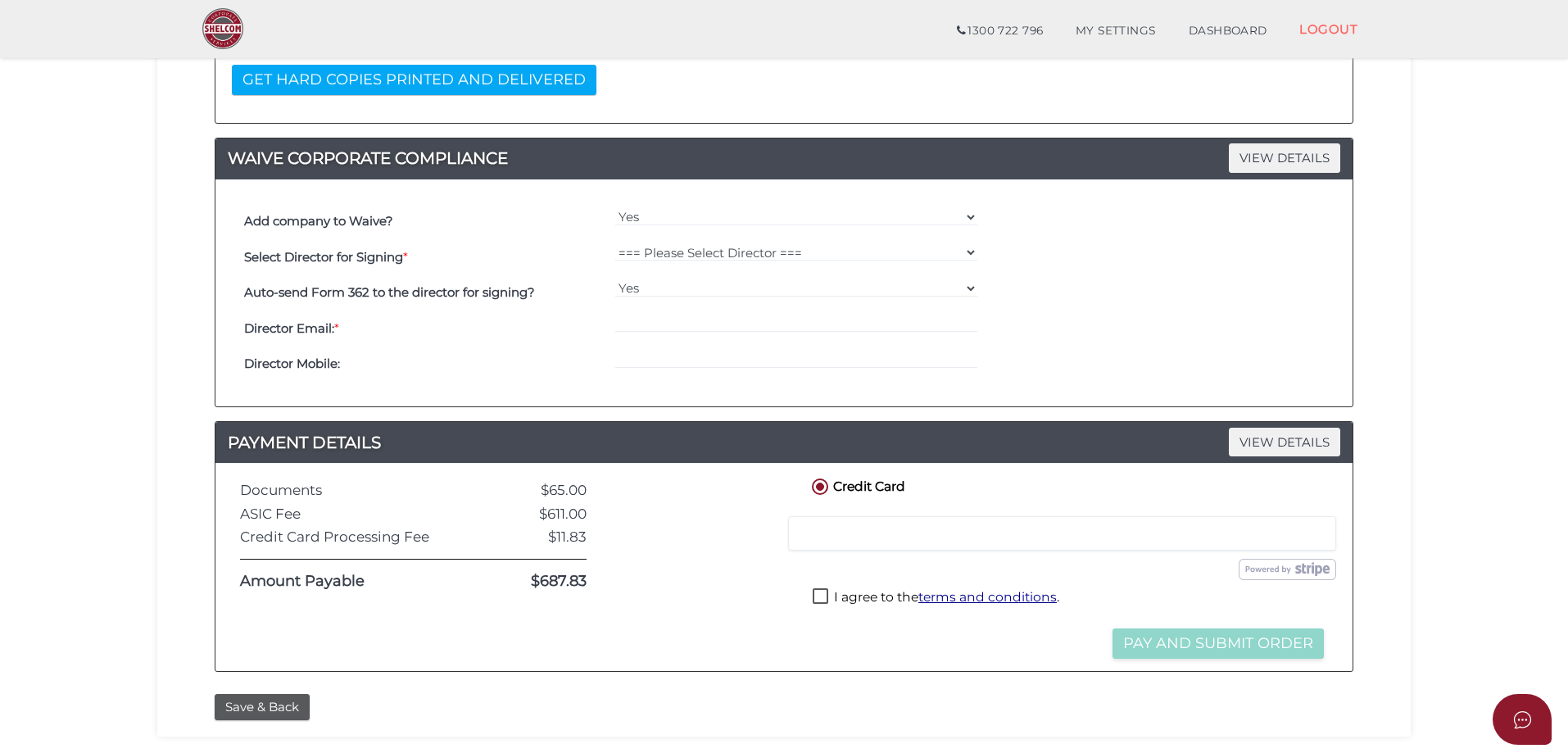
scroll to position [410, 0]
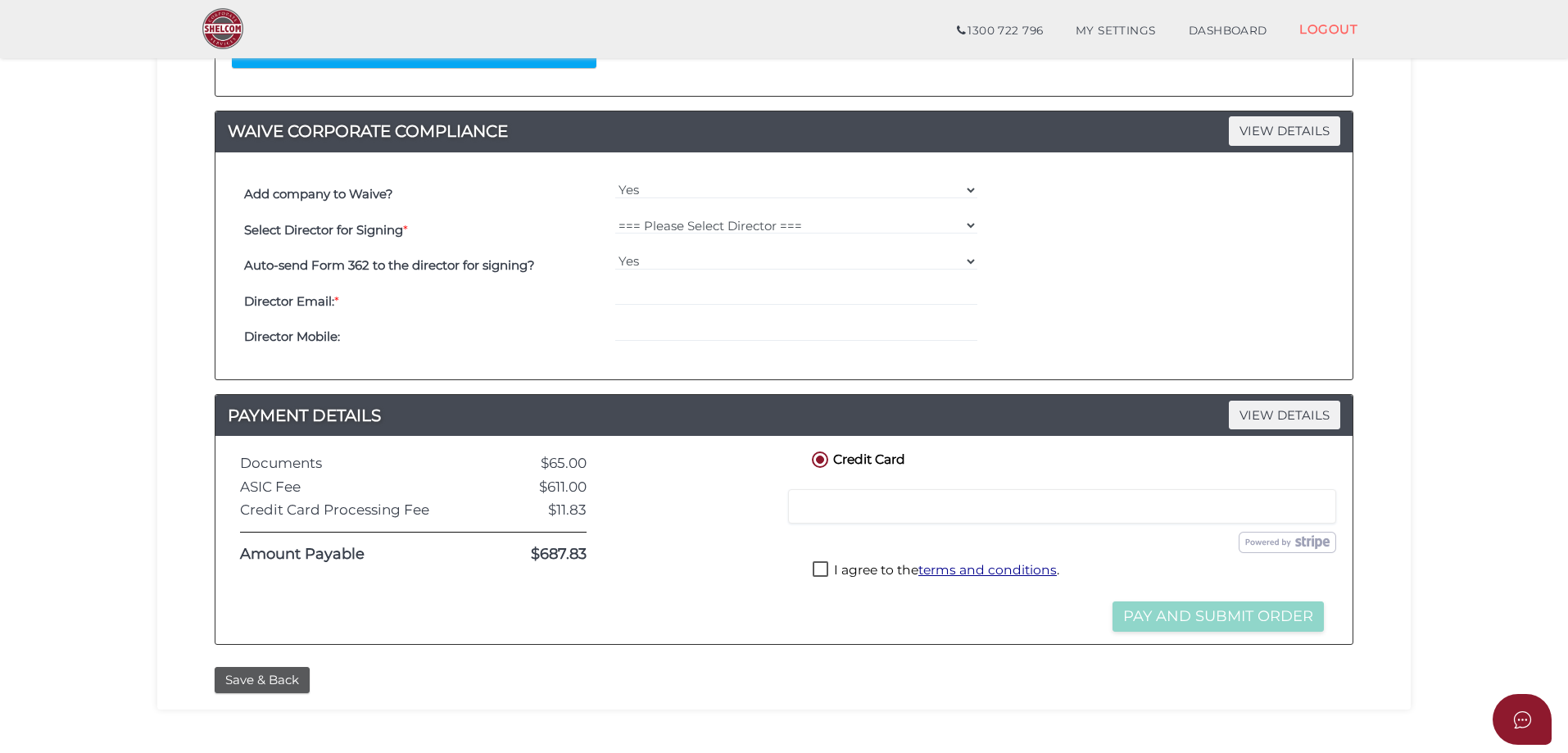
click at [819, 566] on label "I agree to the terms and conditions ." at bounding box center [935, 571] width 246 height 21
checkbox input "true"
click at [1239, 620] on button "Pay and Submit Order" at bounding box center [1217, 616] width 212 height 30
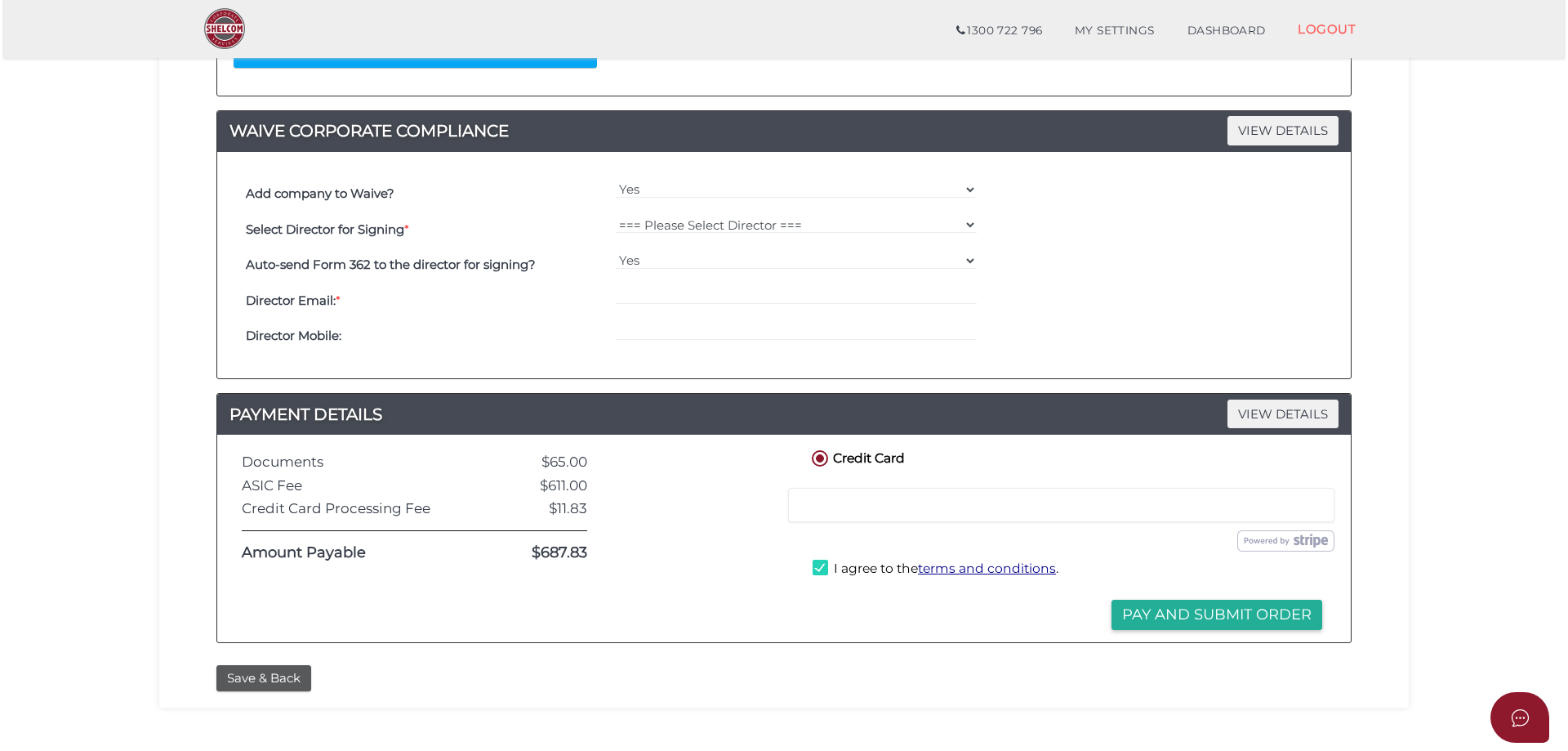
scroll to position [0, 0]
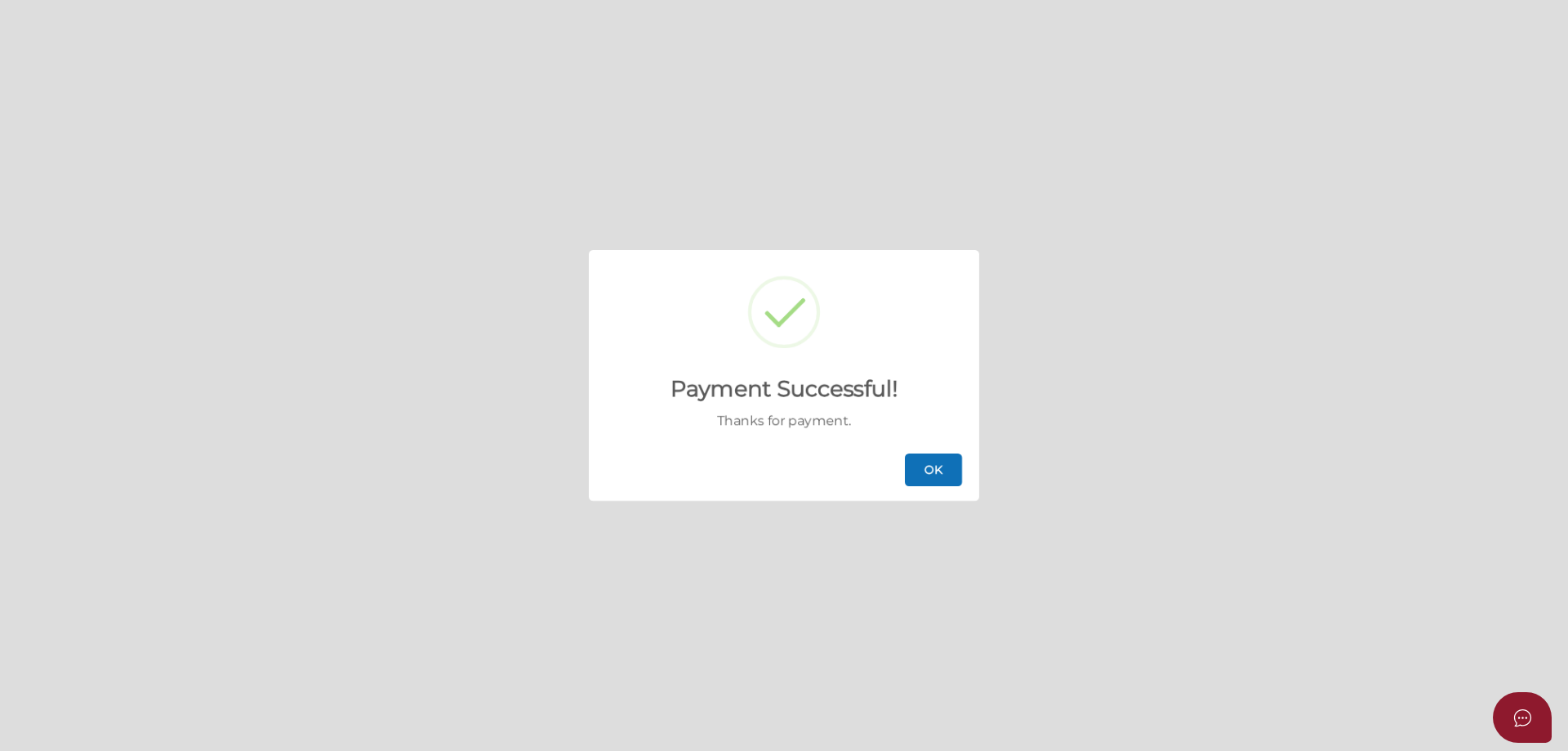
click at [937, 467] on button "OK" at bounding box center [933, 469] width 57 height 33
